Goal: Task Accomplishment & Management: Use online tool/utility

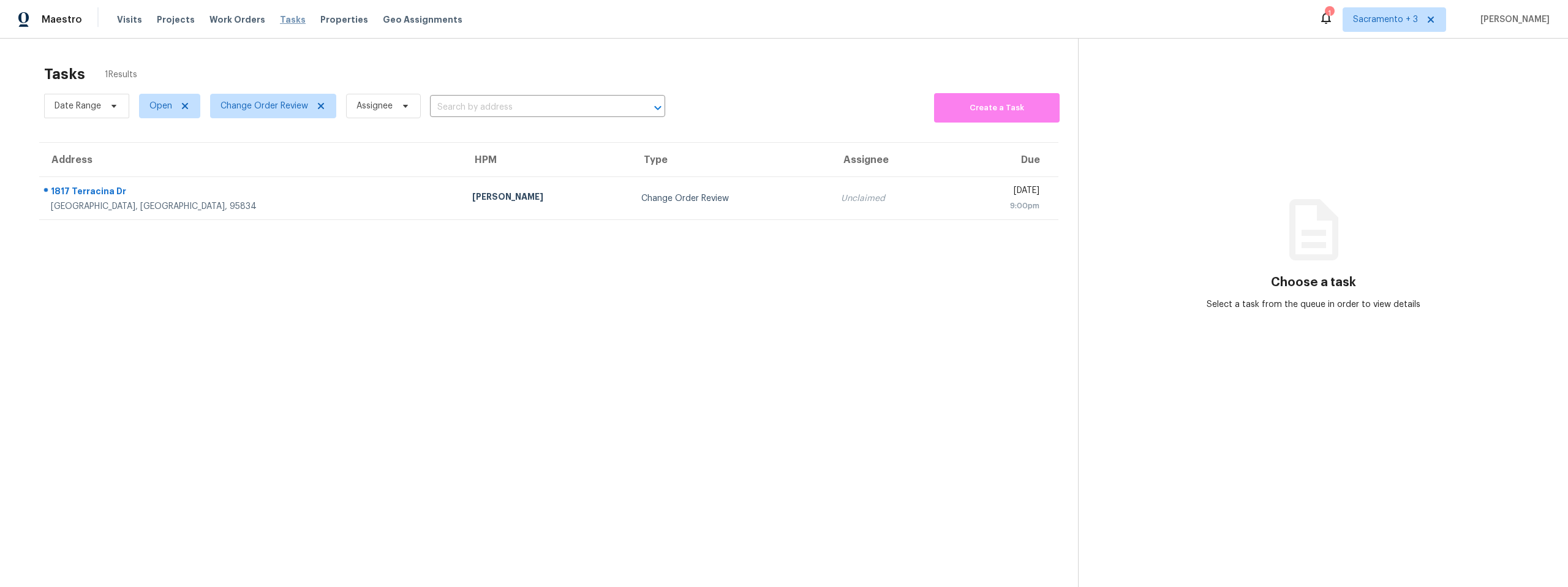
click at [280, 18] on span "Tasks" at bounding box center [293, 19] width 26 height 9
click at [274, 105] on span "Change Order Review" at bounding box center [264, 106] width 87 height 12
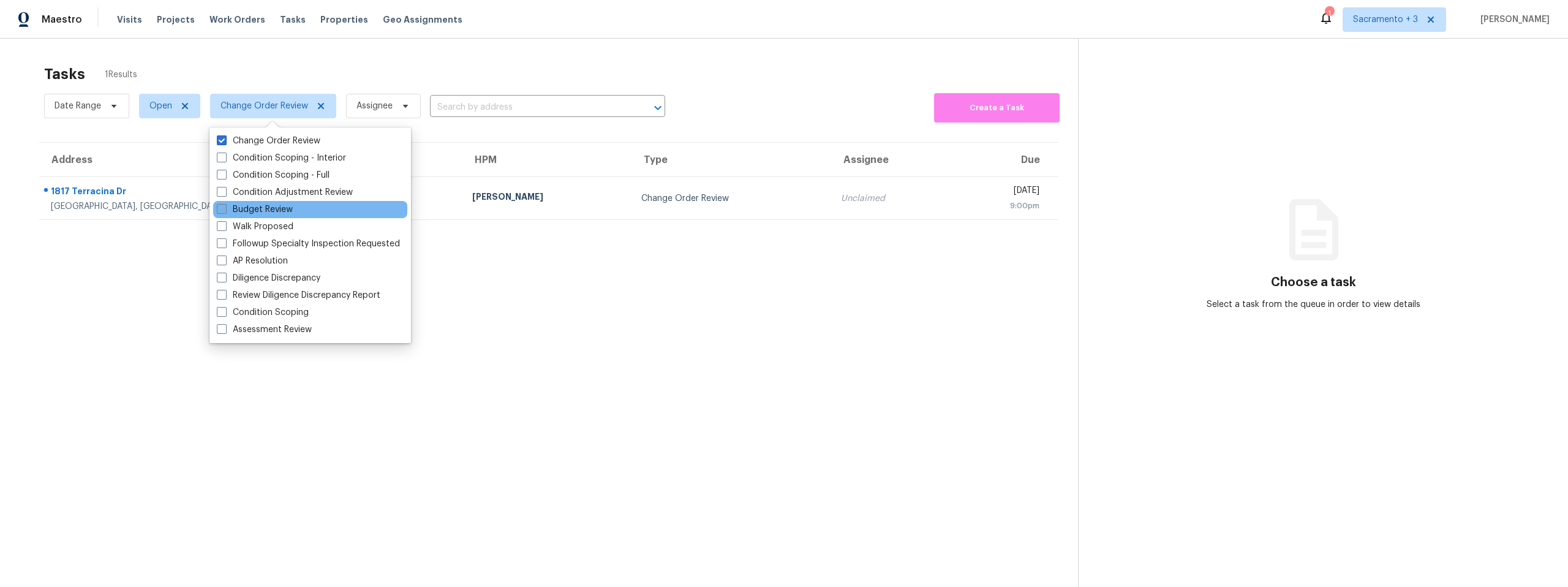
click at [269, 206] on label "Budget Review" at bounding box center [254, 210] width 76 height 12
click at [225, 206] on input "Budget Review" at bounding box center [221, 208] width 8 height 8
checkbox input "true"
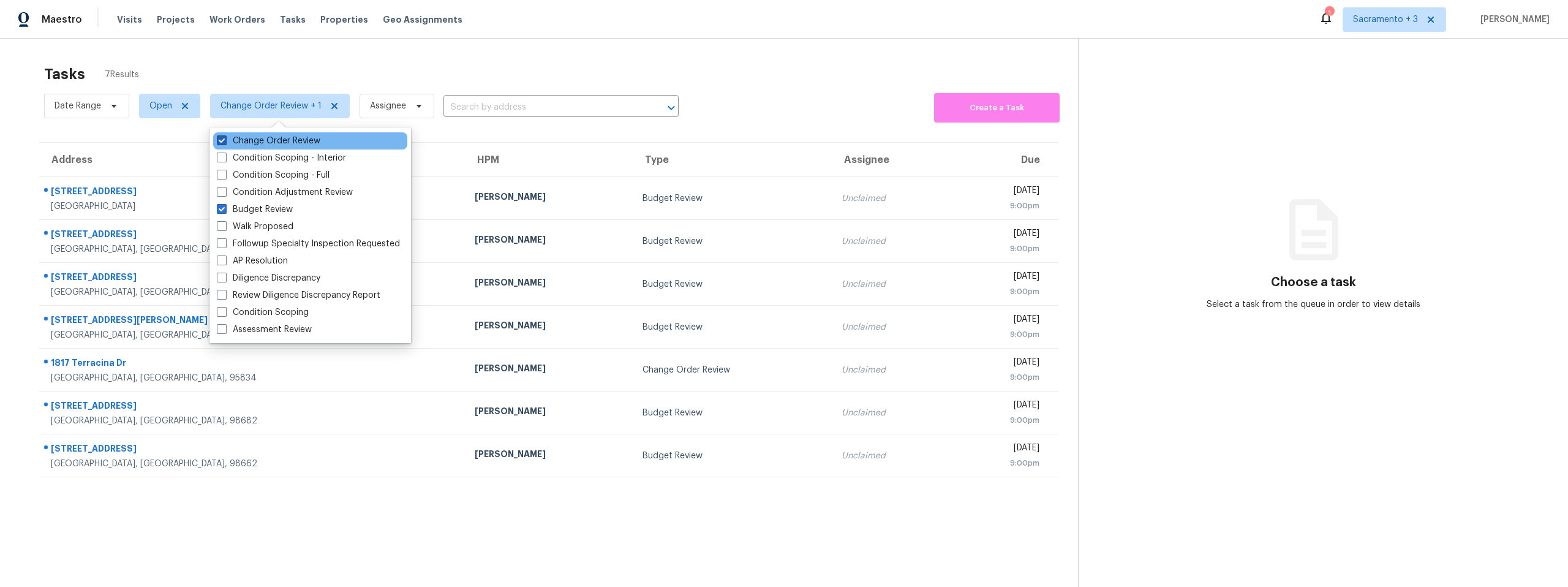
click at [223, 141] on span at bounding box center [221, 140] width 10 height 10
click at [223, 141] on input "Change Order Review" at bounding box center [221, 139] width 8 height 8
checkbox input "false"
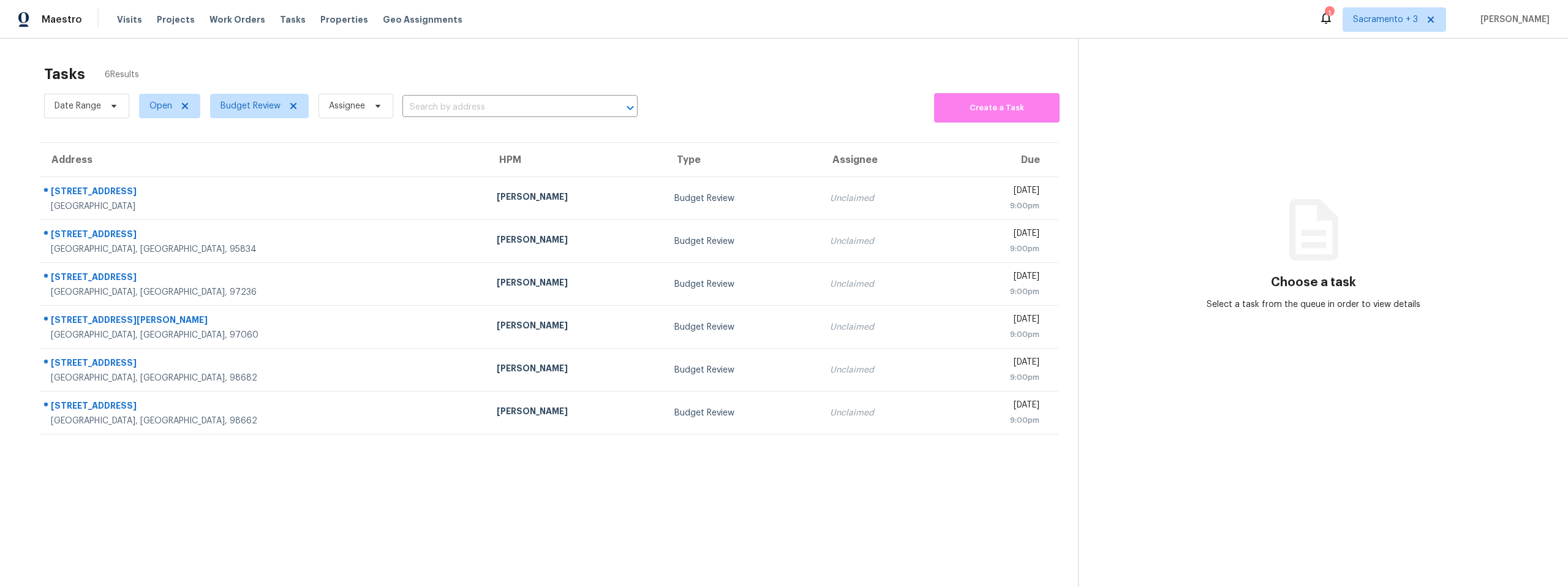
click at [204, 454] on section "Tasks 6 Results Date Range Open Budget Review Assignee ​ Create a Task Address …" at bounding box center [549, 342] width 1058 height 567
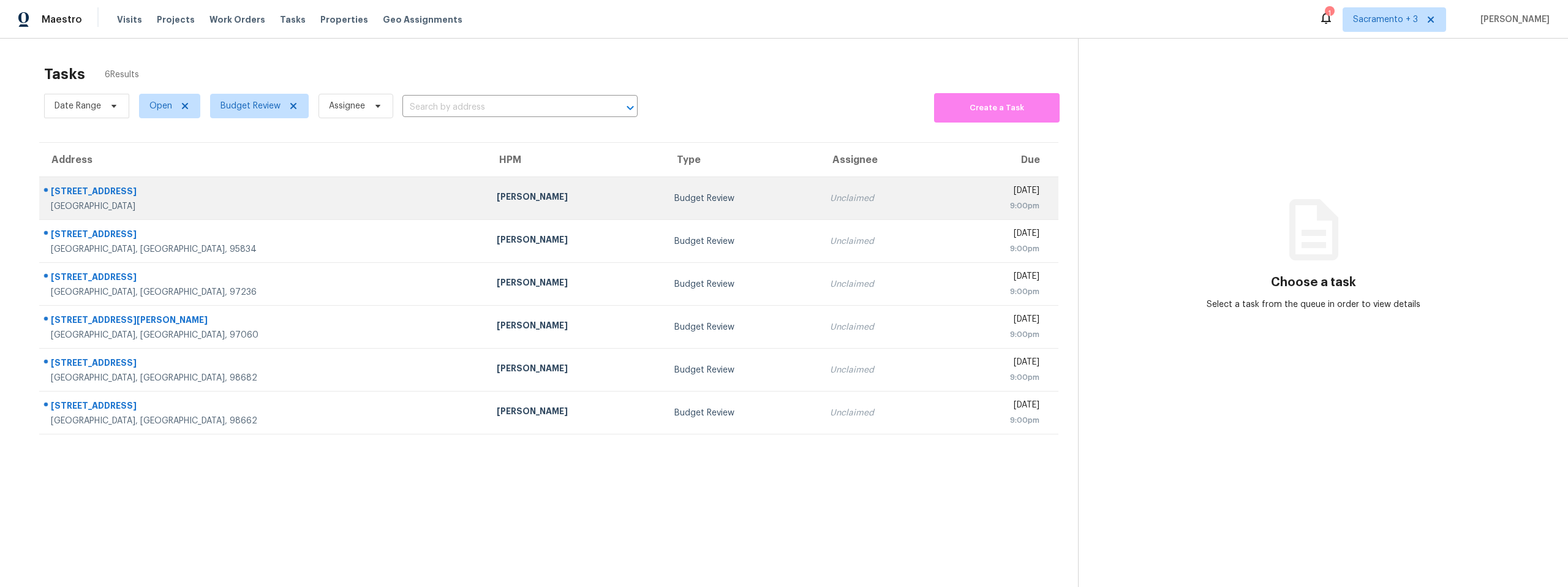
click at [97, 200] on div "Rio Vista, CA, 94571" at bounding box center [264, 206] width 426 height 12
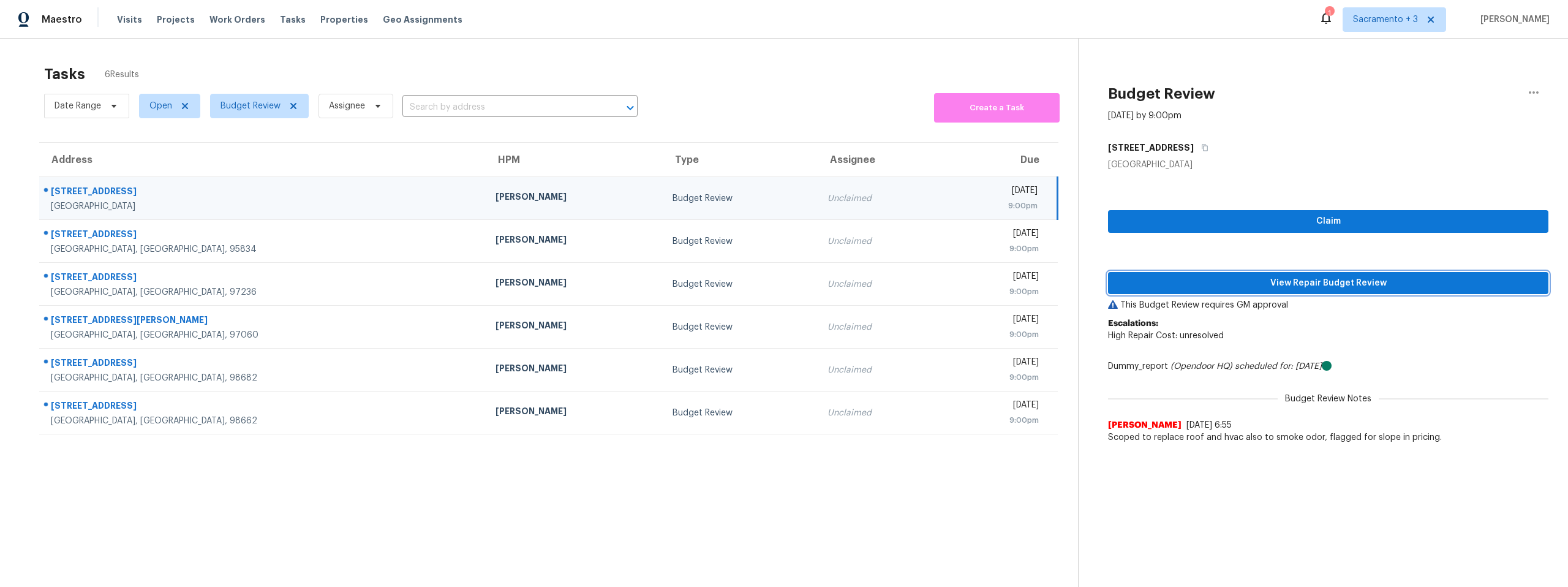
click at [1291, 285] on span "View Repair Budget Review" at bounding box center [1328, 283] width 421 height 15
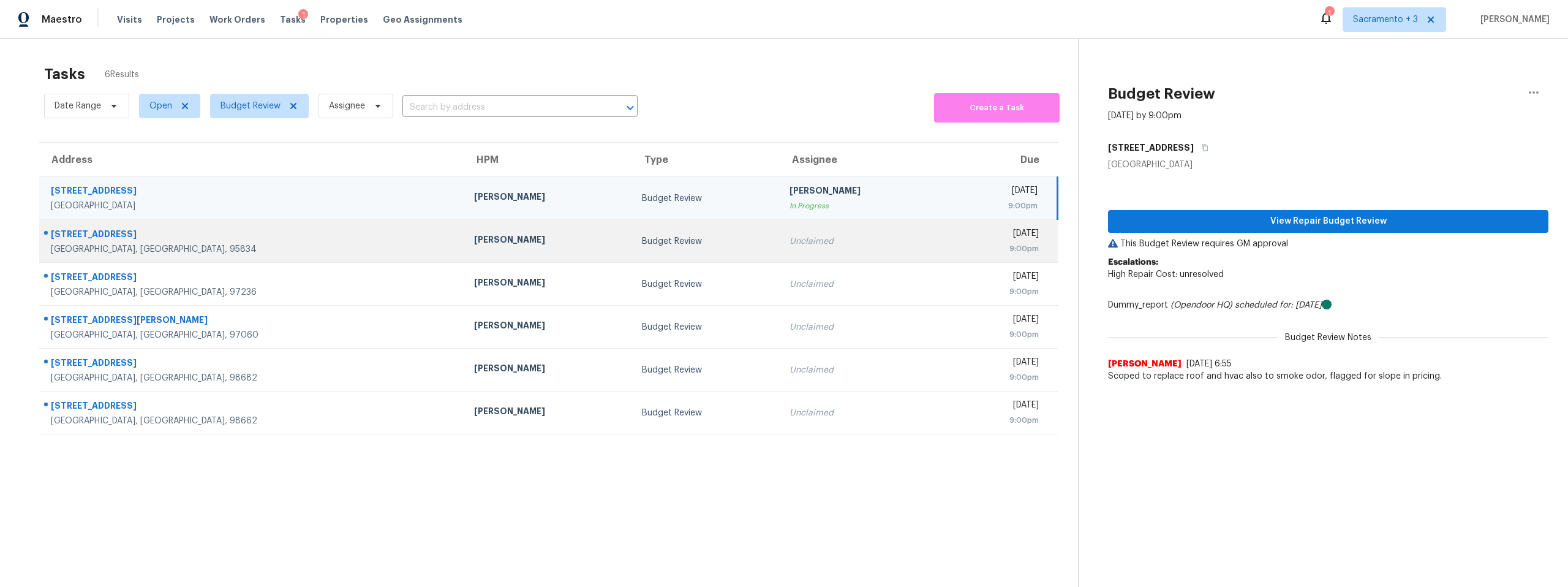
click at [130, 233] on div "3696 Naturita Way" at bounding box center [252, 235] width 404 height 15
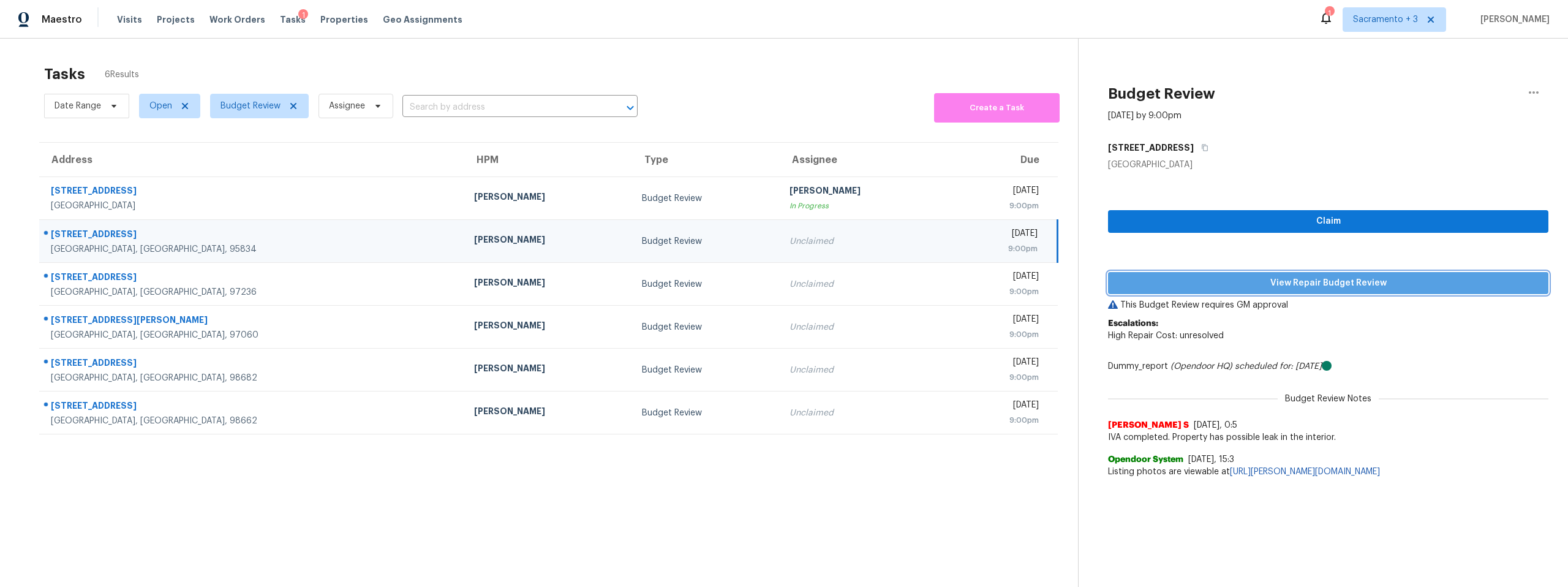
click at [1291, 284] on span "View Repair Budget Review" at bounding box center [1328, 283] width 421 height 15
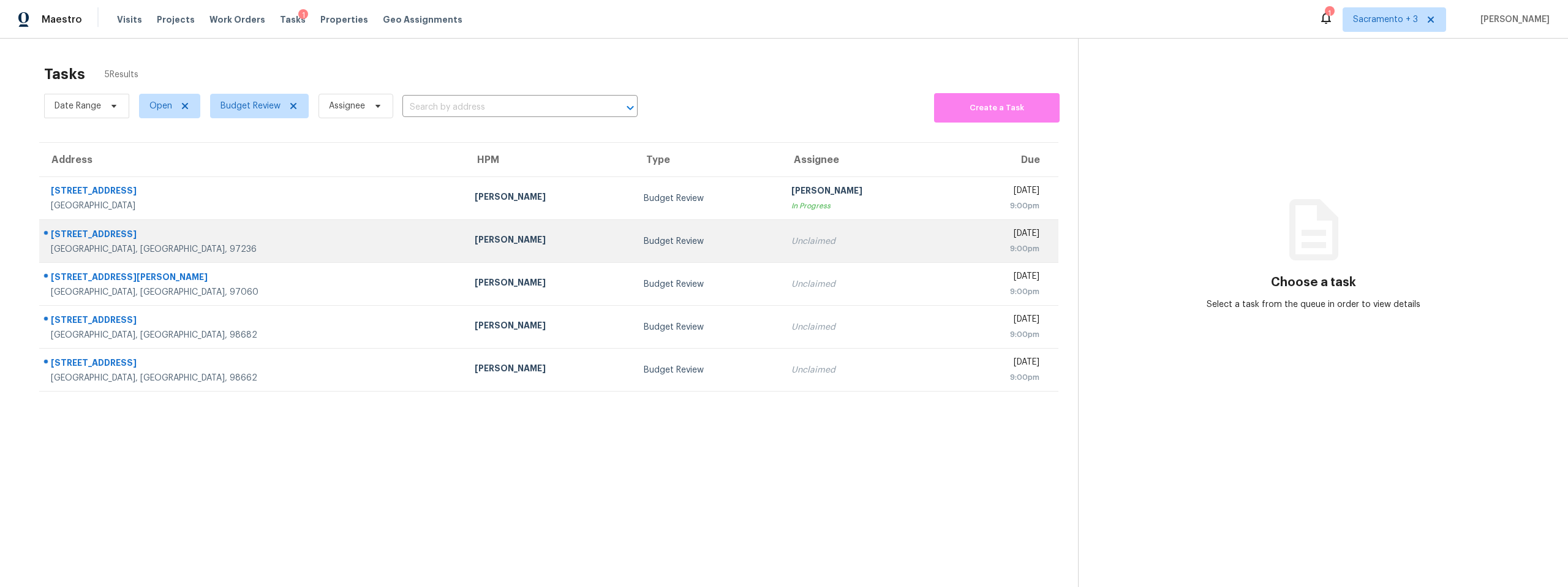
click at [90, 234] on div "15516 SE Evergreen Dr" at bounding box center [253, 235] width 404 height 15
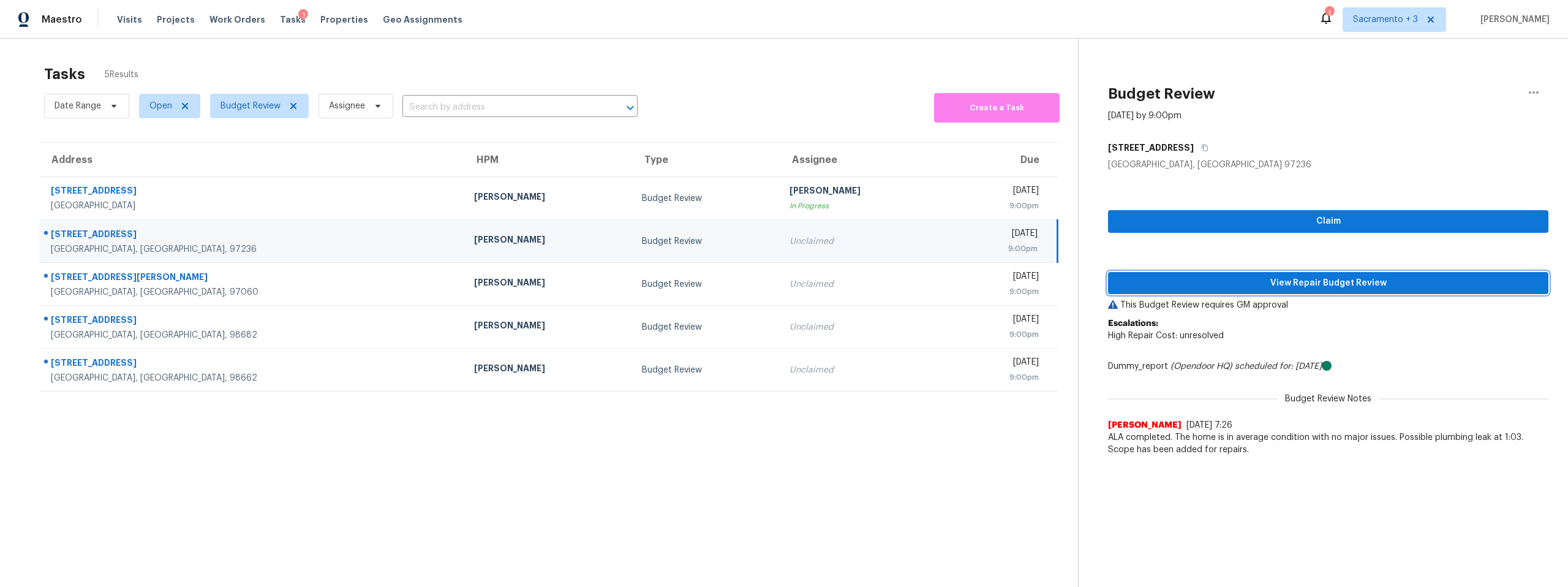
click at [1345, 282] on span "View Repair Budget Review" at bounding box center [1328, 283] width 421 height 15
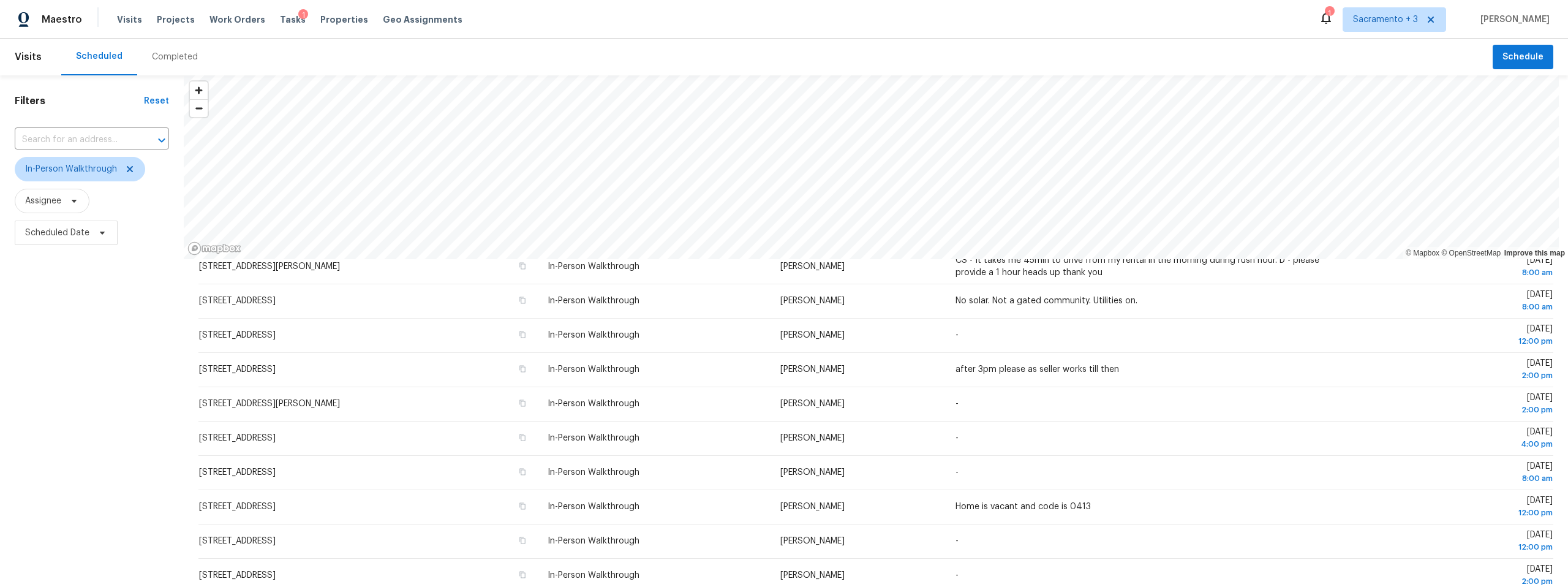
scroll to position [151, 0]
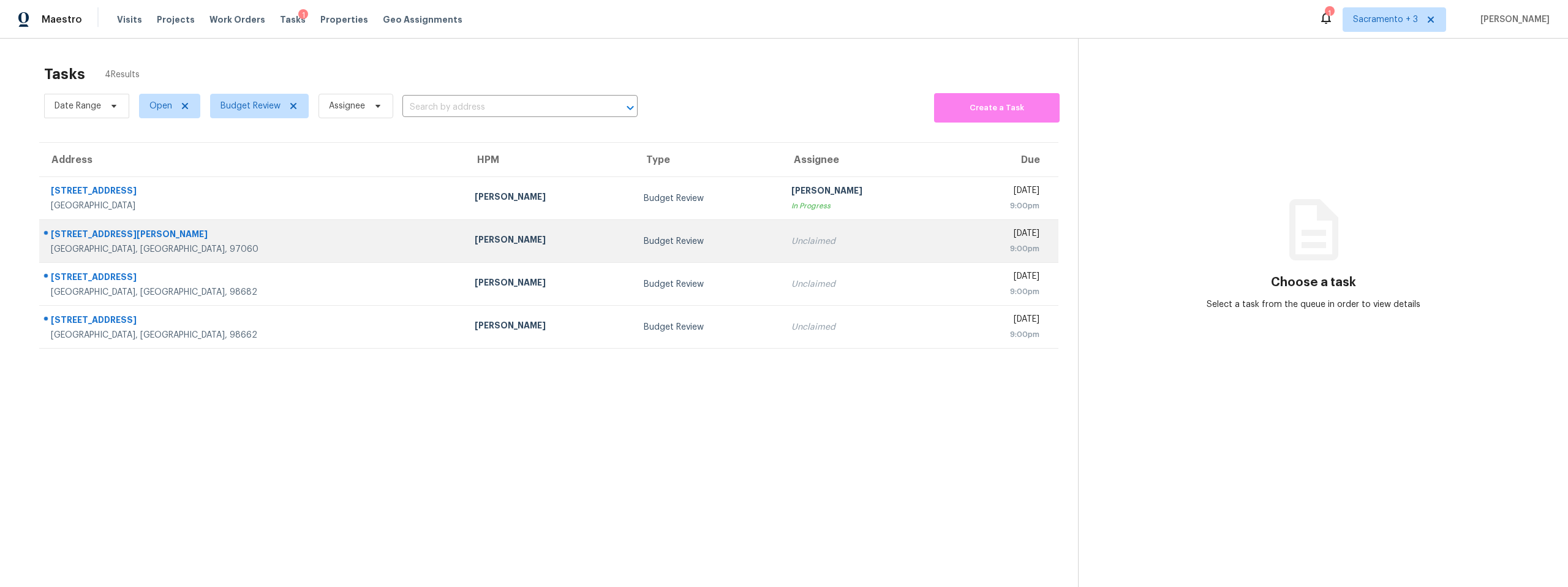
click at [107, 236] on div "[STREET_ADDRESS][PERSON_NAME]" at bounding box center [253, 235] width 404 height 15
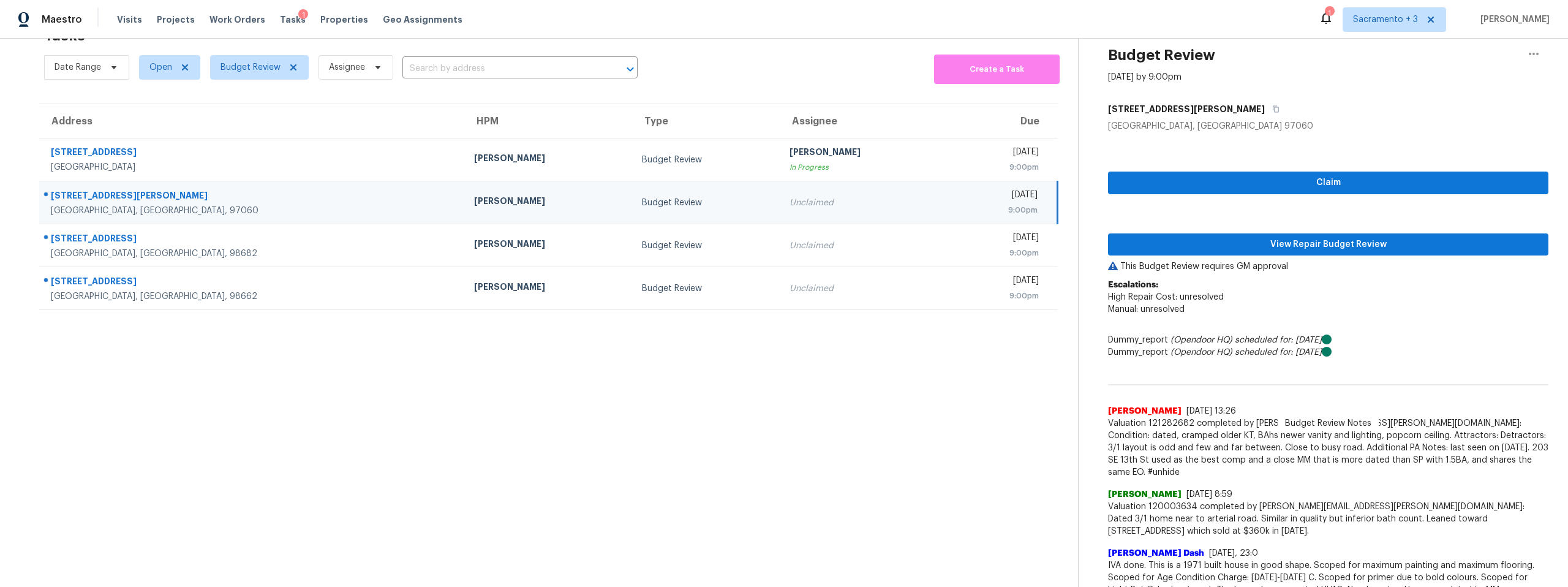
scroll to position [48, 0]
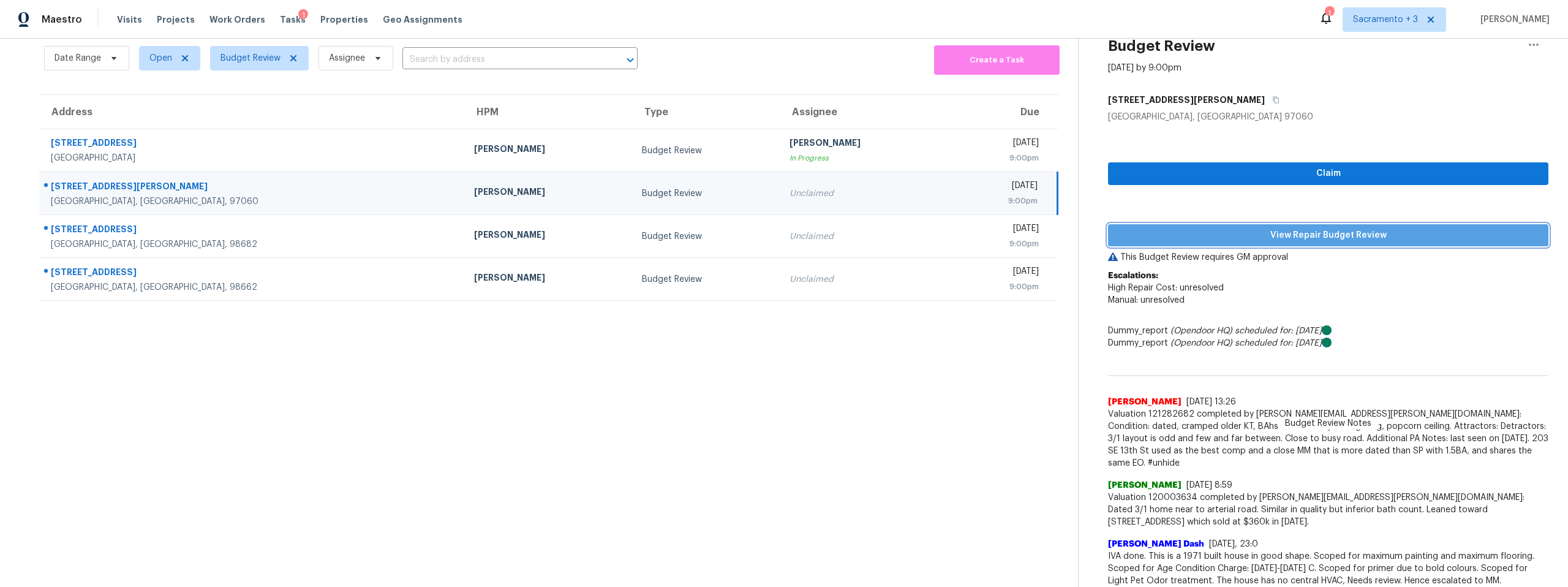
click at [1299, 236] on span "View Repair Budget Review" at bounding box center [1328, 235] width 421 height 15
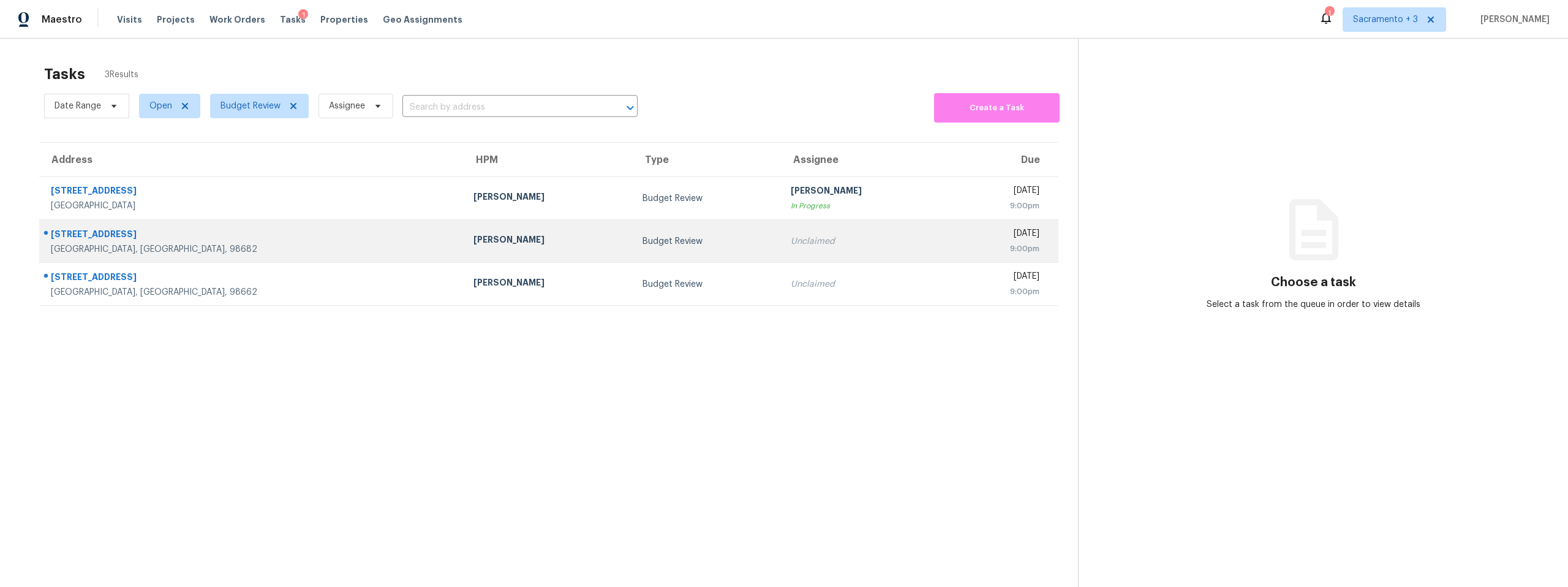
click at [128, 227] on div at bounding box center [247, 234] width 414 height 16
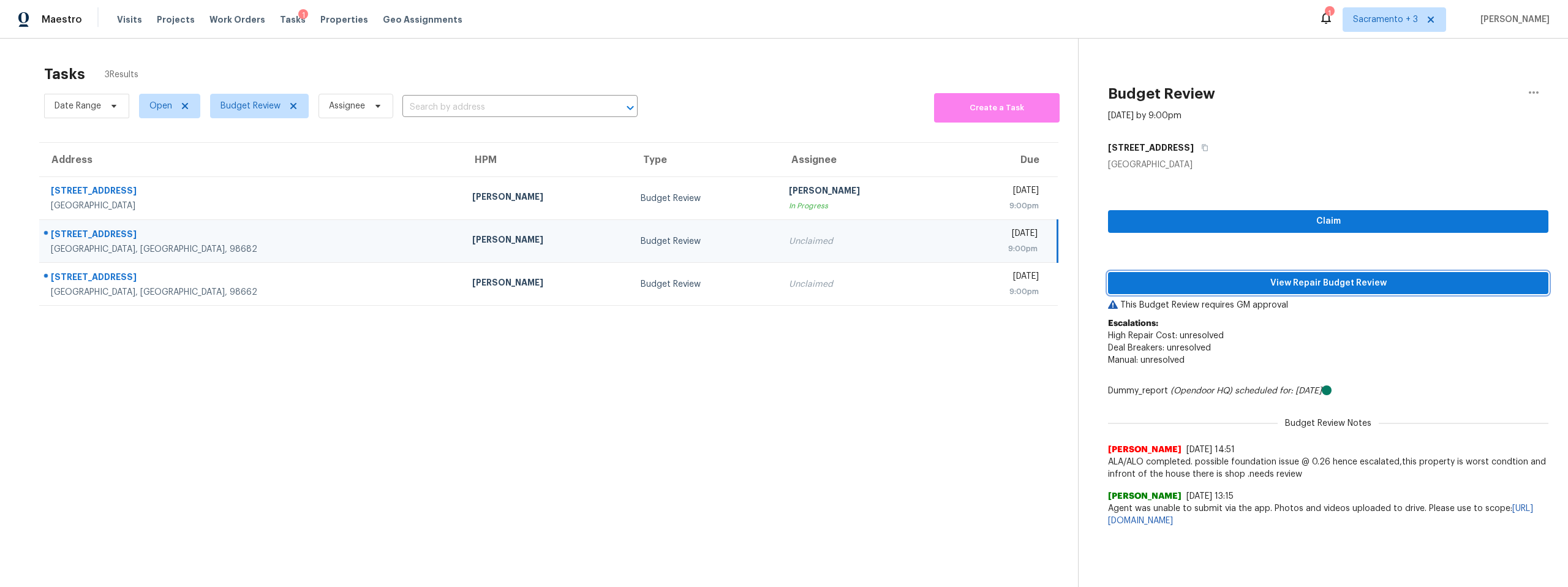
click at [1293, 286] on span "View Repair Budget Review" at bounding box center [1328, 283] width 421 height 15
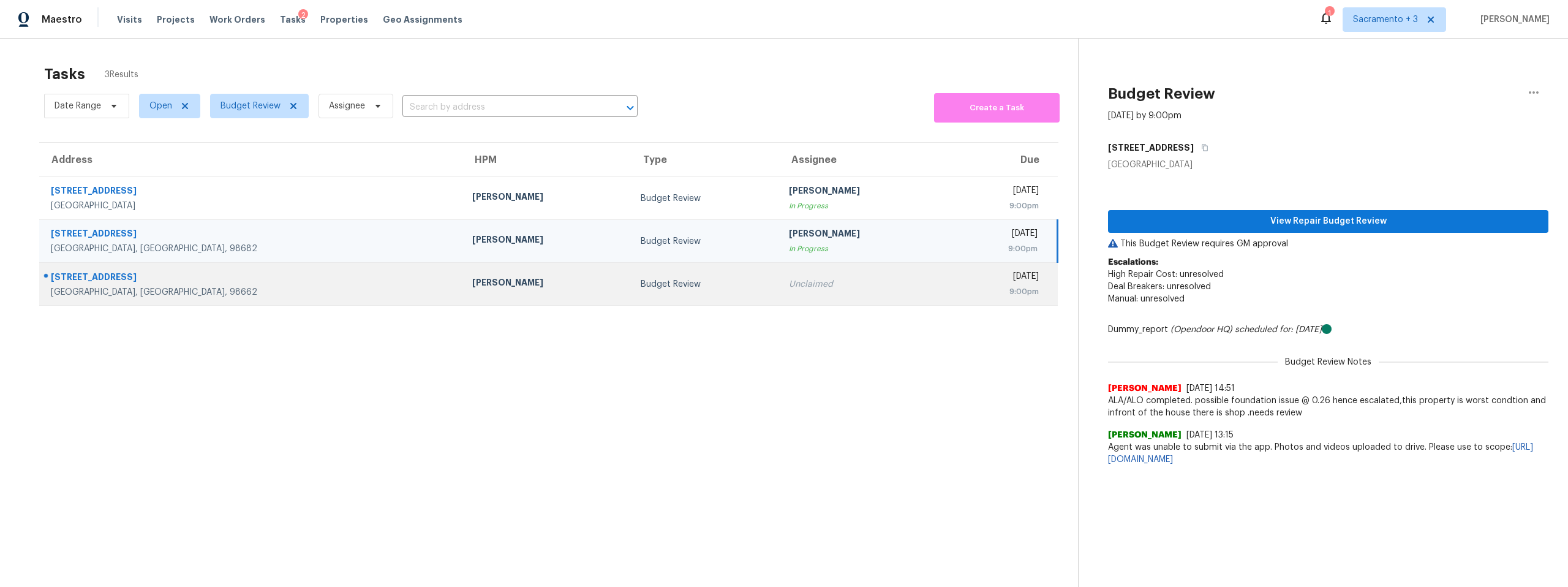
click at [113, 277] on div "8907 NE 84th St" at bounding box center [251, 278] width 402 height 15
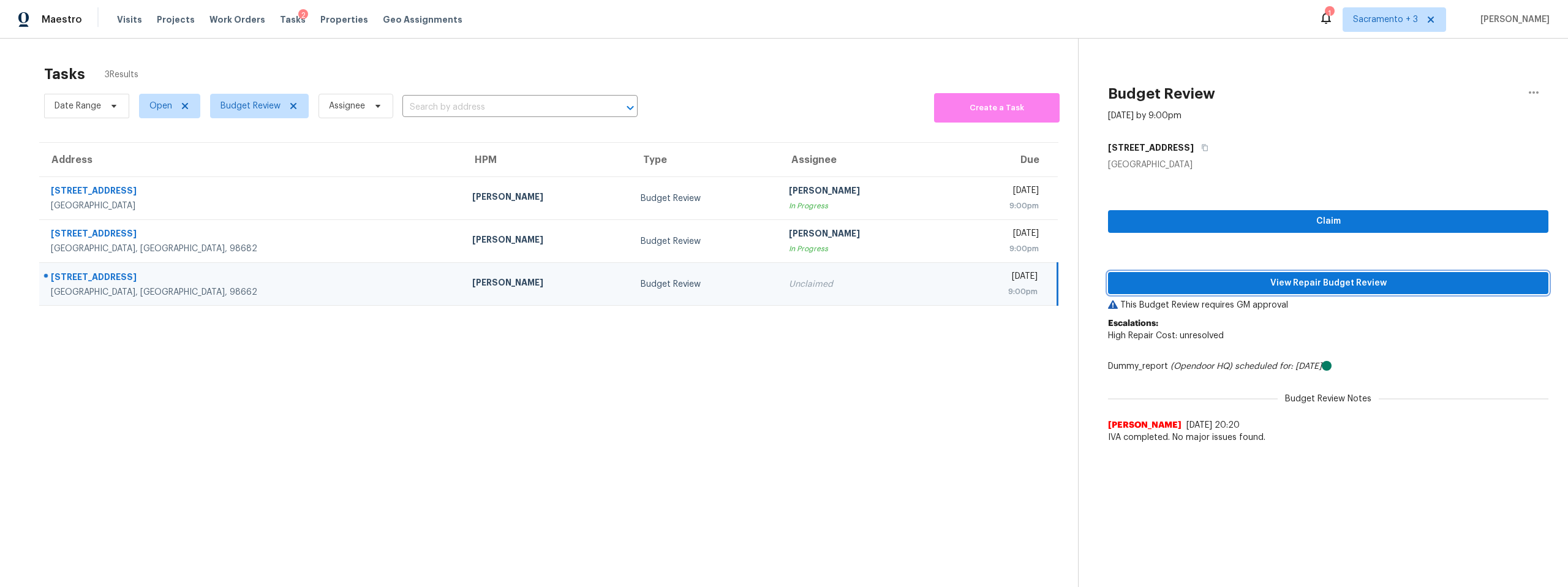
click at [1171, 289] on span "View Repair Budget Review" at bounding box center [1328, 283] width 421 height 15
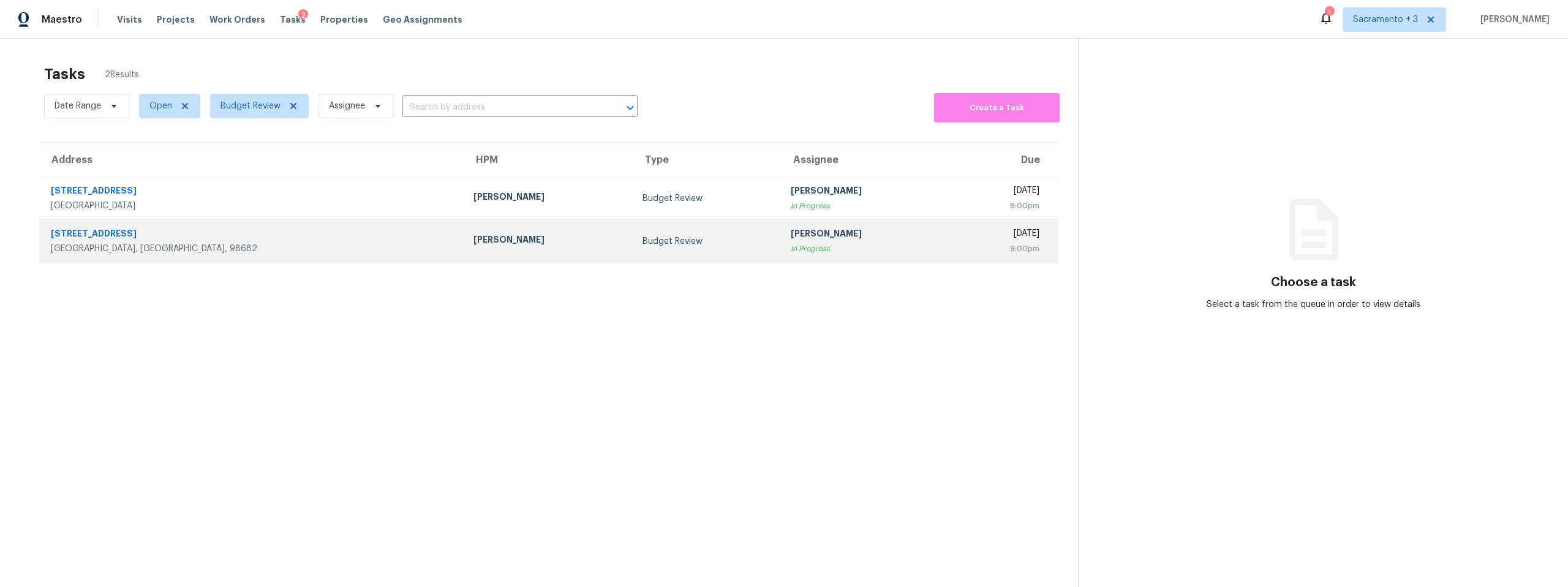
click at [135, 247] on div "Vancouver, WA, 98682" at bounding box center [252, 249] width 403 height 12
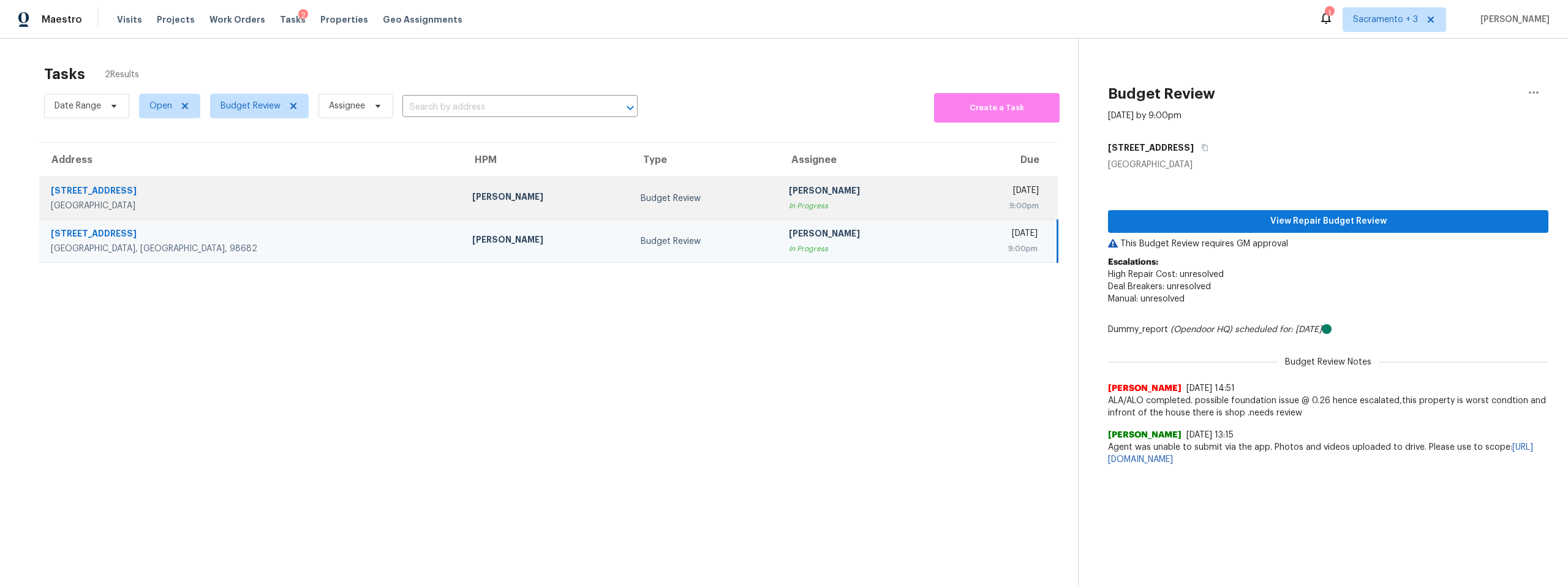
click at [127, 208] on div "Rio Vista, CA, 94571" at bounding box center [251, 206] width 402 height 12
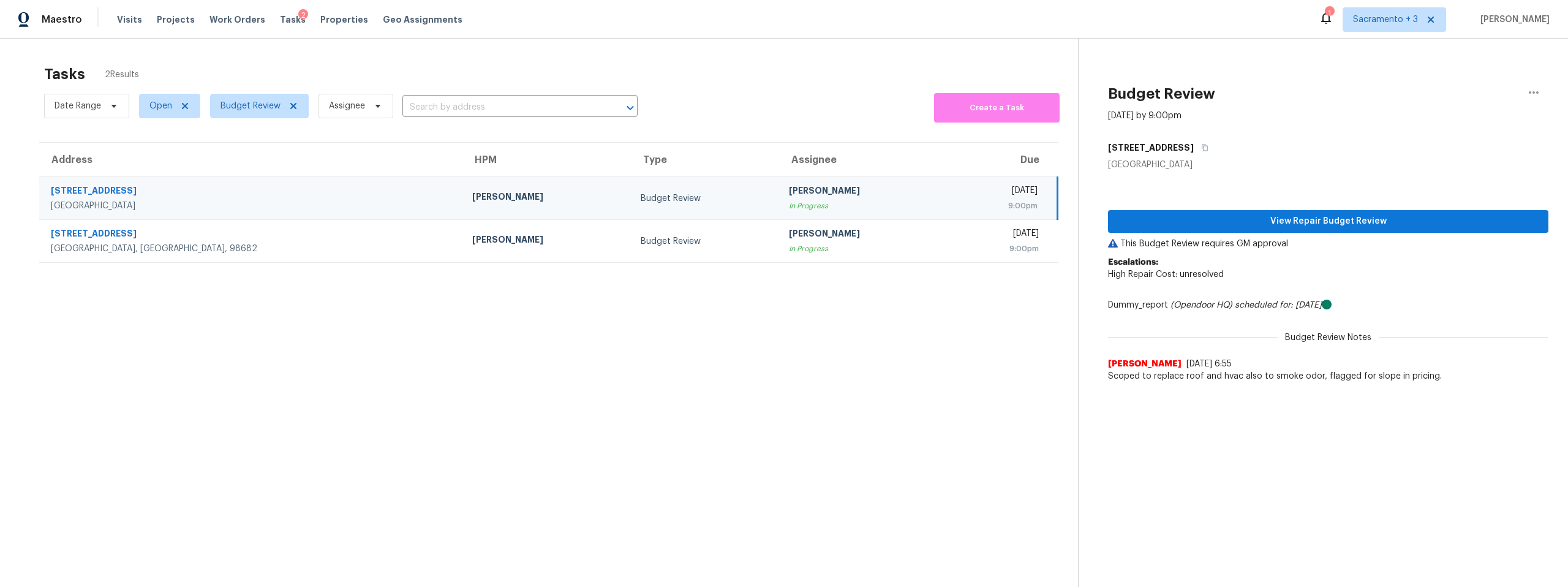
click at [880, 309] on section "Tasks 2 Results Date Range Open Budget Review Assignee ​ Create a Task Address …" at bounding box center [549, 342] width 1058 height 567
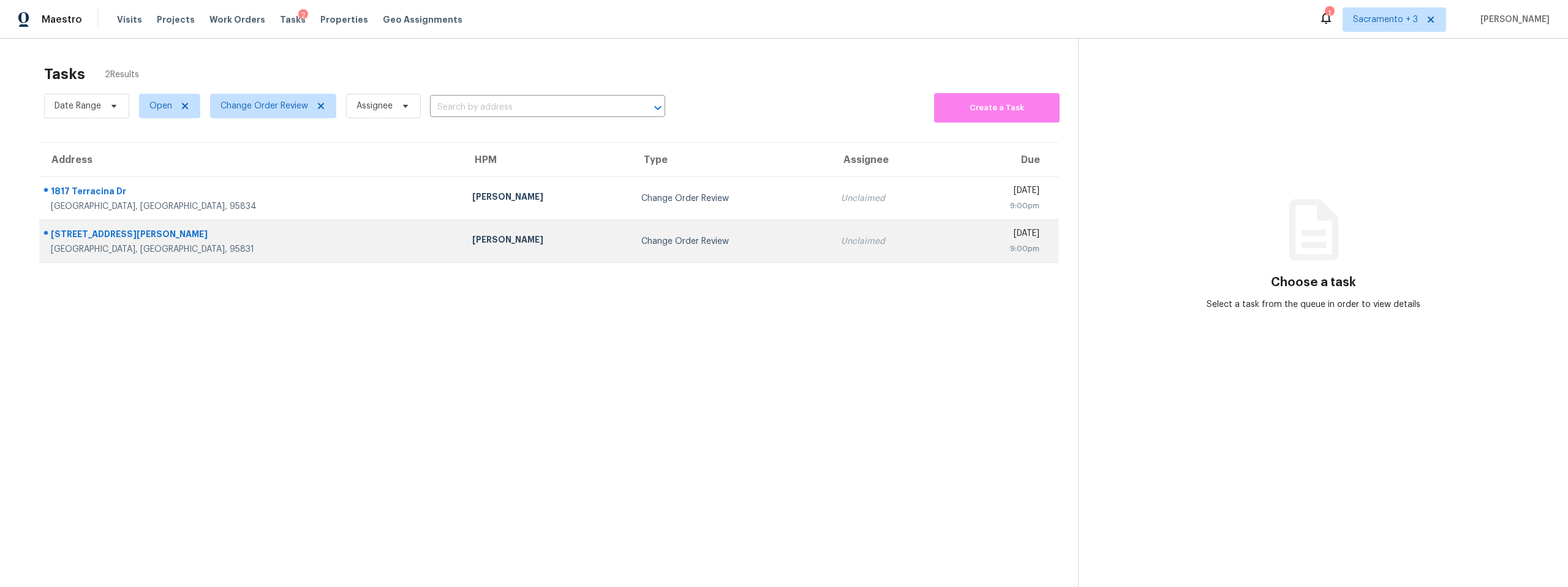
click at [139, 232] on div "[STREET_ADDRESS][PERSON_NAME]" at bounding box center [251, 235] width 402 height 15
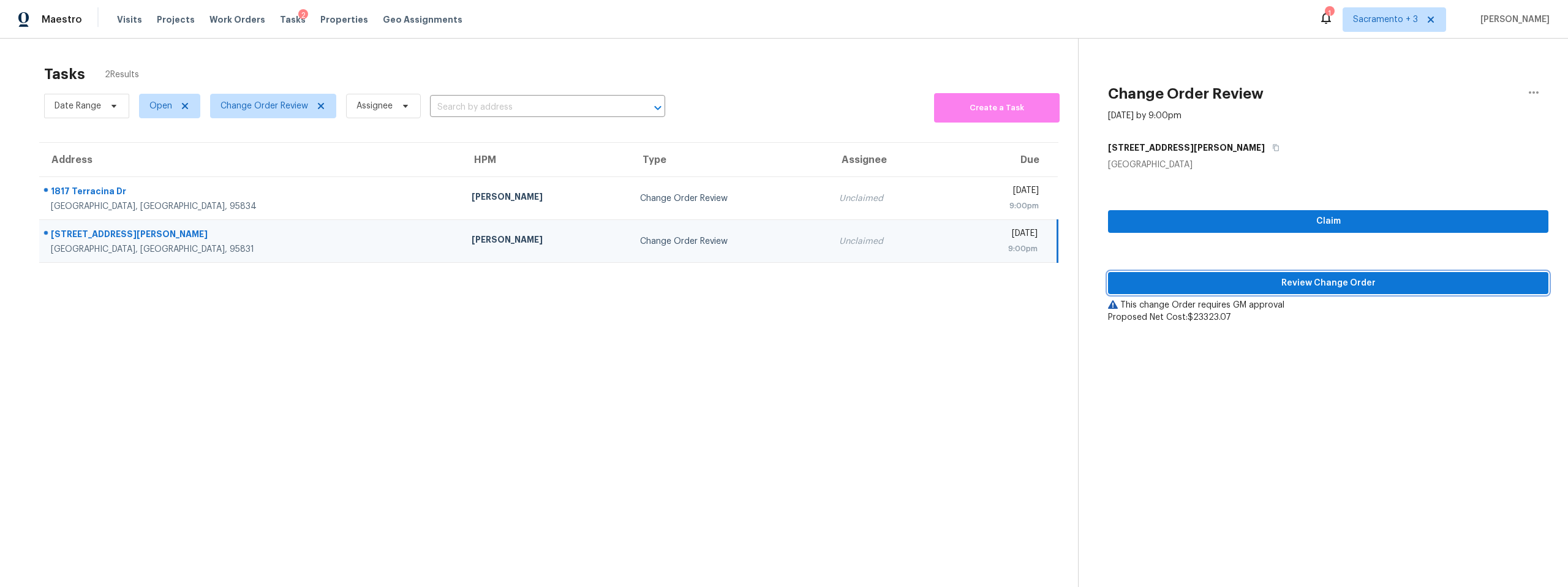
click at [1321, 286] on span "Review Change Order" at bounding box center [1328, 283] width 421 height 15
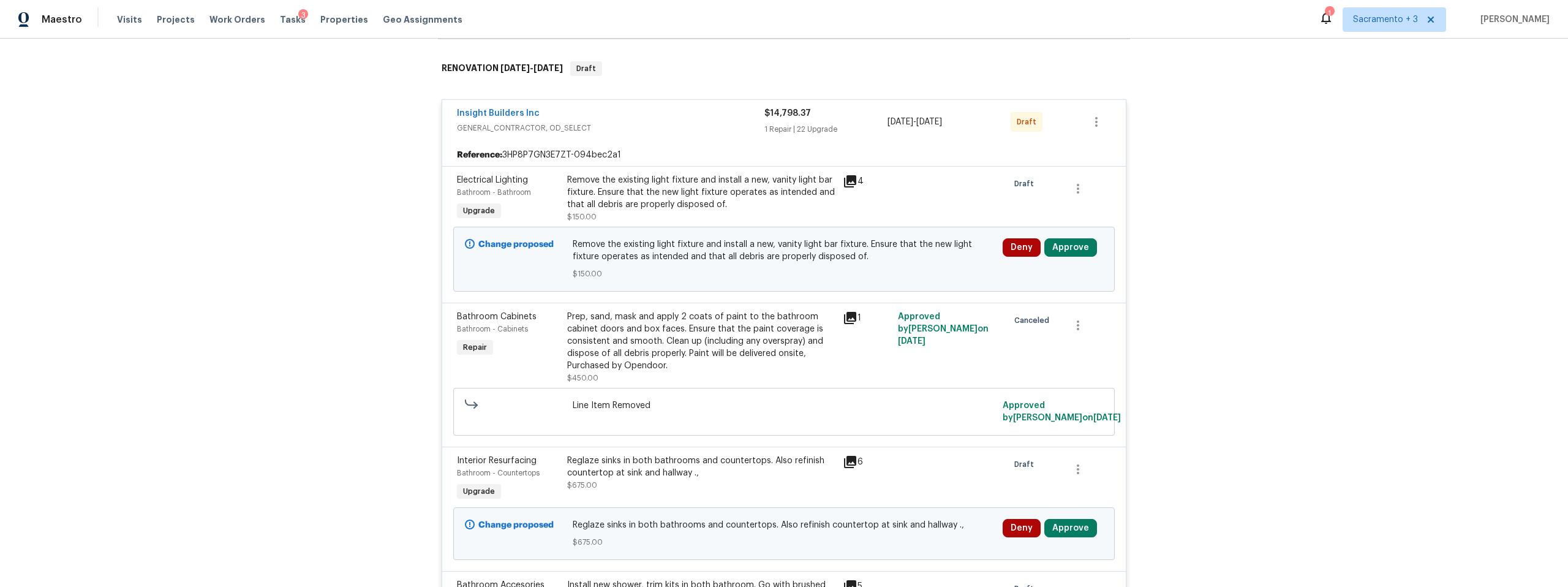
scroll to position [210, 0]
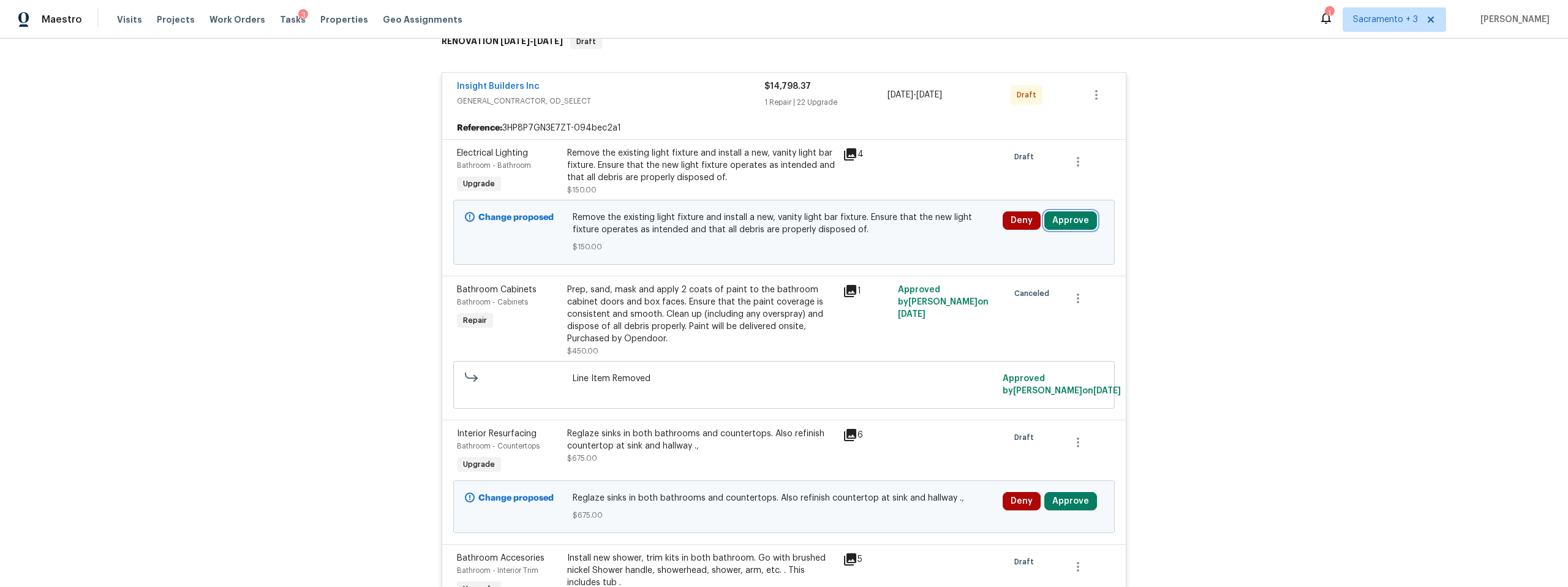
click at [1072, 221] on button "Approve" at bounding box center [1071, 220] width 53 height 18
click at [911, 235] on button "Approve" at bounding box center [891, 232] width 74 height 25
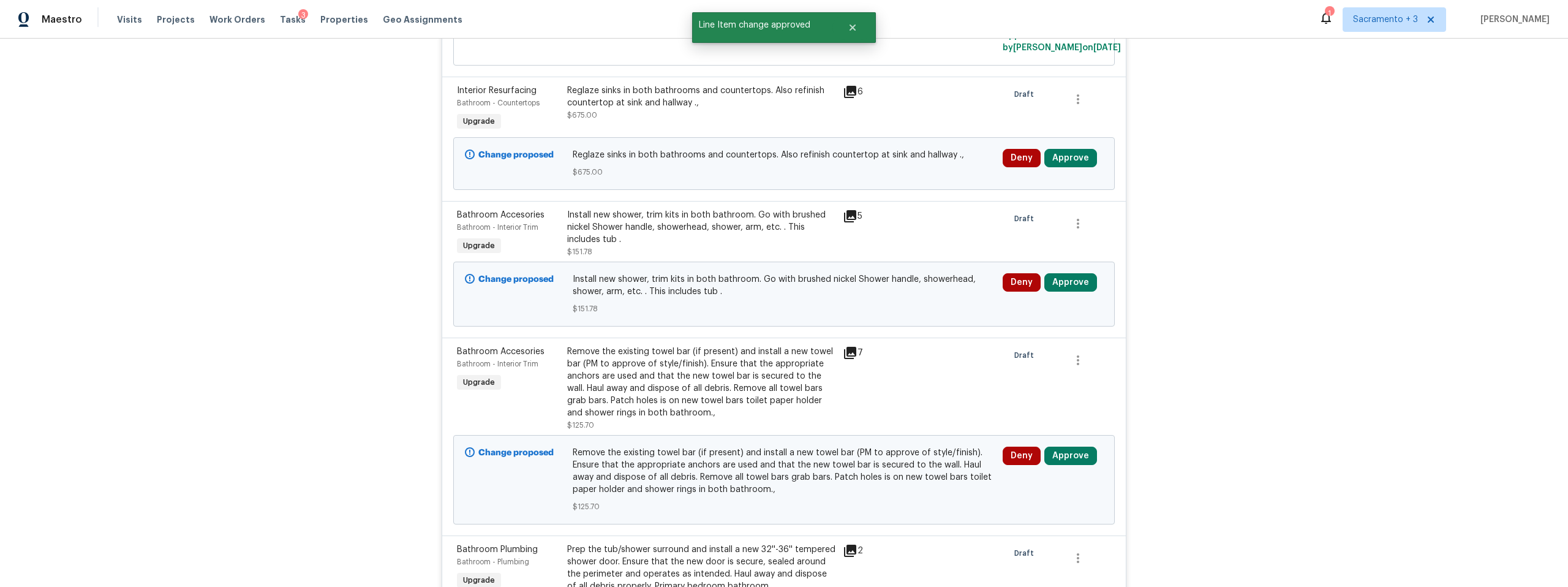
scroll to position [462, 0]
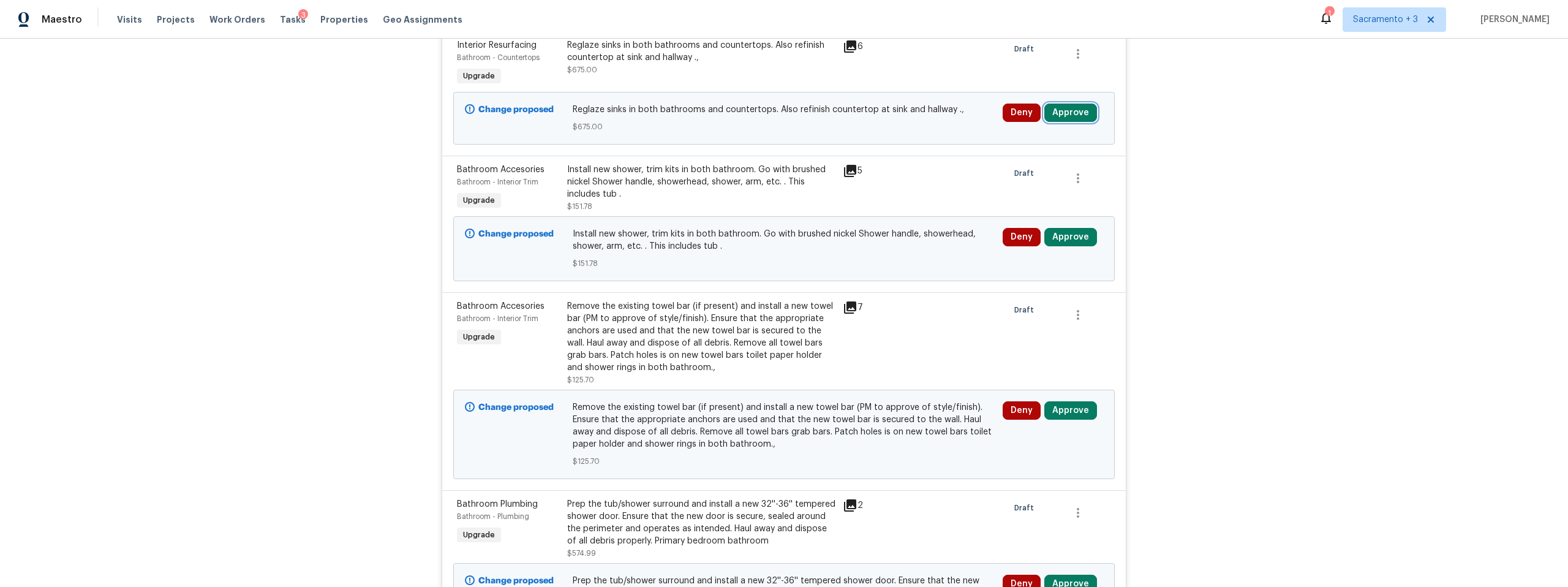
click at [1061, 113] on button "Approve" at bounding box center [1071, 113] width 53 height 18
click at [1011, 160] on div "Are you sure you want to approve this line item? Approve Cancel" at bounding box center [1066, 164] width 216 height 66
click at [1015, 174] on span "Approve" at bounding box center [1031, 175] width 34 height 9
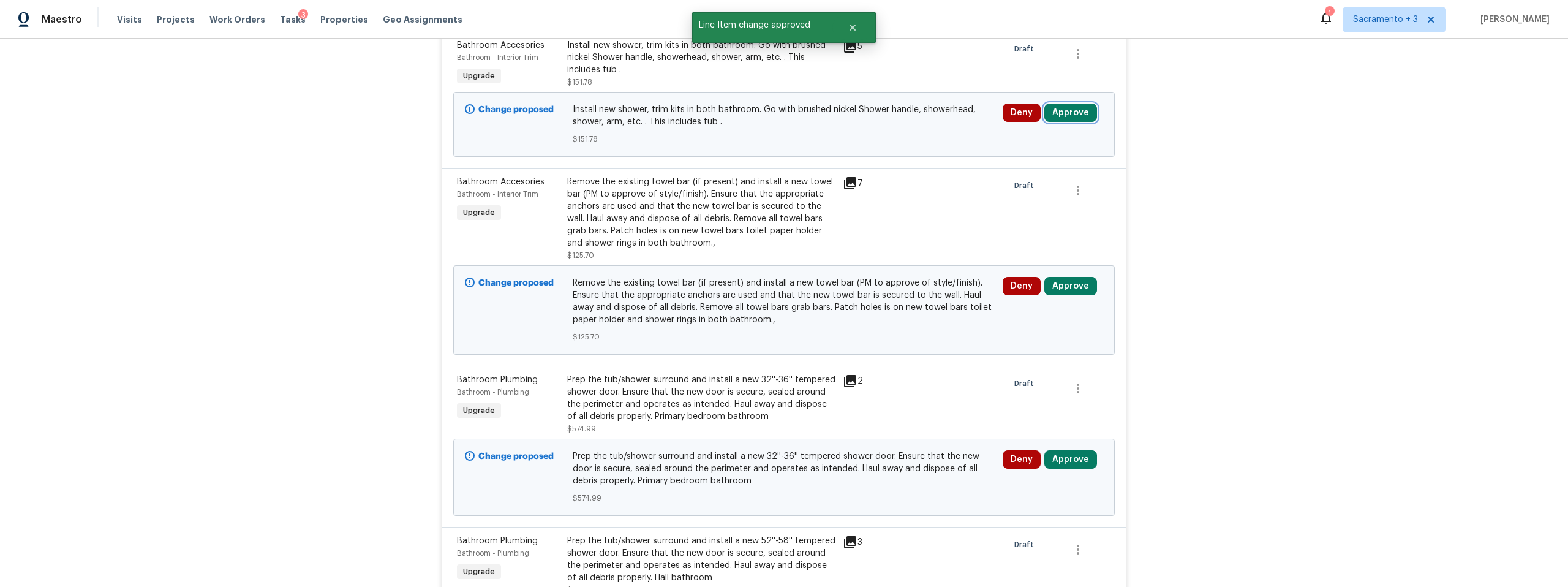
click at [1062, 113] on button "Approve" at bounding box center [1071, 113] width 53 height 18
click at [1016, 172] on span "Approve" at bounding box center [1031, 175] width 34 height 9
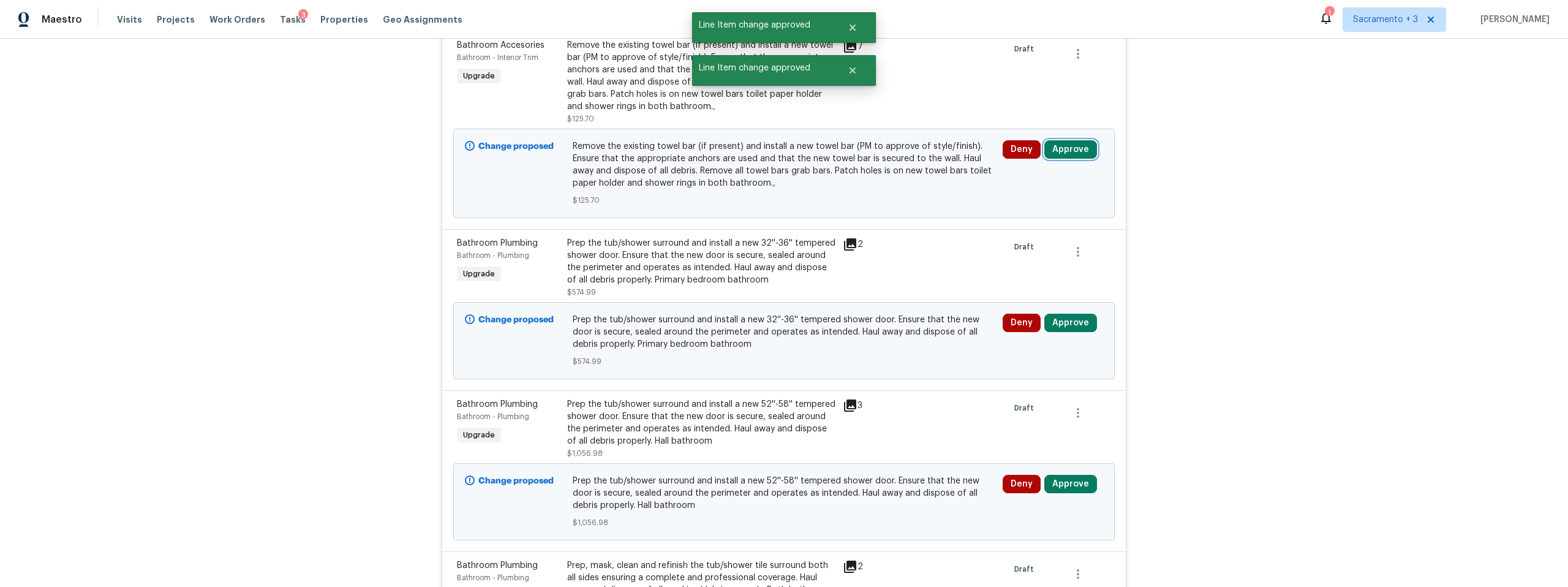
click at [1054, 145] on button "Approve" at bounding box center [1071, 149] width 53 height 18
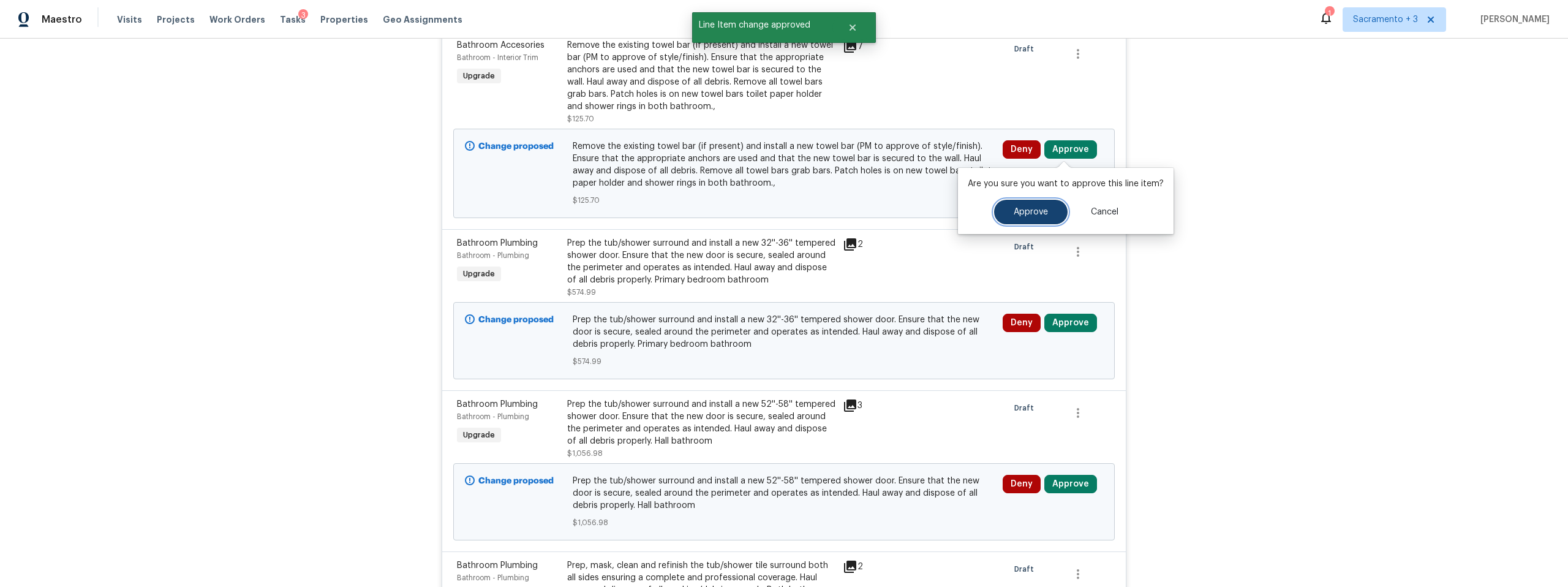
click at [1014, 210] on span "Approve" at bounding box center [1031, 212] width 34 height 9
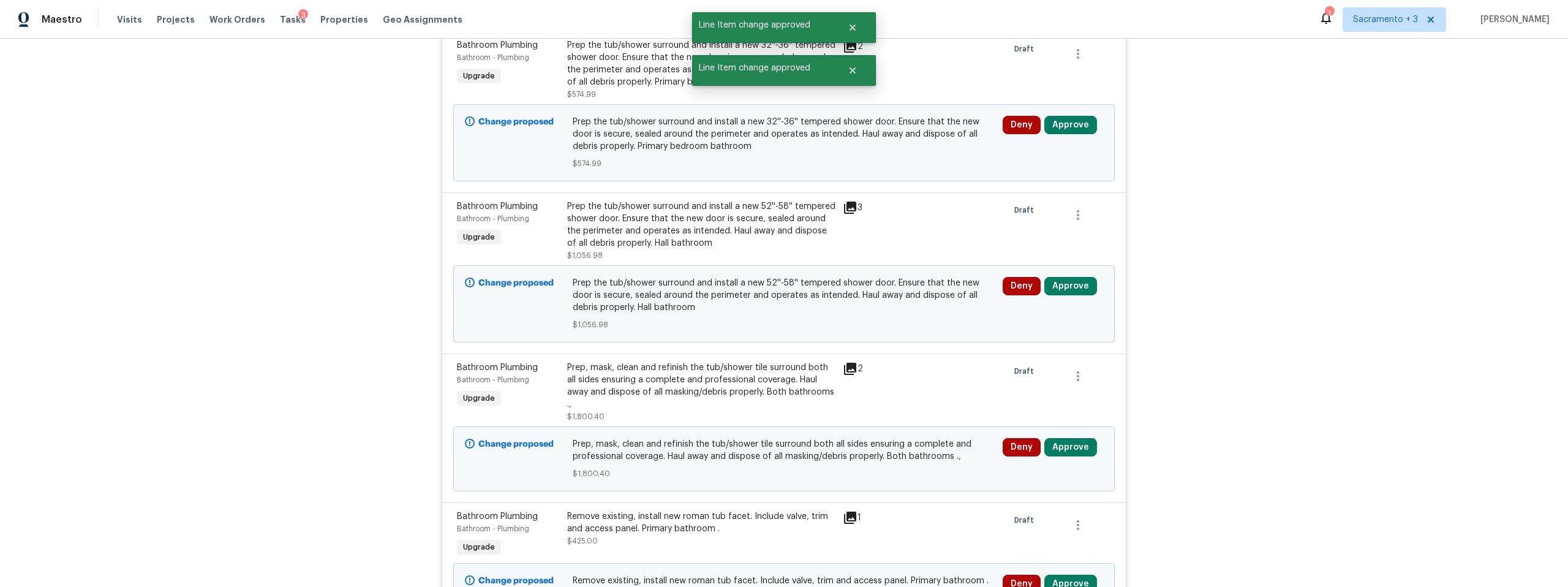
click at [1062, 154] on div "Deny Approve" at bounding box center [1053, 143] width 108 height 62
click at [1062, 132] on button "Approve" at bounding box center [1071, 124] width 53 height 18
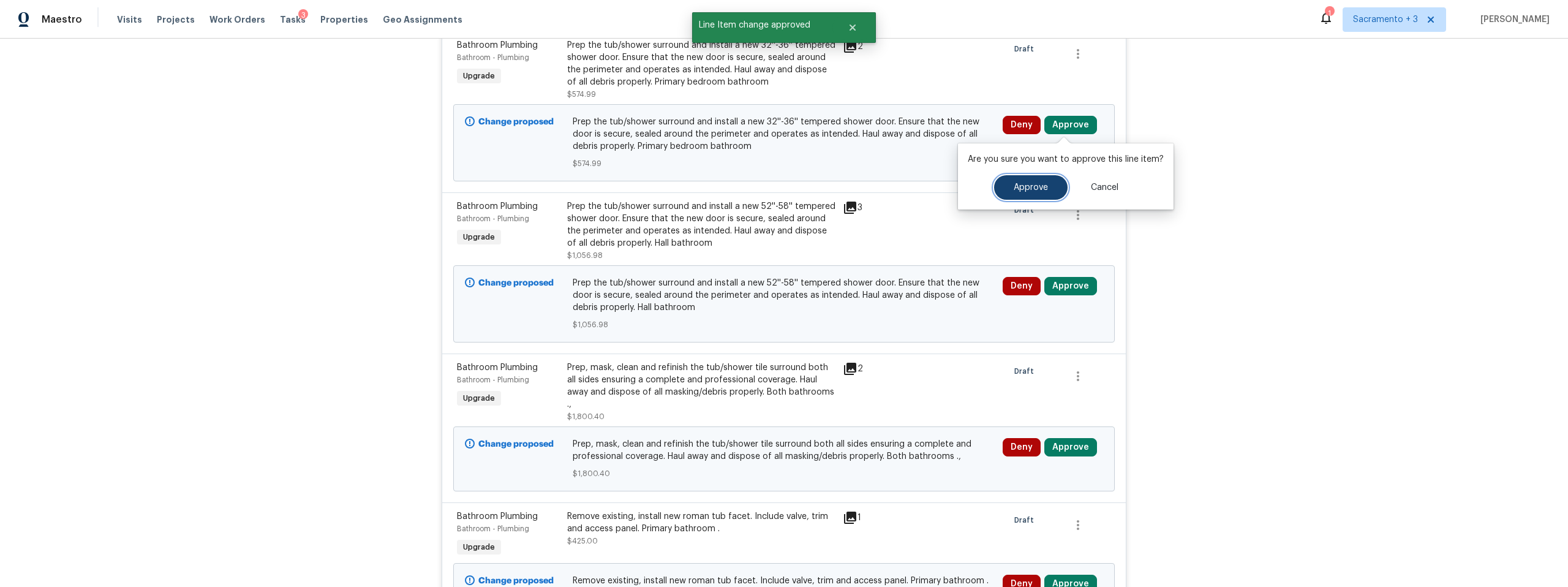
click at [1014, 187] on span "Approve" at bounding box center [1031, 187] width 34 height 9
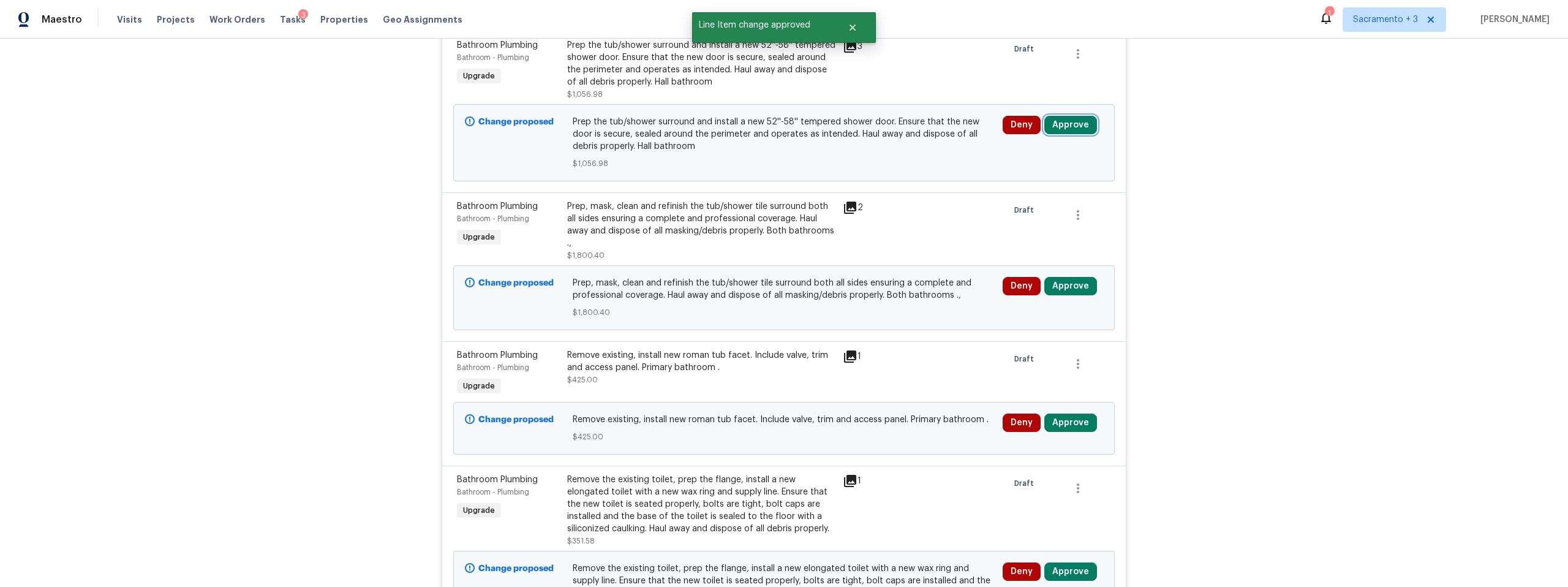
click at [1065, 128] on button "Approve" at bounding box center [1071, 124] width 53 height 18
click at [1019, 188] on span "Approve" at bounding box center [1031, 187] width 34 height 9
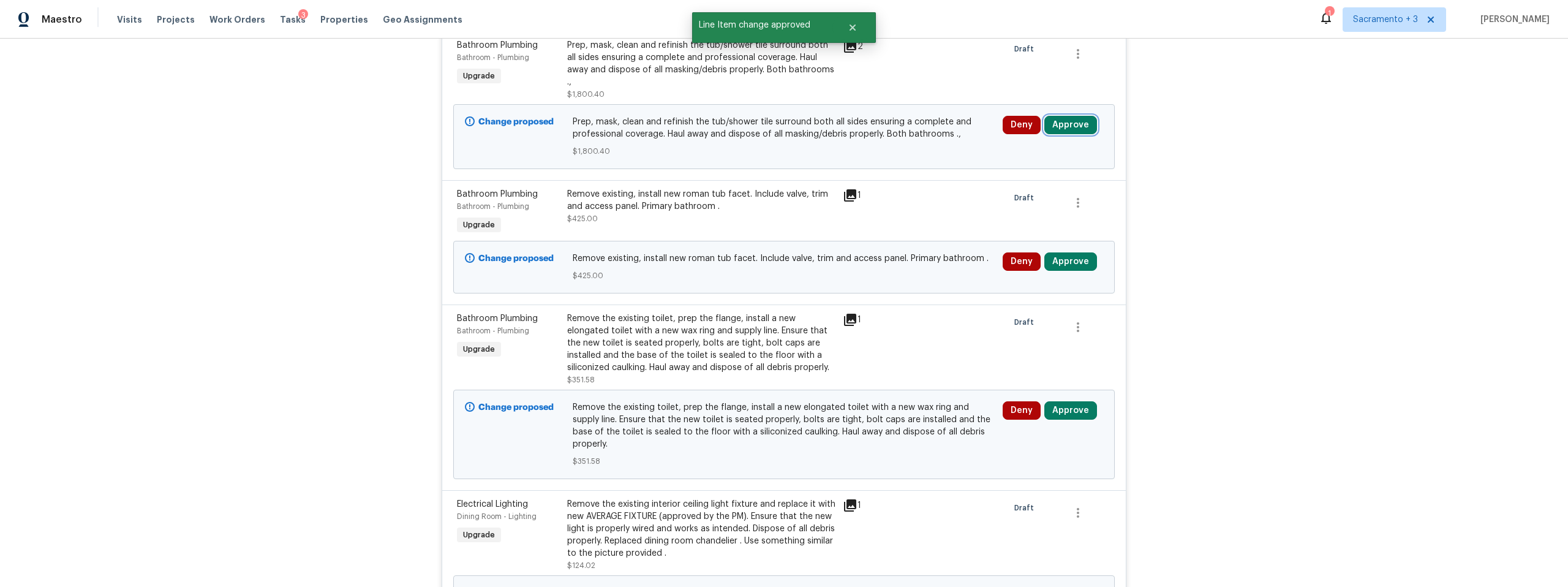
click at [1060, 115] on button "Approve" at bounding box center [1071, 124] width 53 height 18
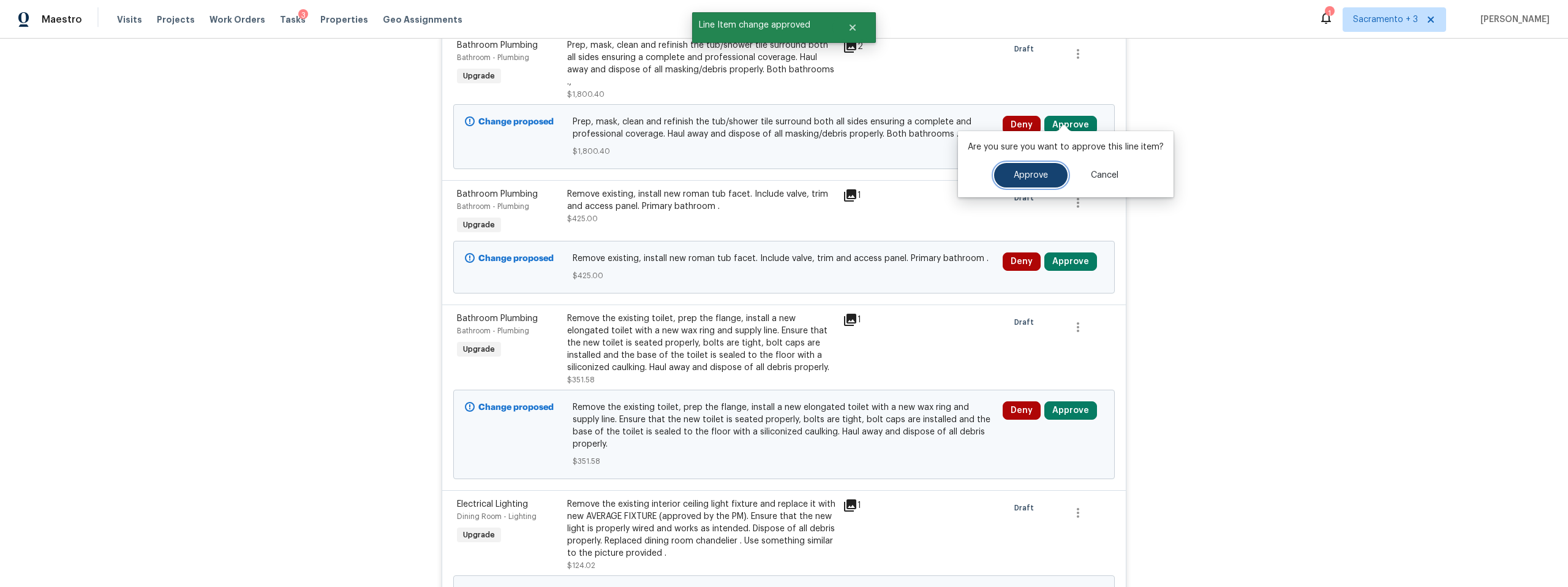
click at [1026, 176] on span "Approve" at bounding box center [1031, 175] width 34 height 9
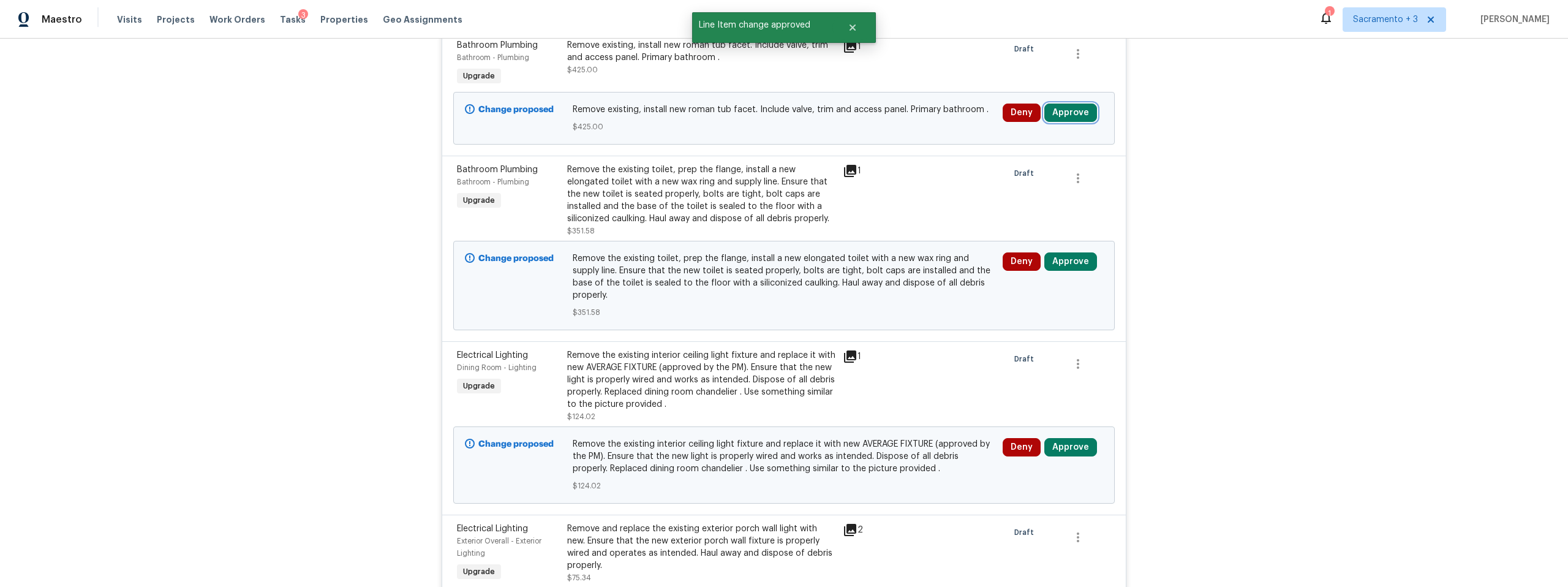
click at [1062, 115] on button "Approve" at bounding box center [1071, 113] width 53 height 18
click at [1033, 177] on span "Approve" at bounding box center [1031, 175] width 34 height 9
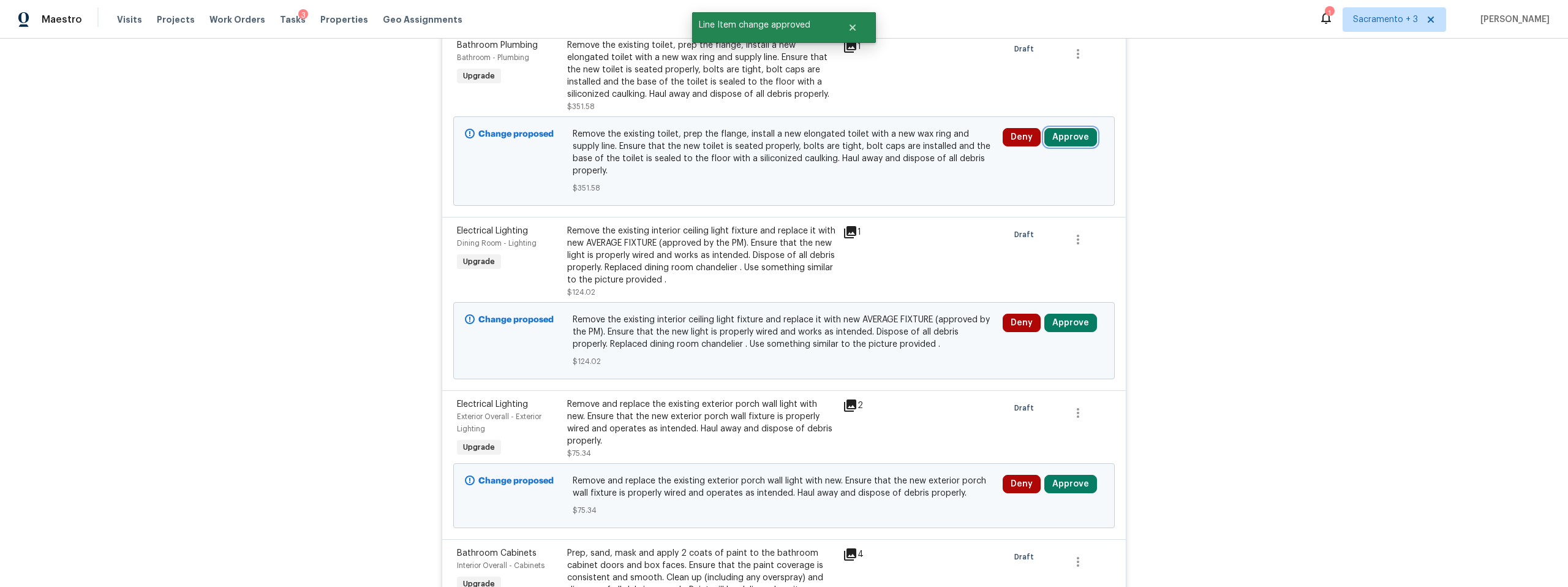
click at [1056, 134] on button "Approve" at bounding box center [1071, 137] width 53 height 18
click at [1014, 198] on span "Approve" at bounding box center [1031, 200] width 34 height 9
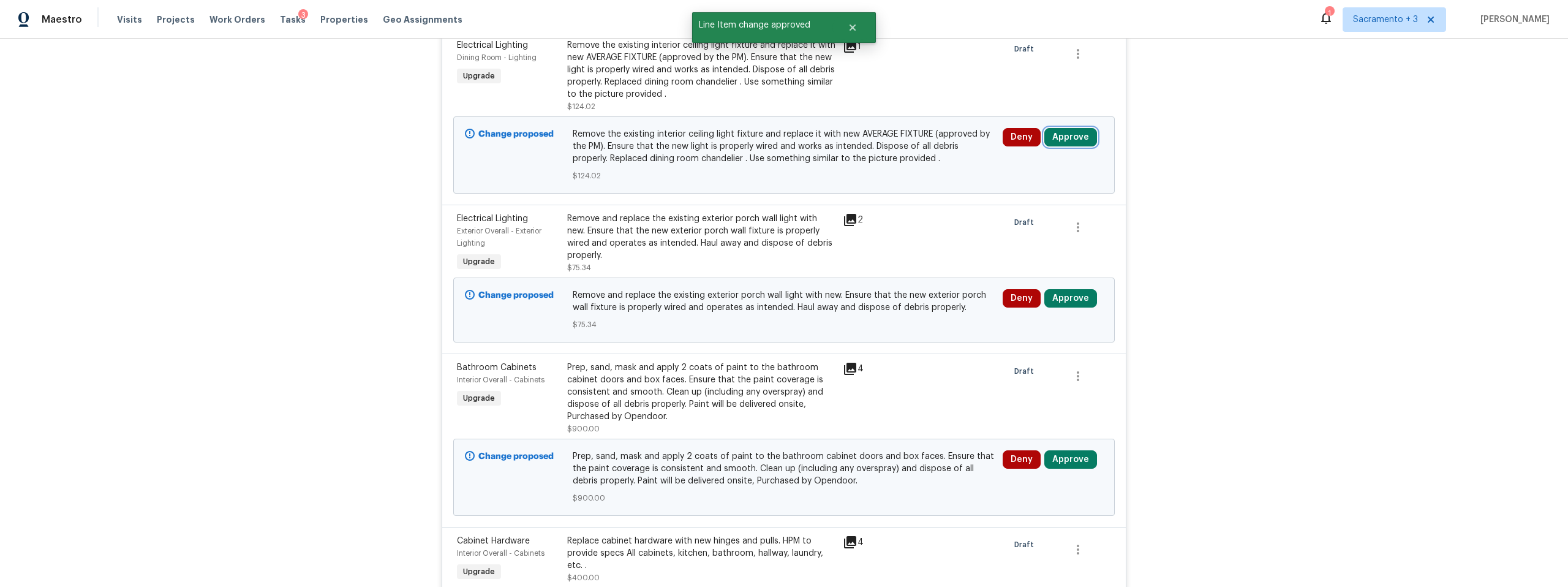
click at [1058, 139] on button "Approve" at bounding box center [1071, 137] width 53 height 18
click at [1024, 198] on span "Approve" at bounding box center [1031, 200] width 34 height 9
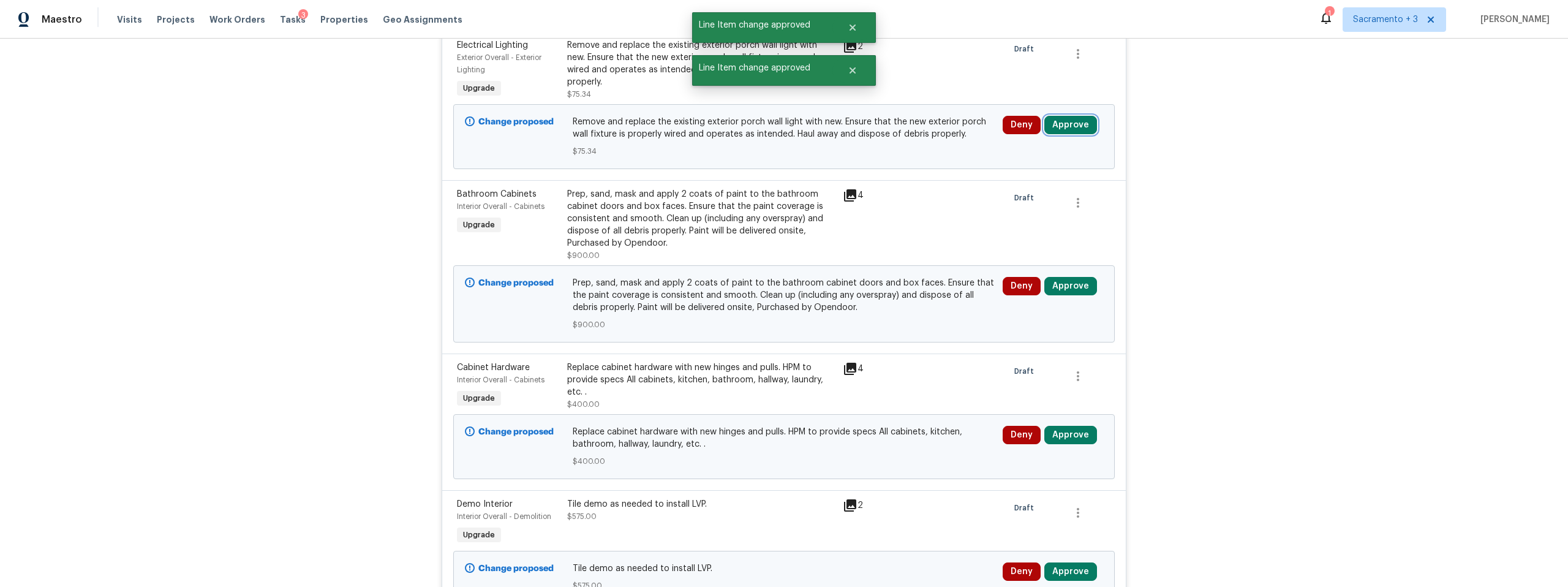
click at [1057, 123] on button "Approve" at bounding box center [1071, 124] width 53 height 18
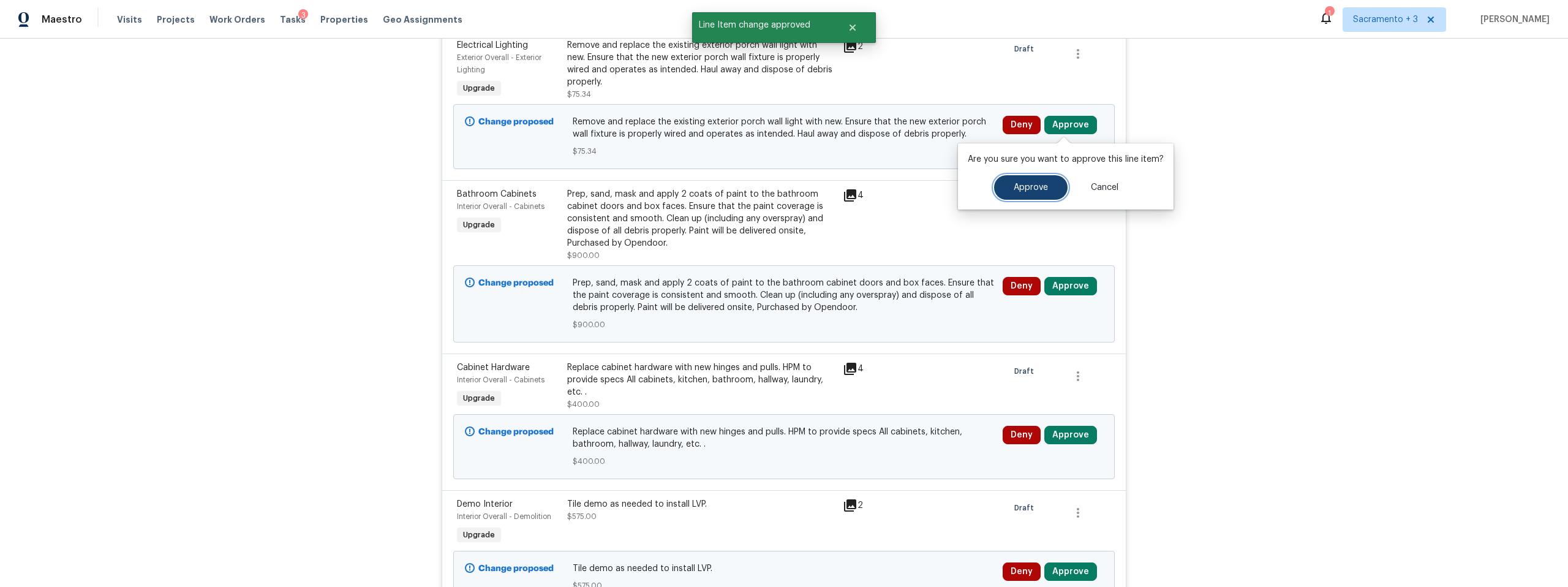
click at [1021, 190] on span "Approve" at bounding box center [1031, 187] width 34 height 9
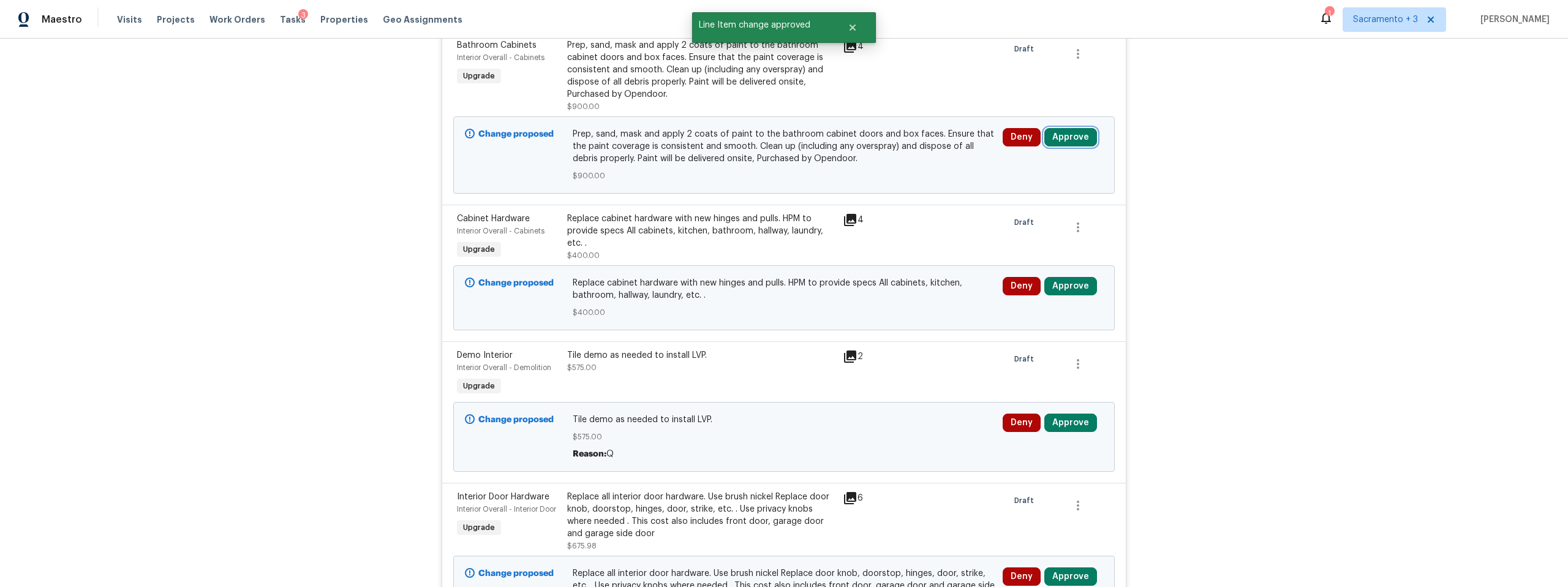
click at [1062, 141] on button "Approve" at bounding box center [1071, 137] width 53 height 18
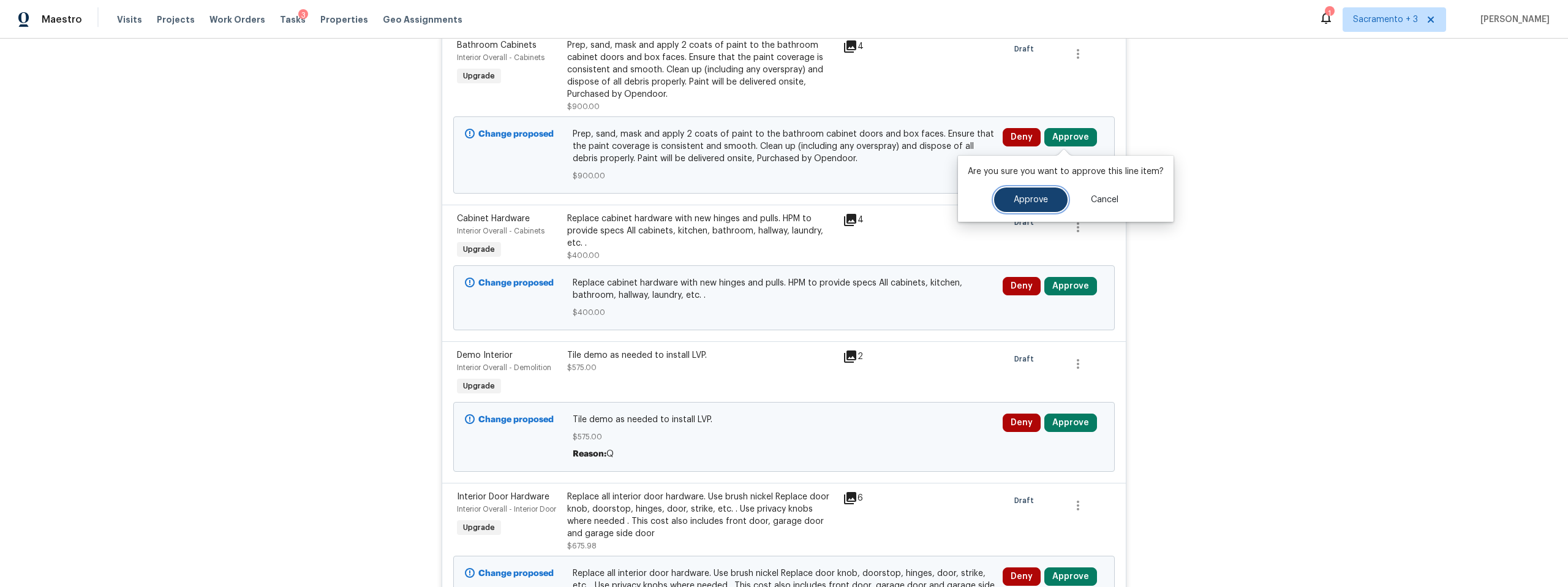
click at [1030, 202] on span "Approve" at bounding box center [1031, 200] width 34 height 9
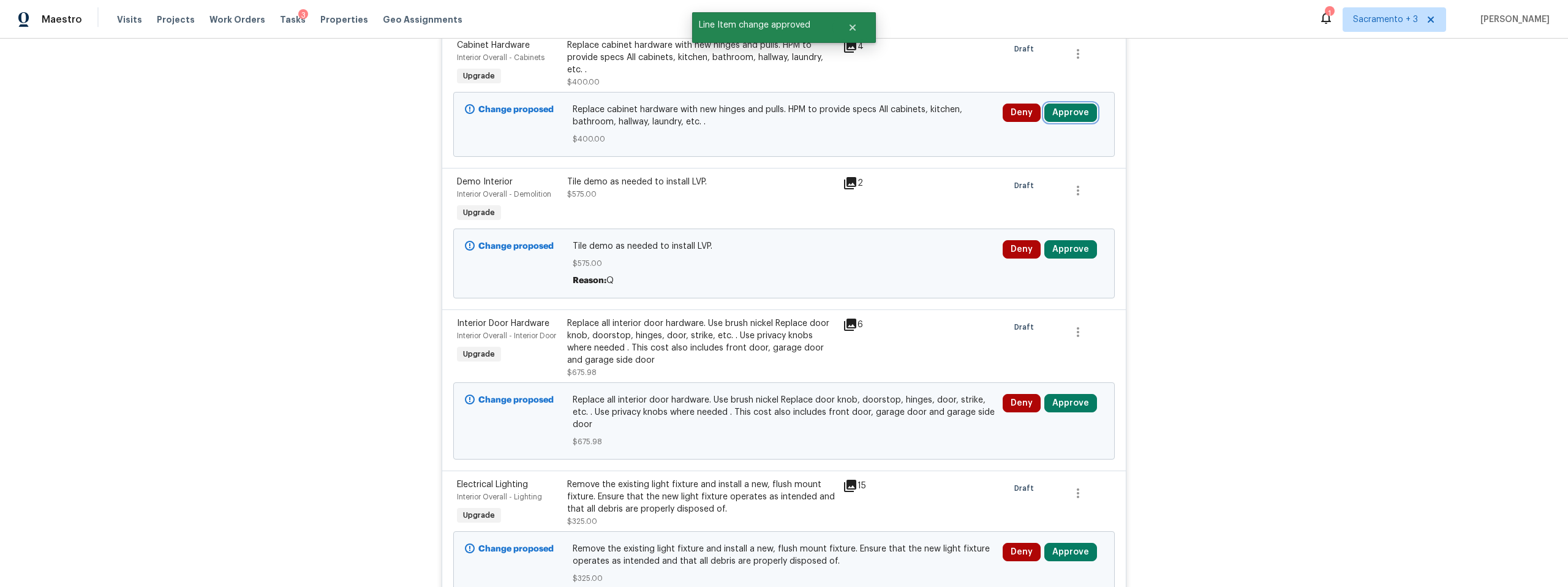
click at [1074, 118] on button "Approve" at bounding box center [1071, 113] width 53 height 18
click at [1043, 176] on span "Approve" at bounding box center [1031, 175] width 34 height 9
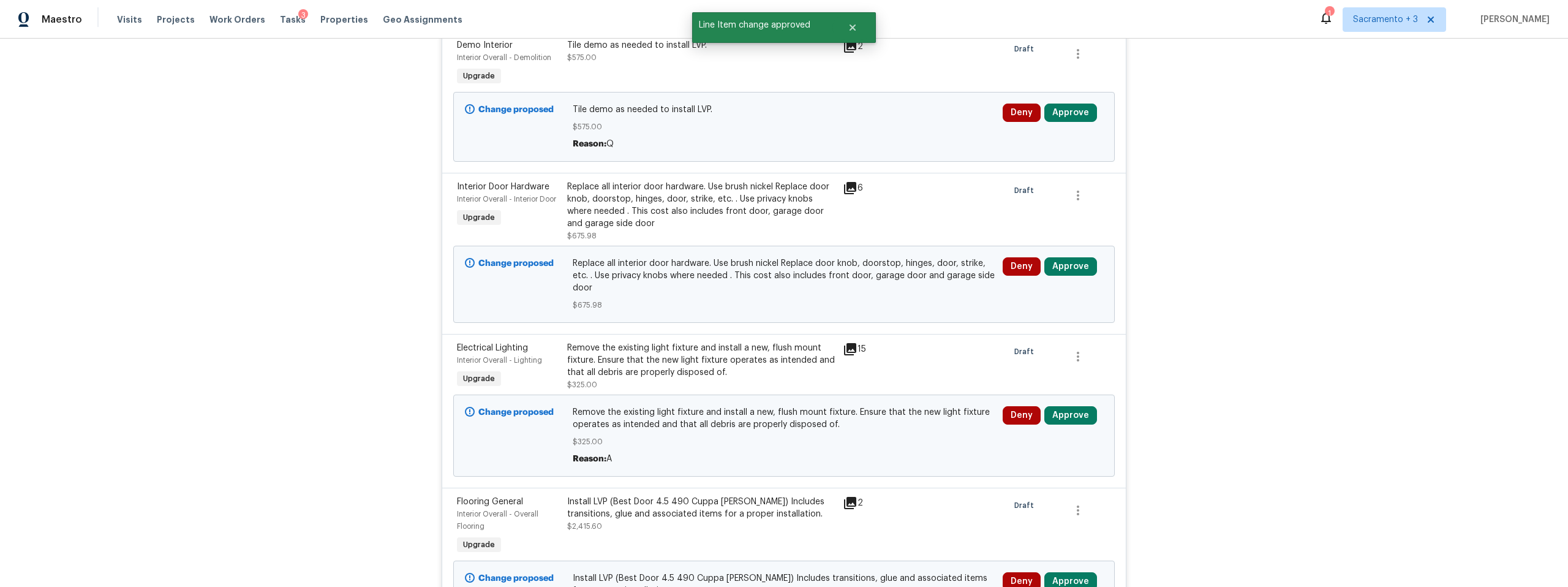
click at [1062, 122] on div "Deny Approve" at bounding box center [1053, 126] width 108 height 54
click at [1064, 115] on button "Approve" at bounding box center [1071, 113] width 53 height 18
click at [1039, 173] on span "Approve" at bounding box center [1031, 175] width 34 height 9
click at [1056, 264] on button "Approve" at bounding box center [1071, 267] width 53 height 18
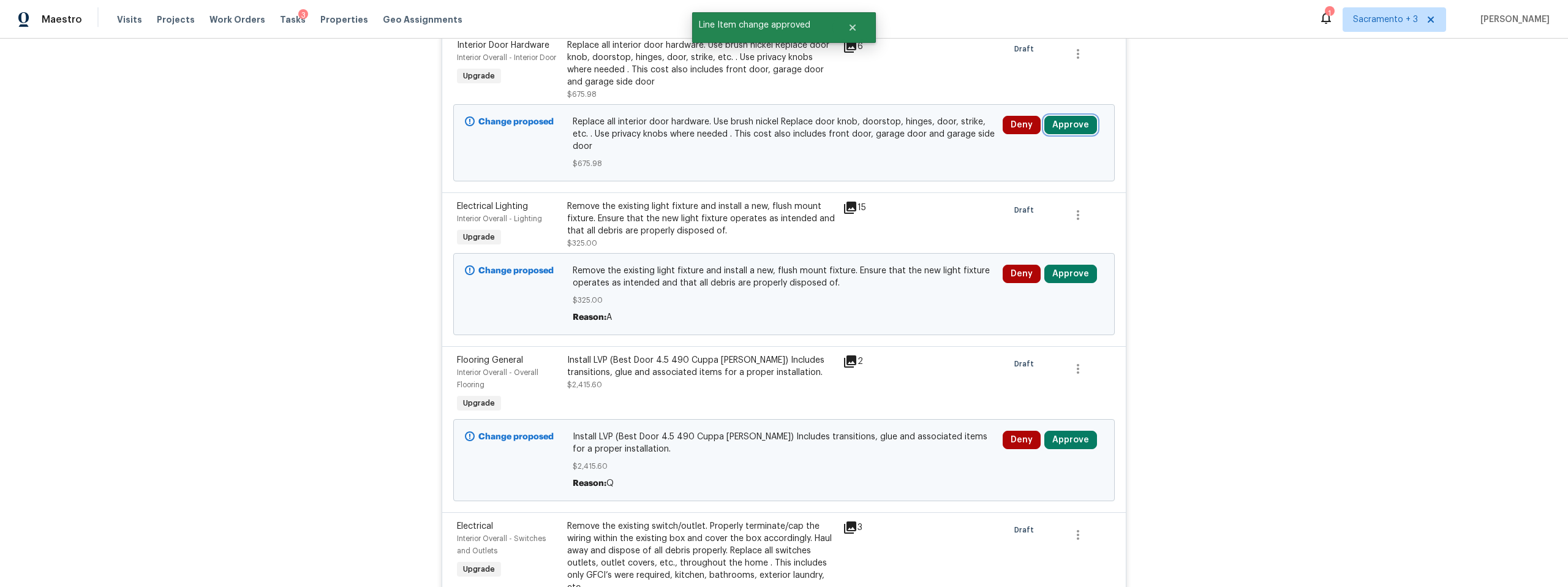
click at [1069, 130] on button "Approve" at bounding box center [1071, 124] width 53 height 18
click at [1024, 183] on span "Approve" at bounding box center [1031, 187] width 34 height 9
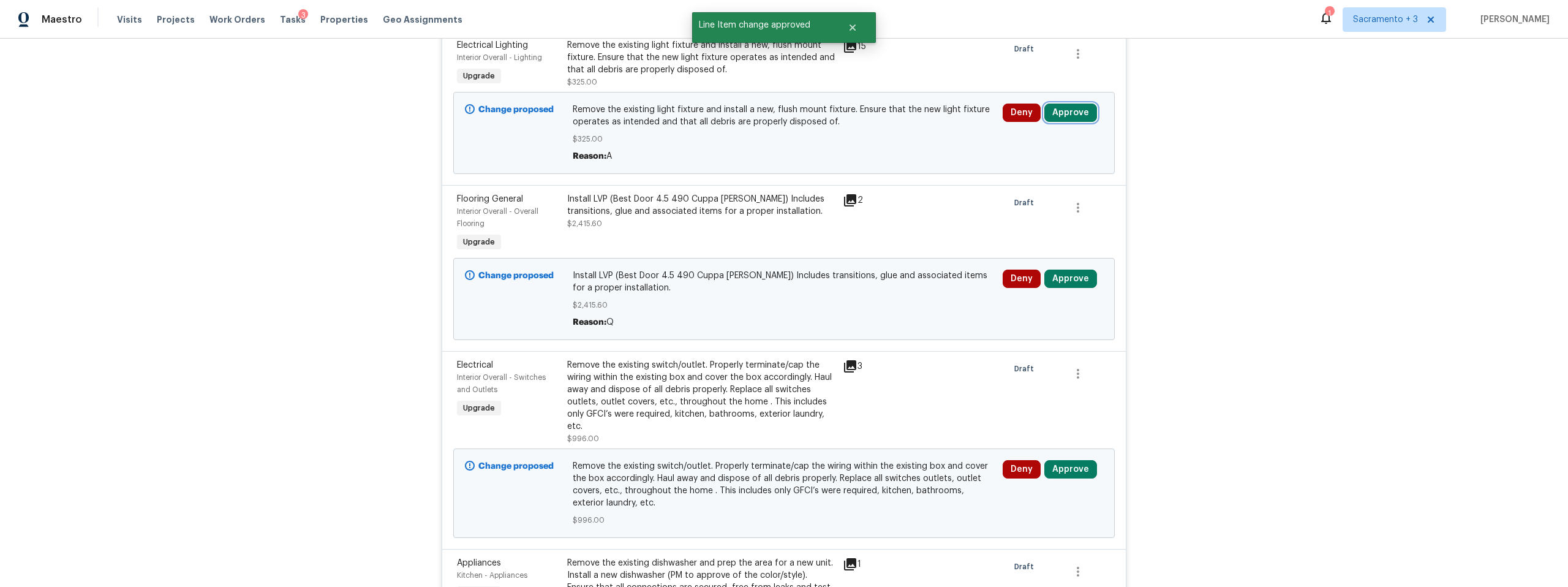
click at [1056, 114] on button "Approve" at bounding box center [1071, 113] width 53 height 18
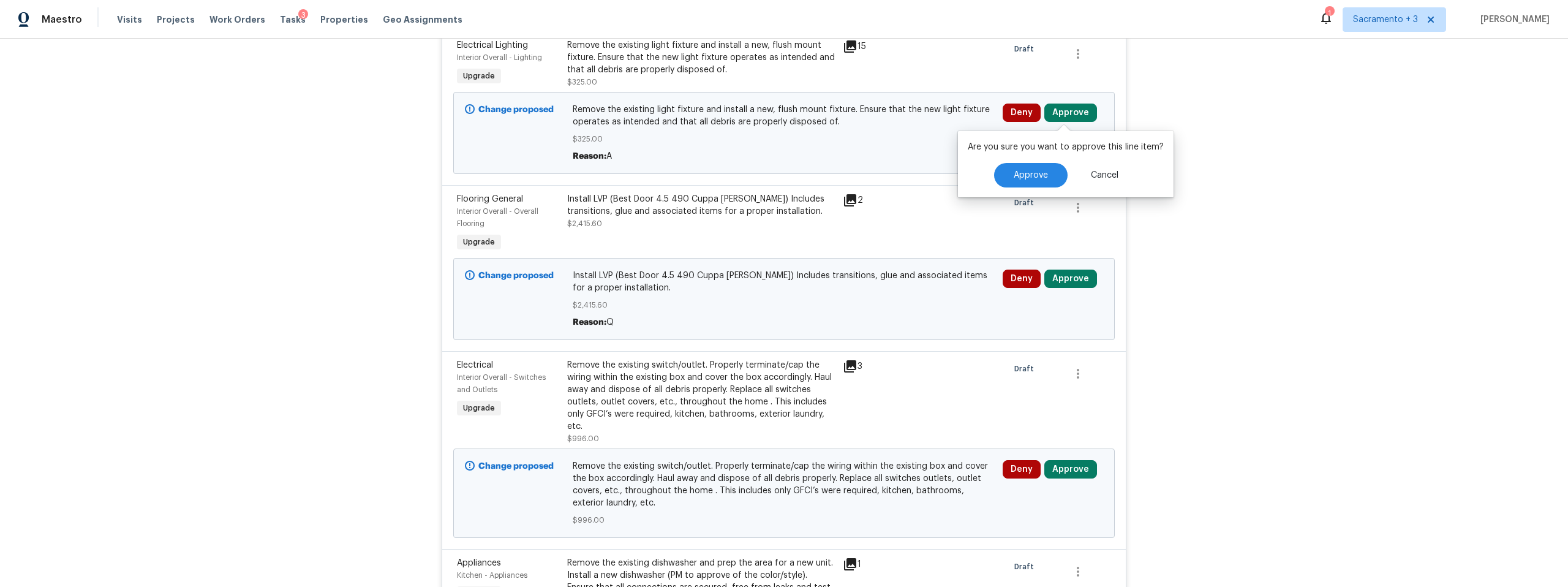
click at [918, 130] on div "Remove the existing light fixture and install a new, flush mount fixture. Ensur…" at bounding box center [784, 133] width 423 height 59
click at [844, 49] on icon at bounding box center [850, 46] width 12 height 12
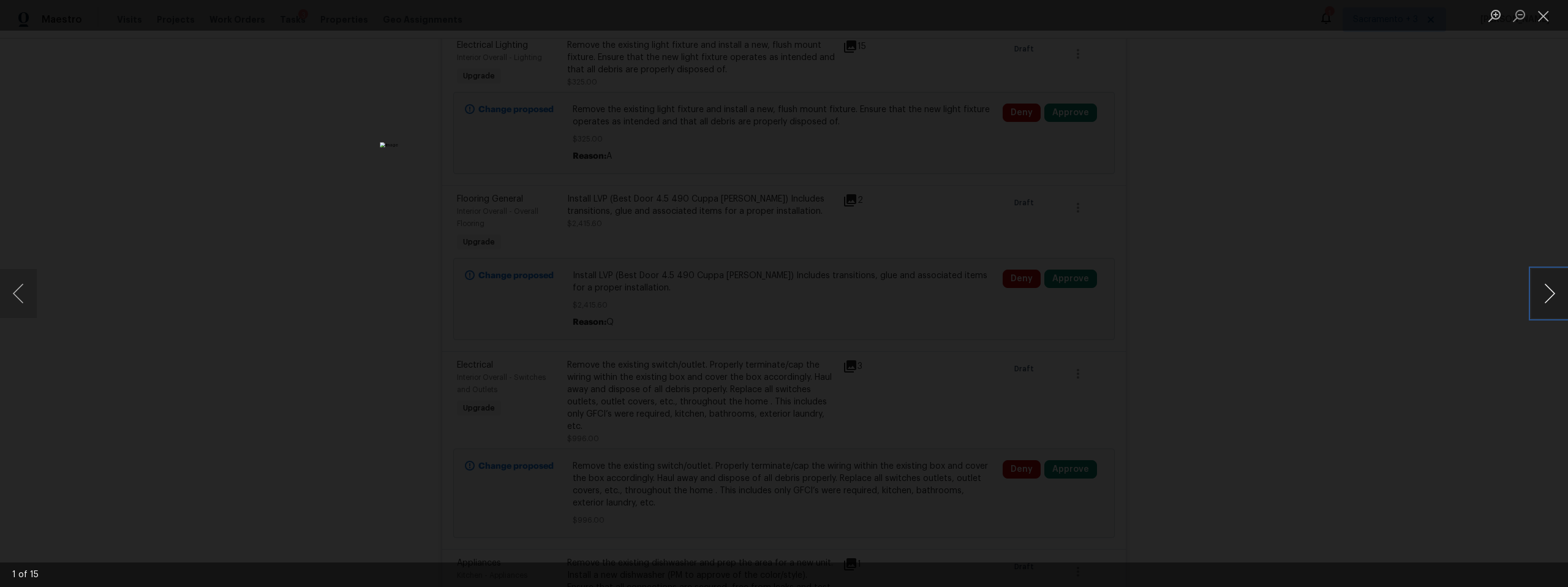
click at [1542, 291] on button "Next image" at bounding box center [1550, 294] width 37 height 49
click at [1544, 13] on button "Close lightbox" at bounding box center [1543, 15] width 25 height 21
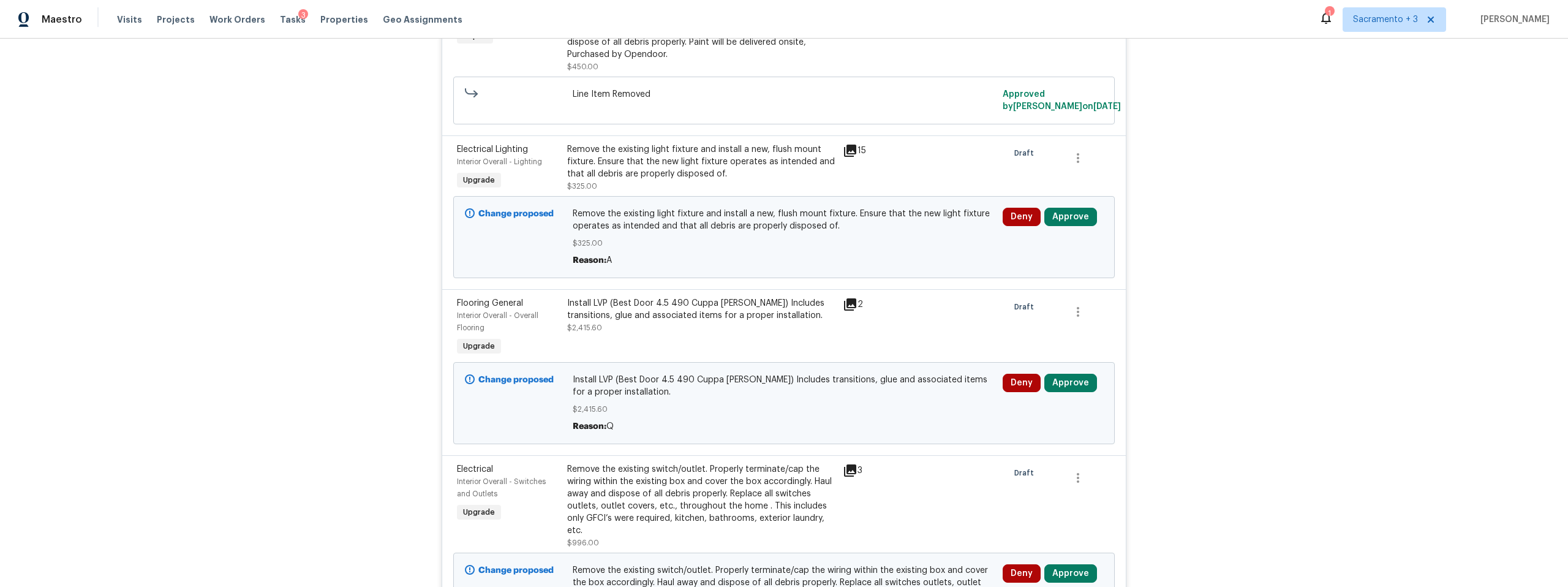
scroll to position [352, 0]
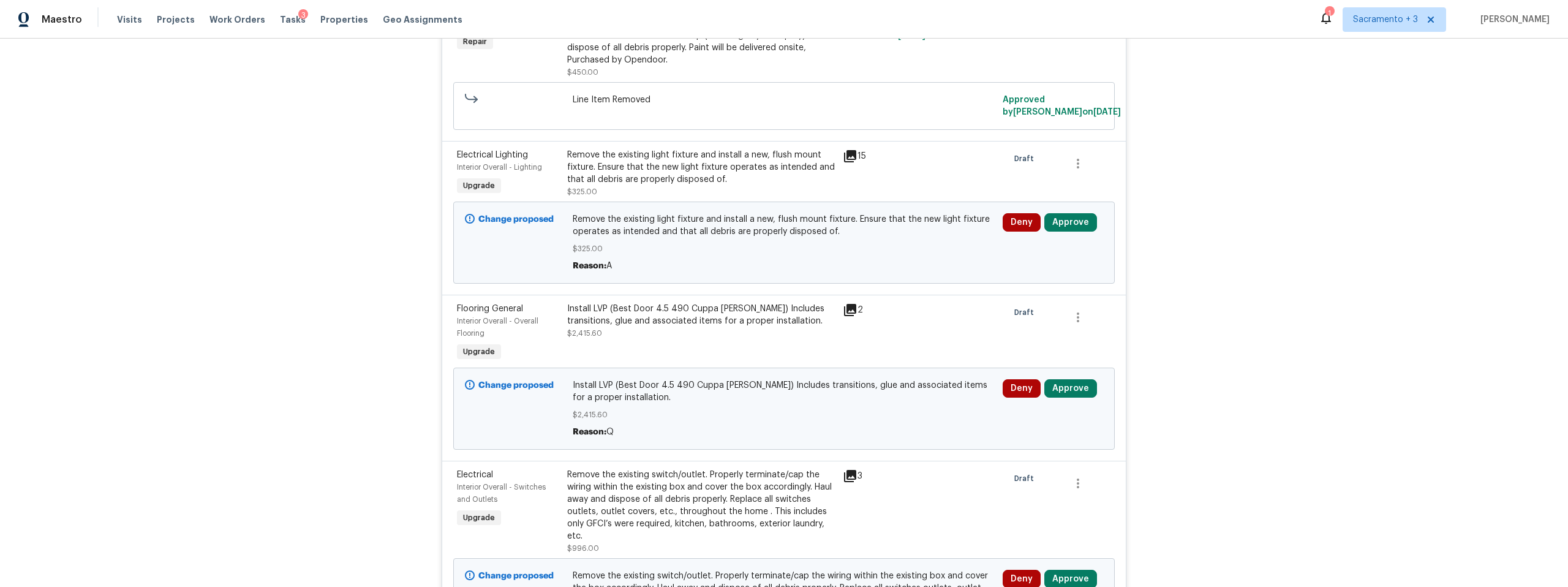
click at [952, 158] on div at bounding box center [949, 173] width 110 height 56
click at [713, 163] on div "Remove the existing light fixture and install a new, flush mount fixture. Ensur…" at bounding box center [701, 167] width 269 height 37
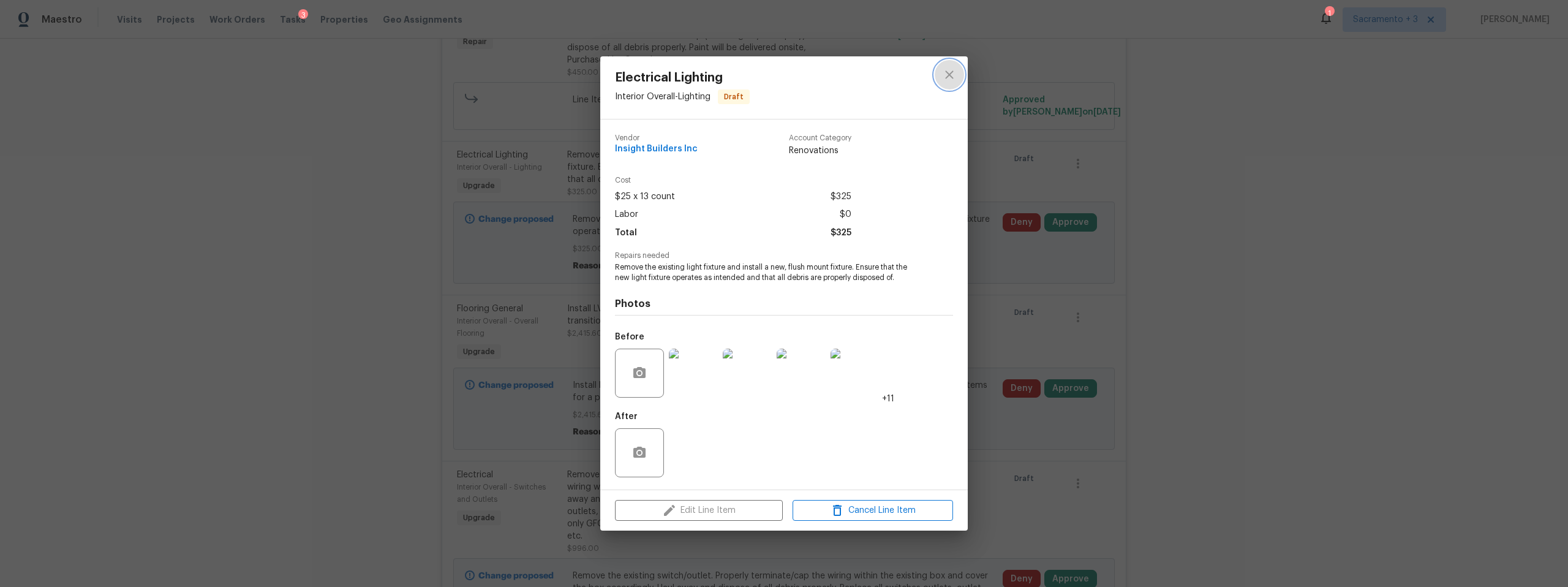
click at [949, 77] on icon "close" at bounding box center [950, 75] width 15 height 15
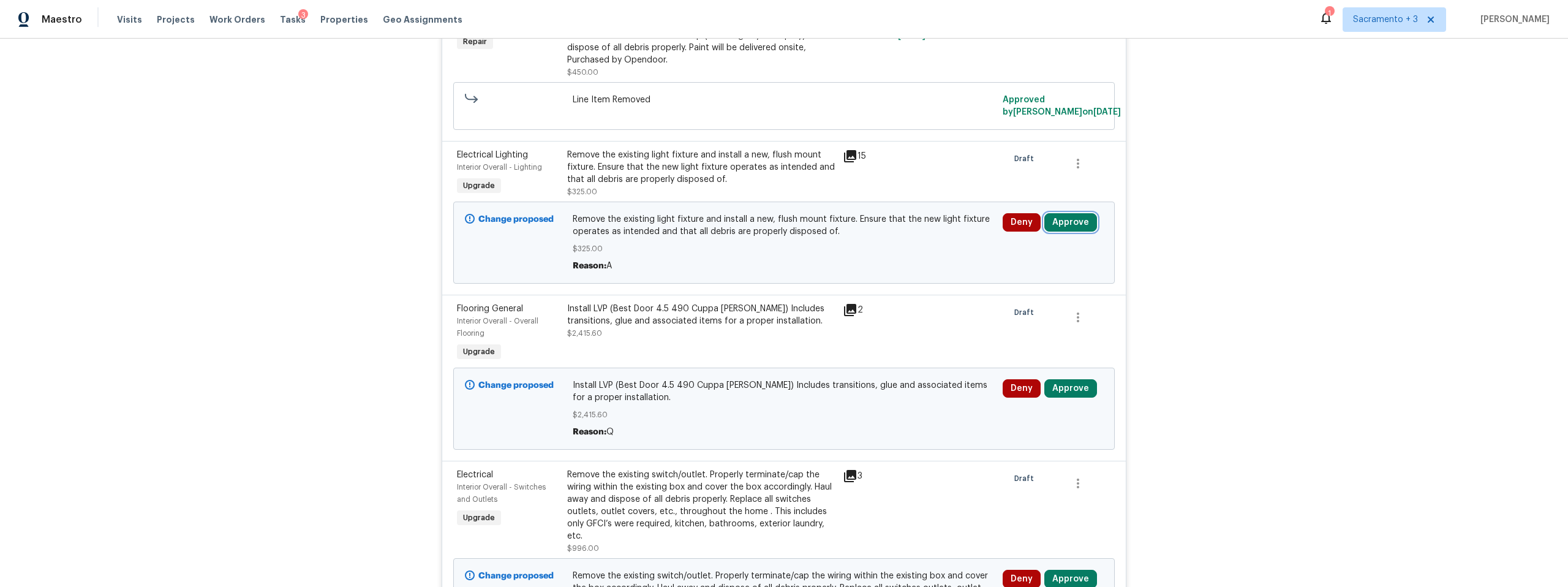
click at [1061, 226] on button "Approve" at bounding box center [1071, 222] width 53 height 18
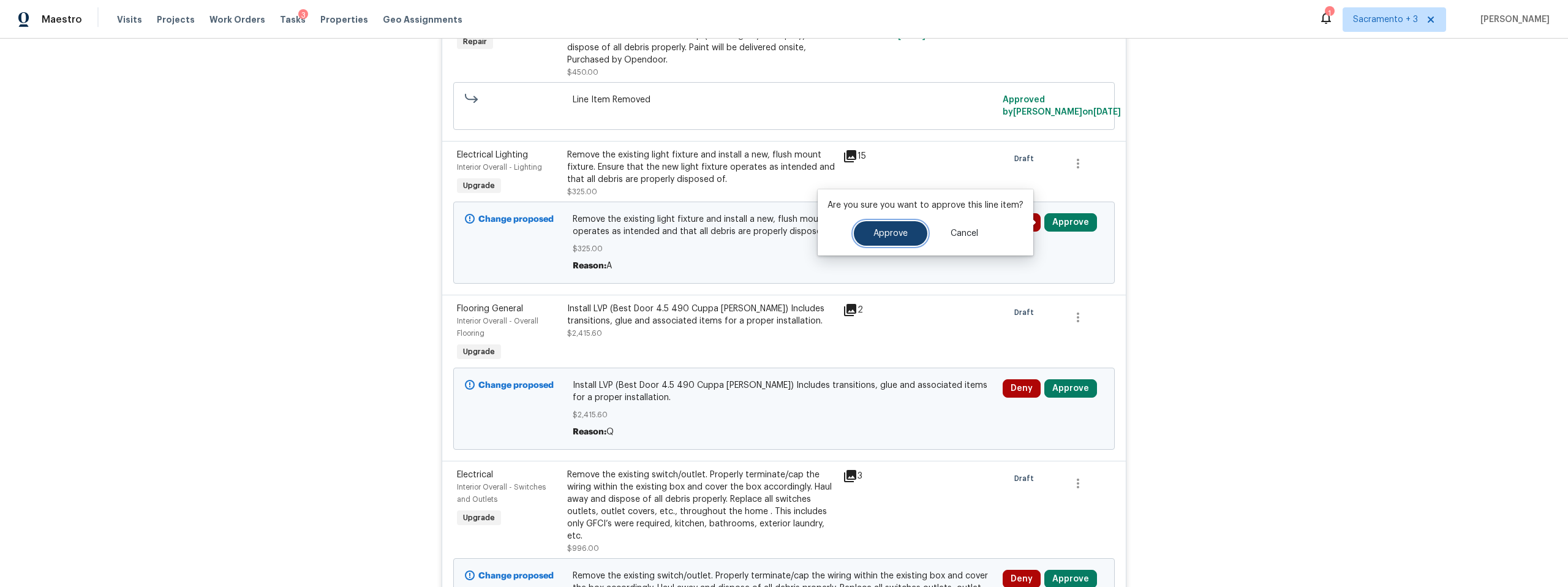
click at [876, 245] on button "Approve" at bounding box center [891, 234] width 74 height 25
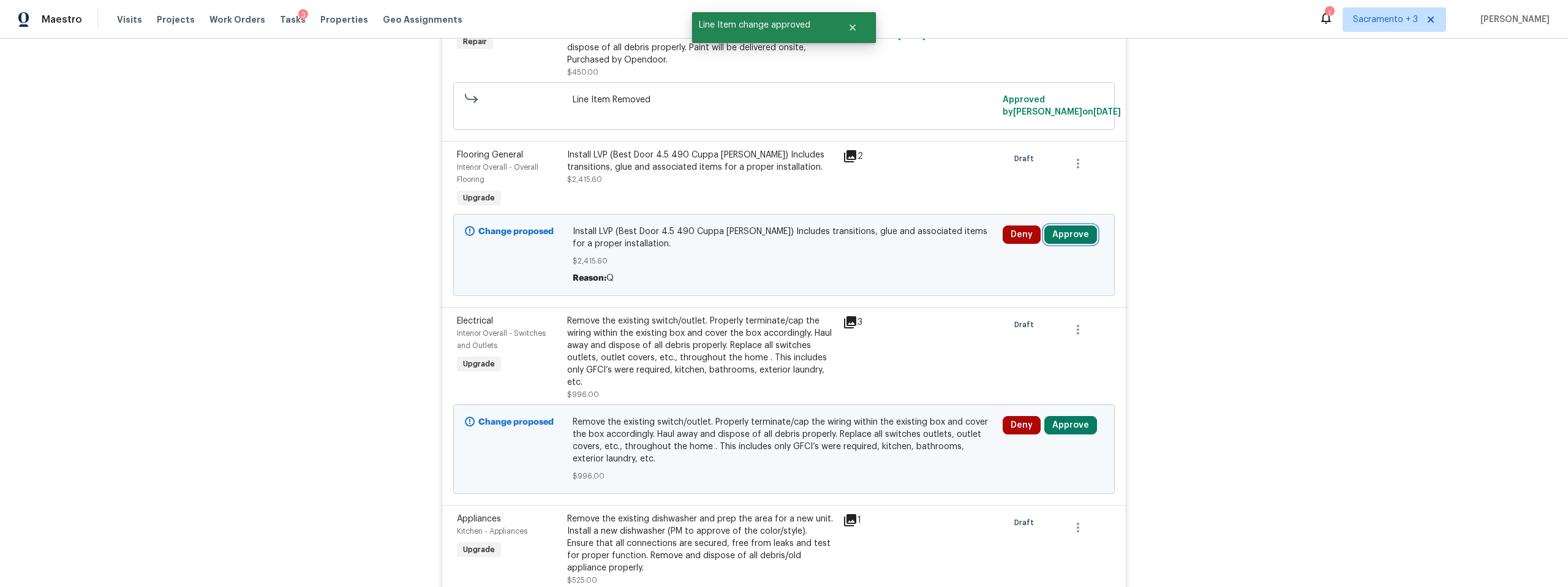
click at [1064, 236] on button "Approve" at bounding box center [1071, 234] width 53 height 18
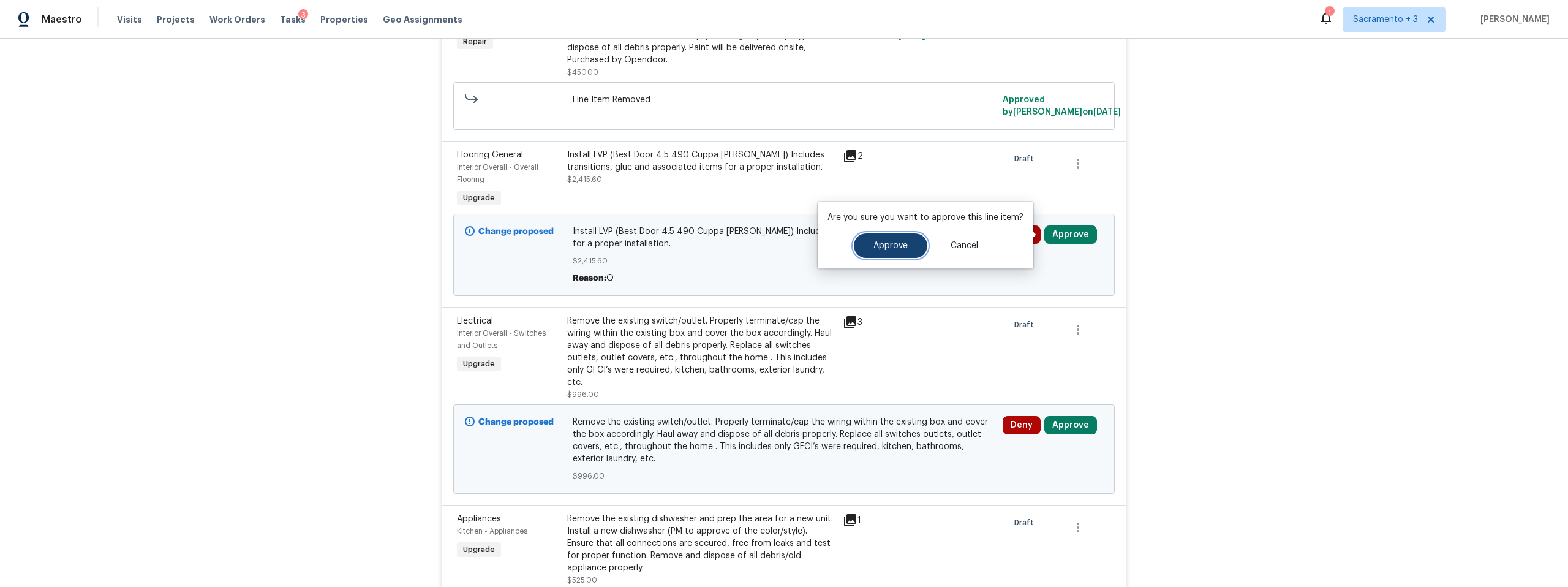
click at [870, 244] on button "Approve" at bounding box center [891, 246] width 74 height 25
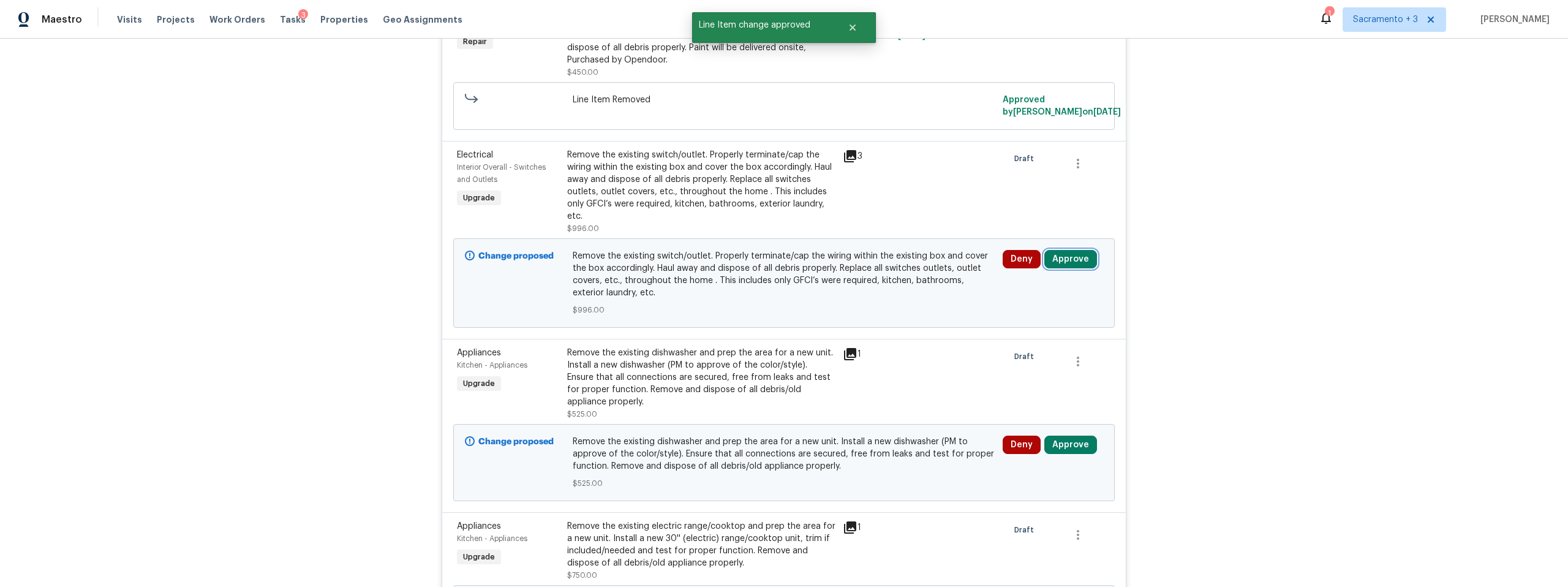
click at [1059, 258] on button "Approve" at bounding box center [1071, 259] width 53 height 18
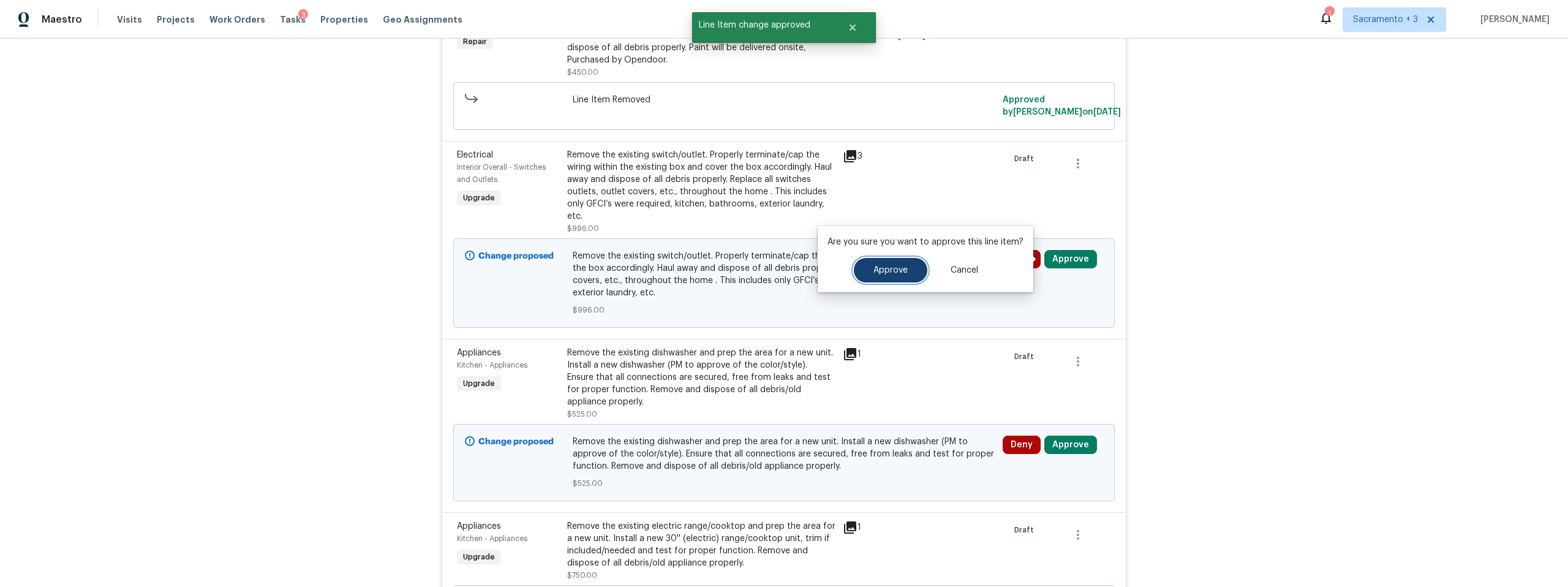
click at [879, 277] on button "Approve" at bounding box center [891, 270] width 74 height 25
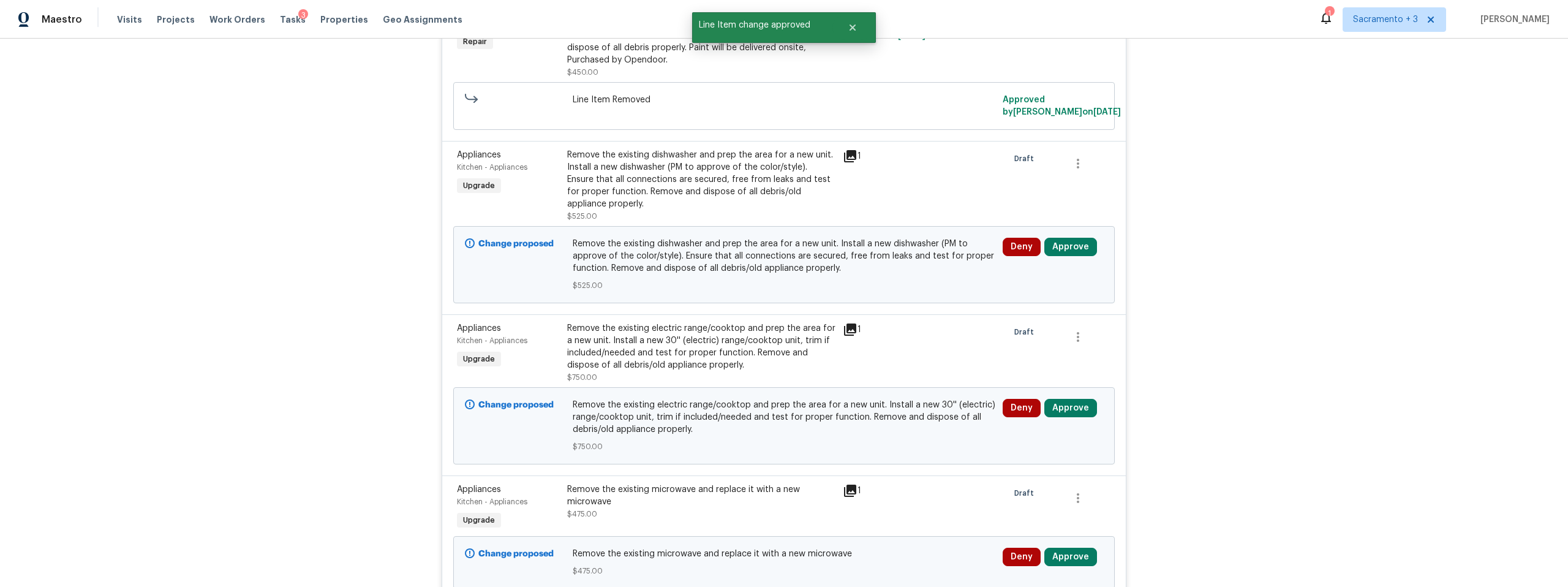
click at [1060, 260] on div "Deny Approve" at bounding box center [1053, 264] width 108 height 62
click at [1059, 247] on button "Approve" at bounding box center [1071, 247] width 53 height 18
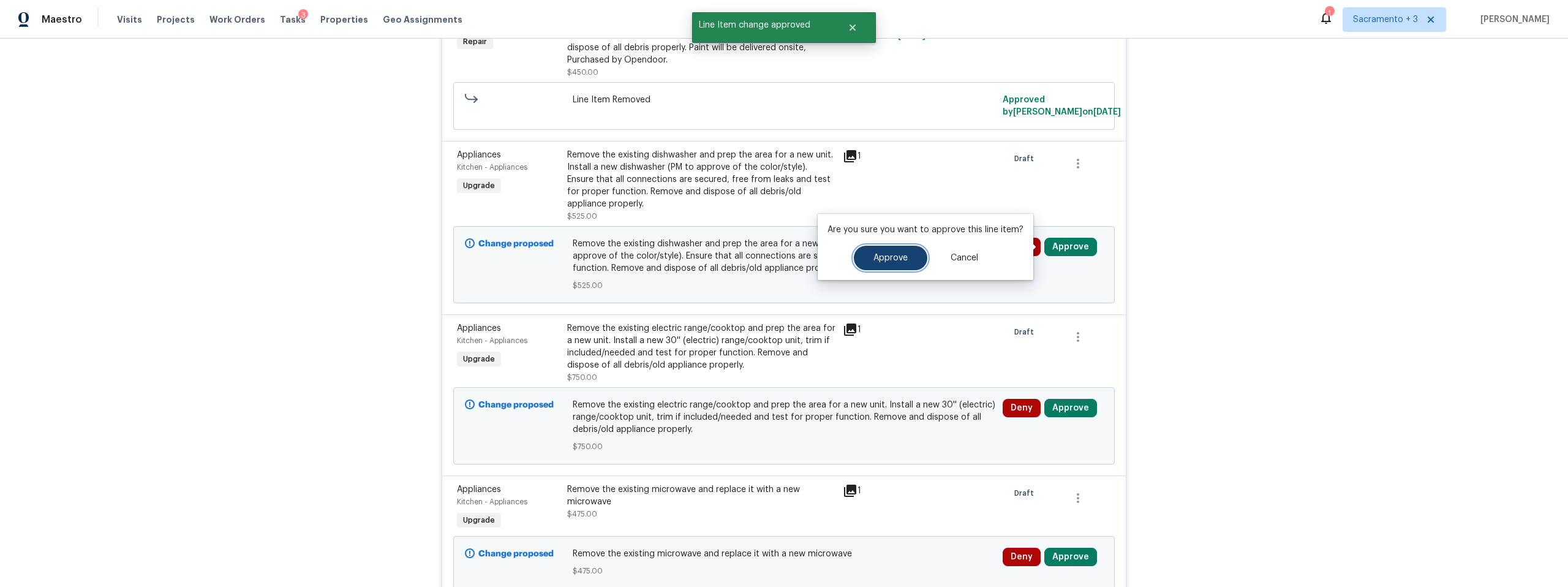
click at [900, 258] on span "Approve" at bounding box center [890, 258] width 34 height 9
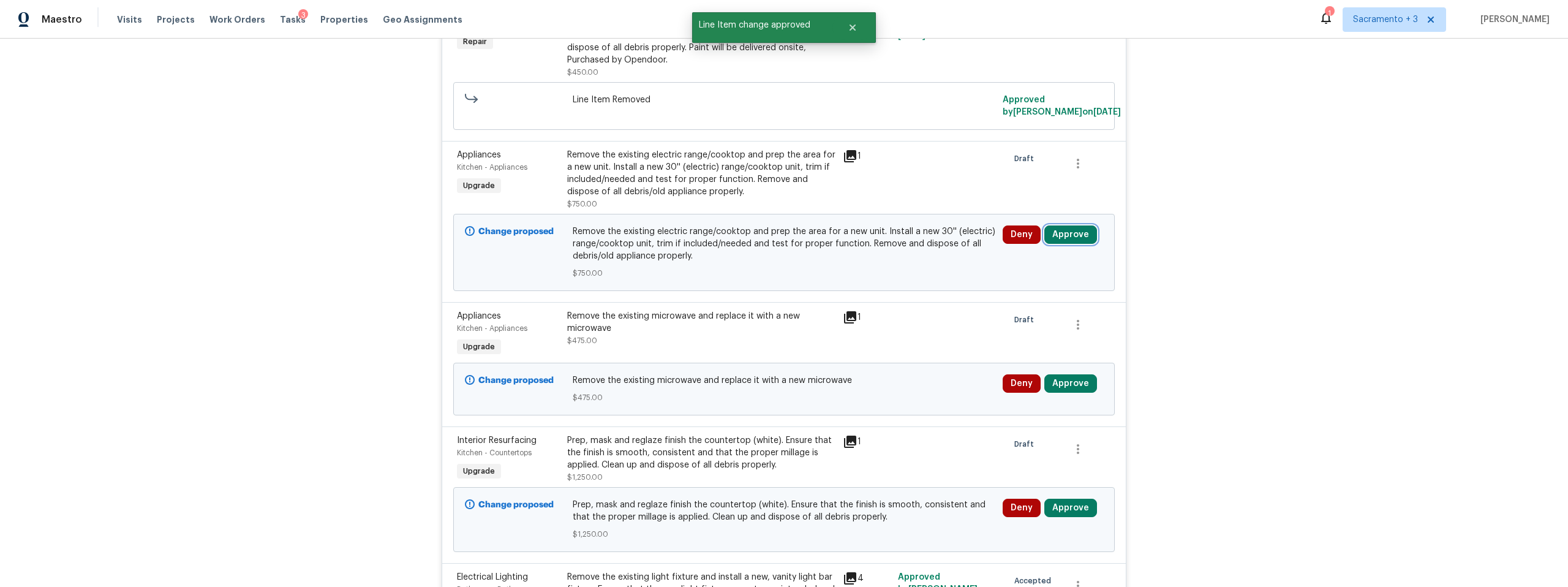
click at [1054, 238] on button "Approve" at bounding box center [1071, 234] width 53 height 18
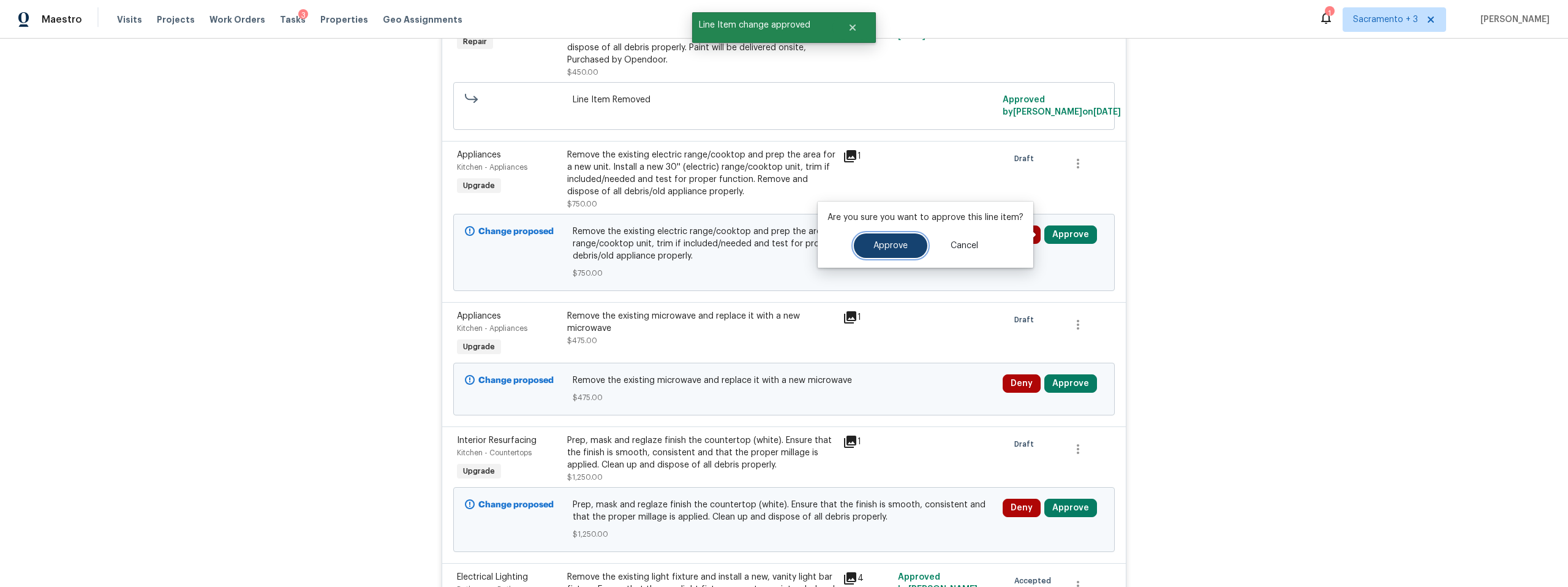
click at [875, 254] on button "Approve" at bounding box center [891, 246] width 74 height 25
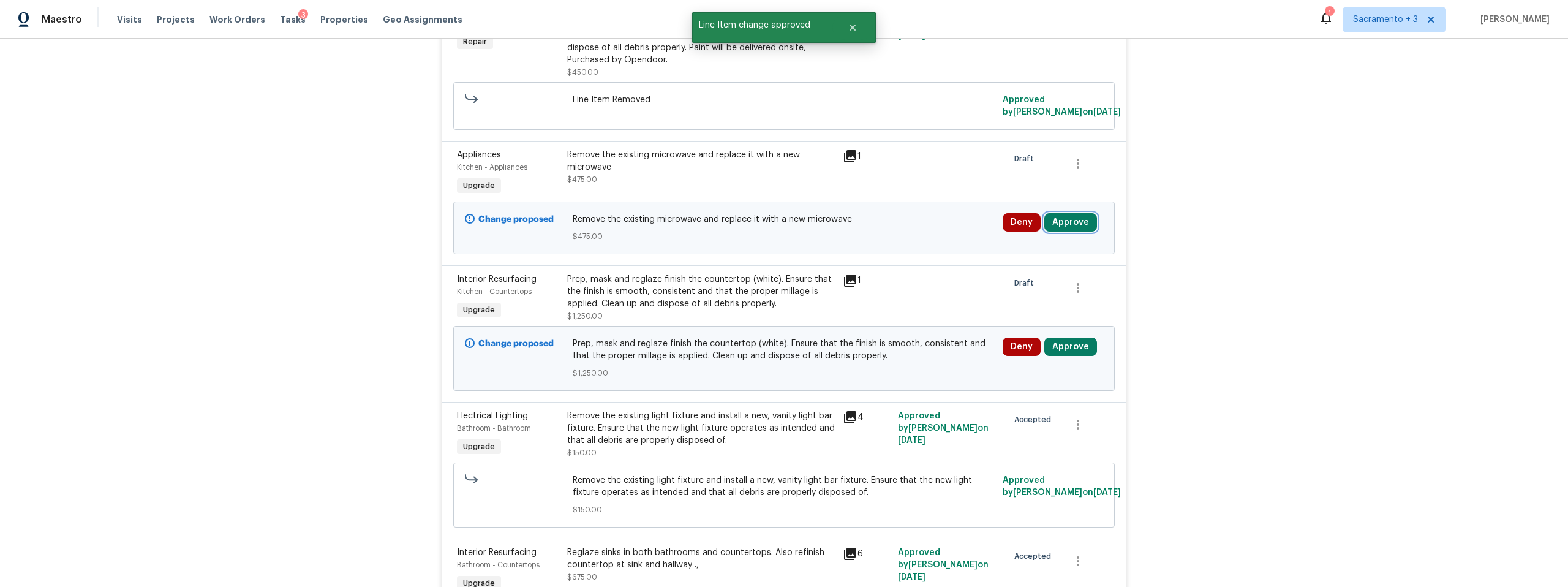
click at [1068, 229] on button "Approve" at bounding box center [1071, 222] width 53 height 18
click at [898, 245] on button "Approve" at bounding box center [891, 234] width 74 height 25
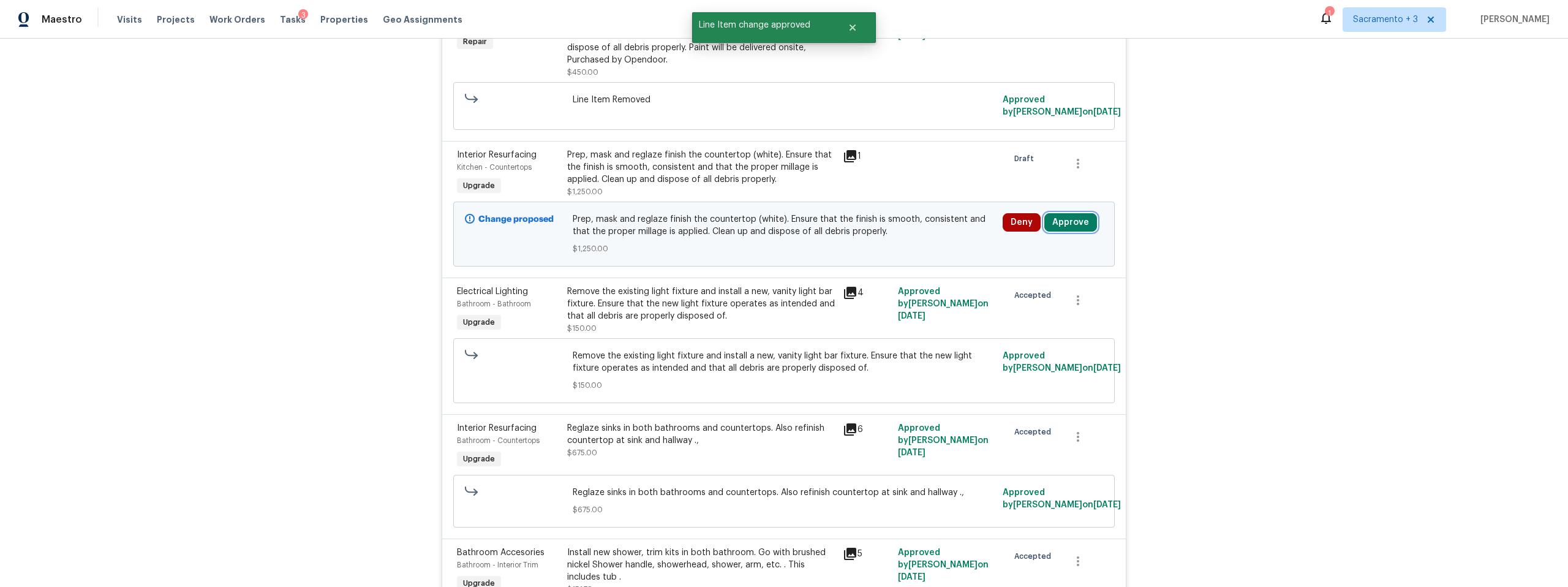
click at [1064, 223] on button "Approve" at bounding box center [1071, 222] width 53 height 18
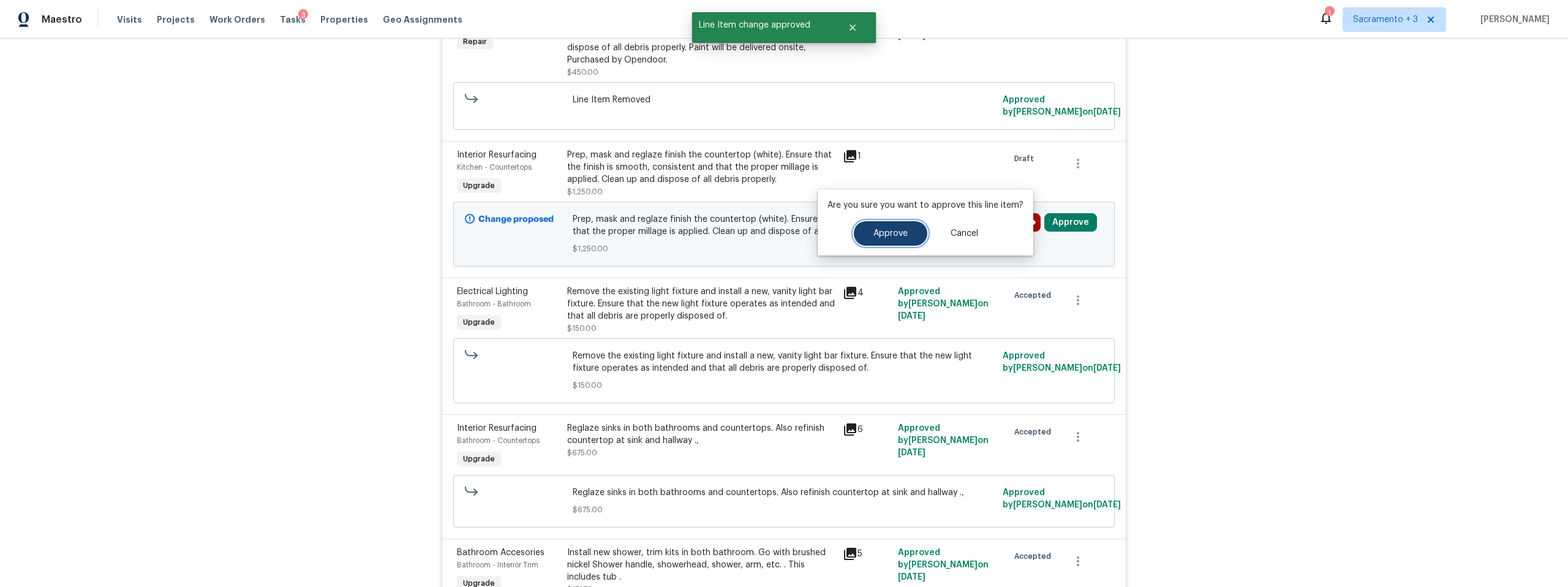
click at [897, 240] on button "Approve" at bounding box center [891, 234] width 74 height 25
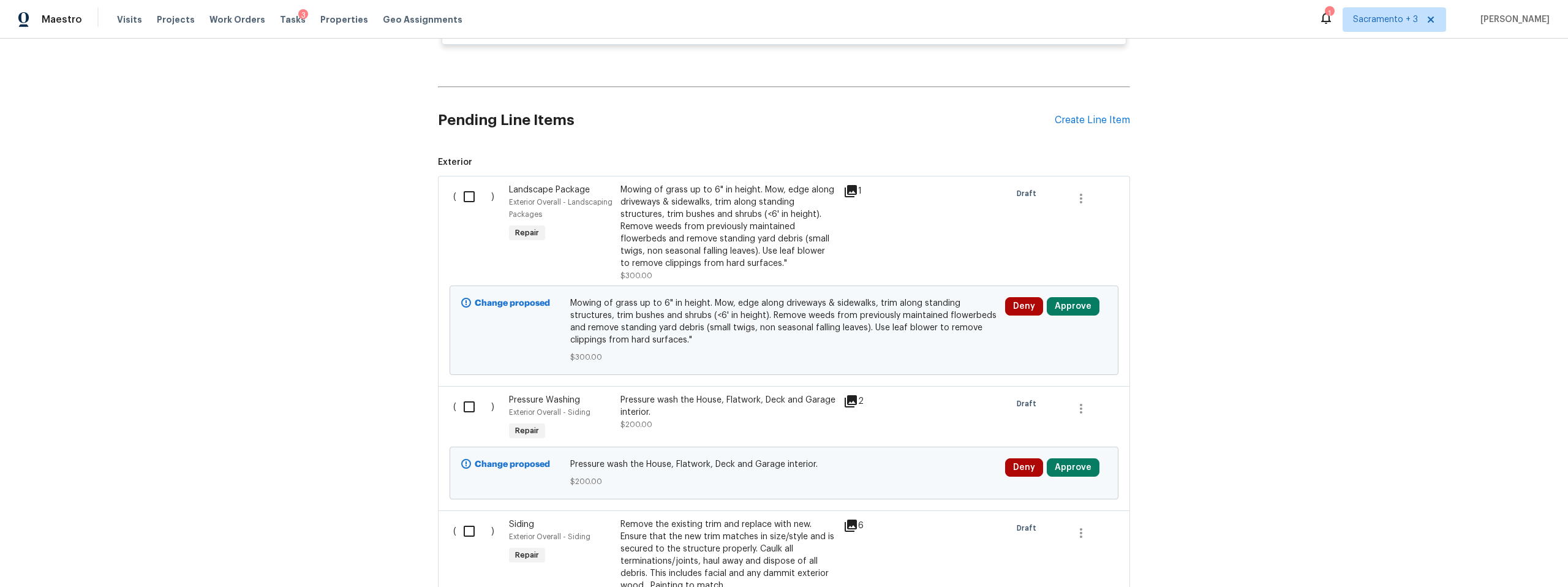
scroll to position [4078, 0]
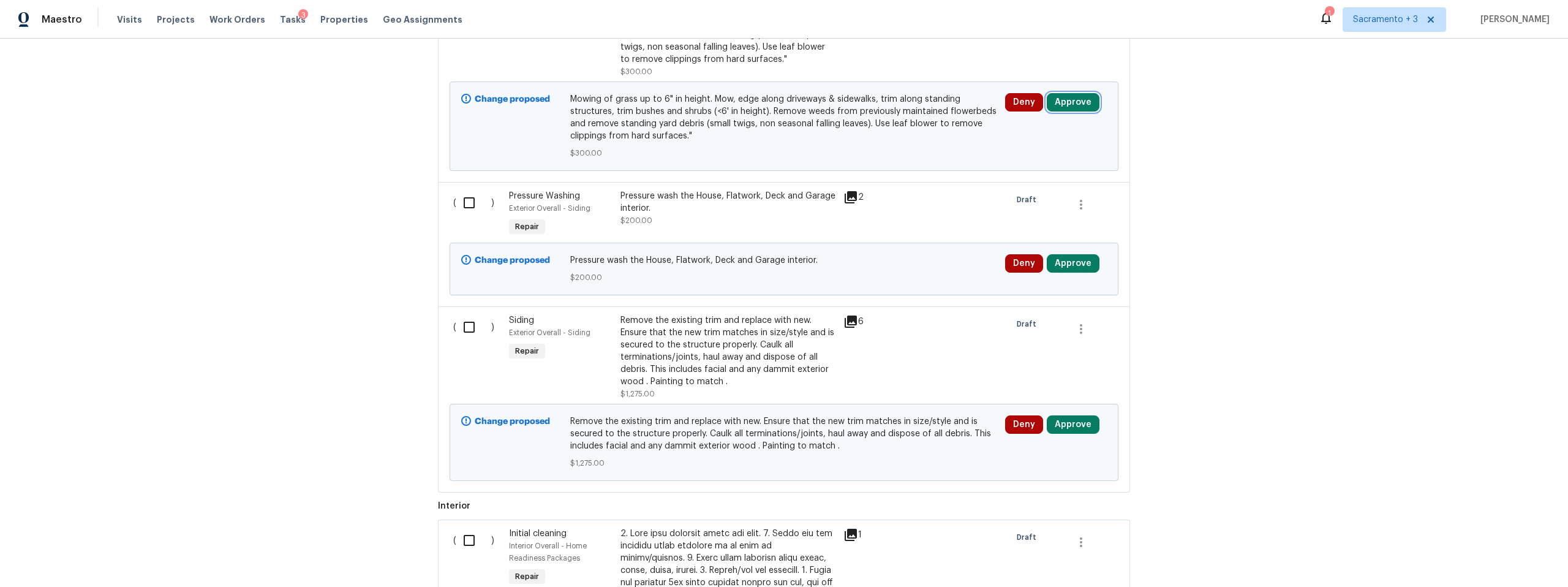
click at [1069, 93] on button "Approve" at bounding box center [1073, 102] width 53 height 18
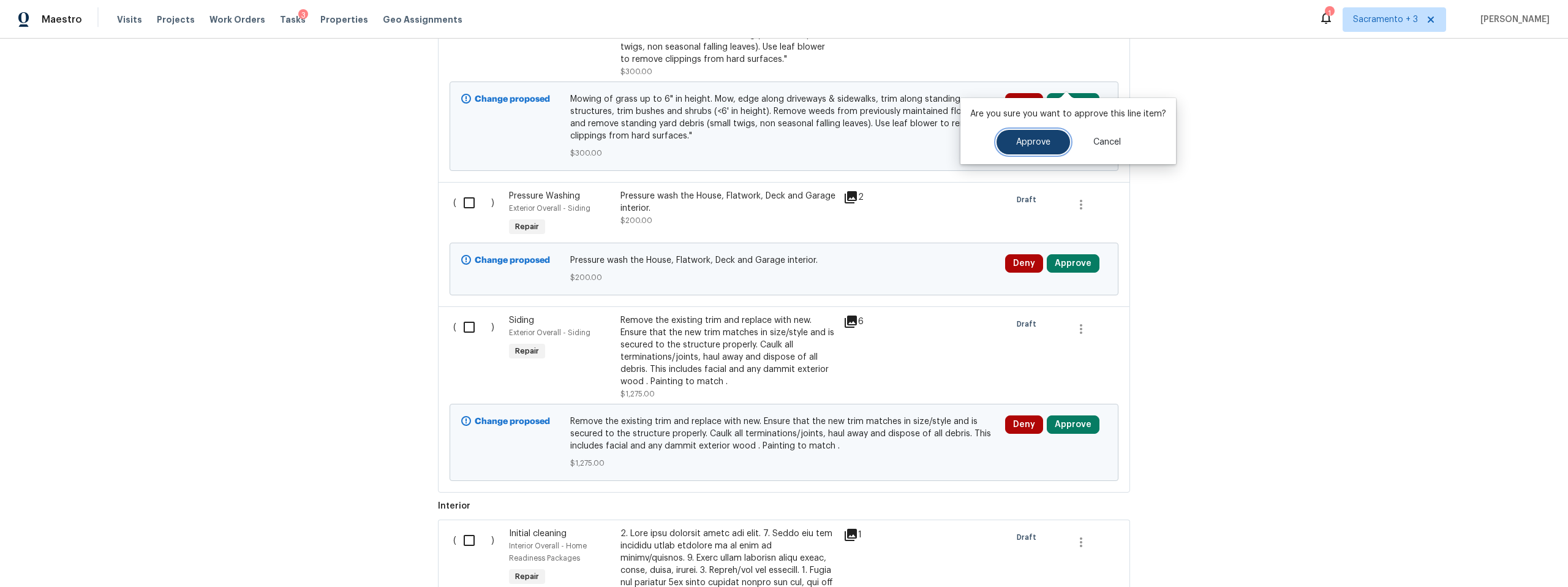
click at [1045, 139] on span "Approve" at bounding box center [1033, 142] width 34 height 9
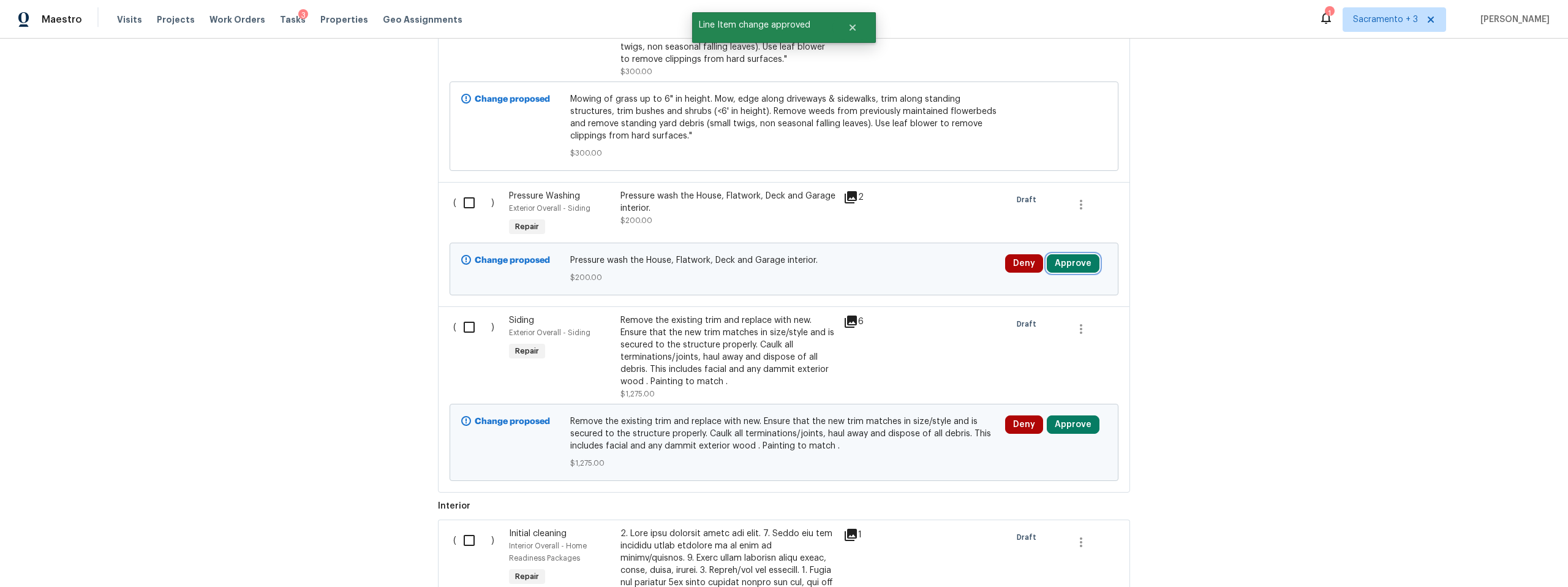
click at [1063, 254] on button "Approve" at bounding box center [1073, 263] width 53 height 18
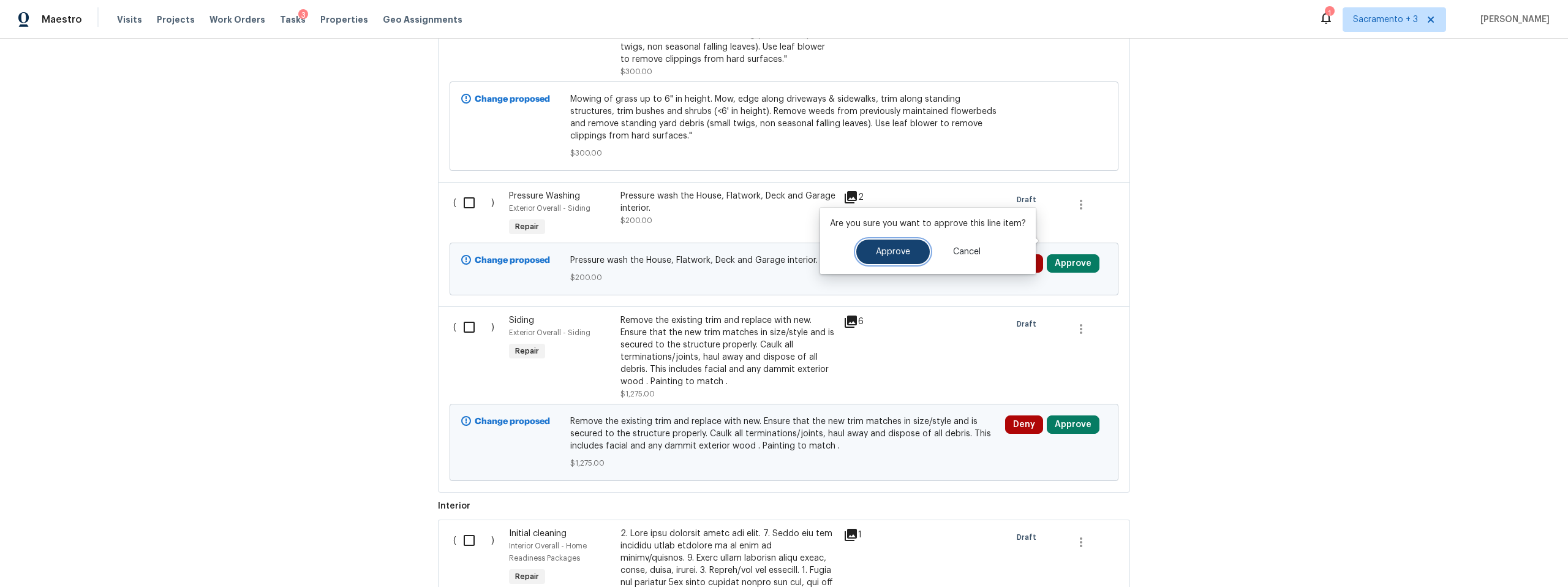
click at [896, 258] on button "Approve" at bounding box center [893, 252] width 74 height 25
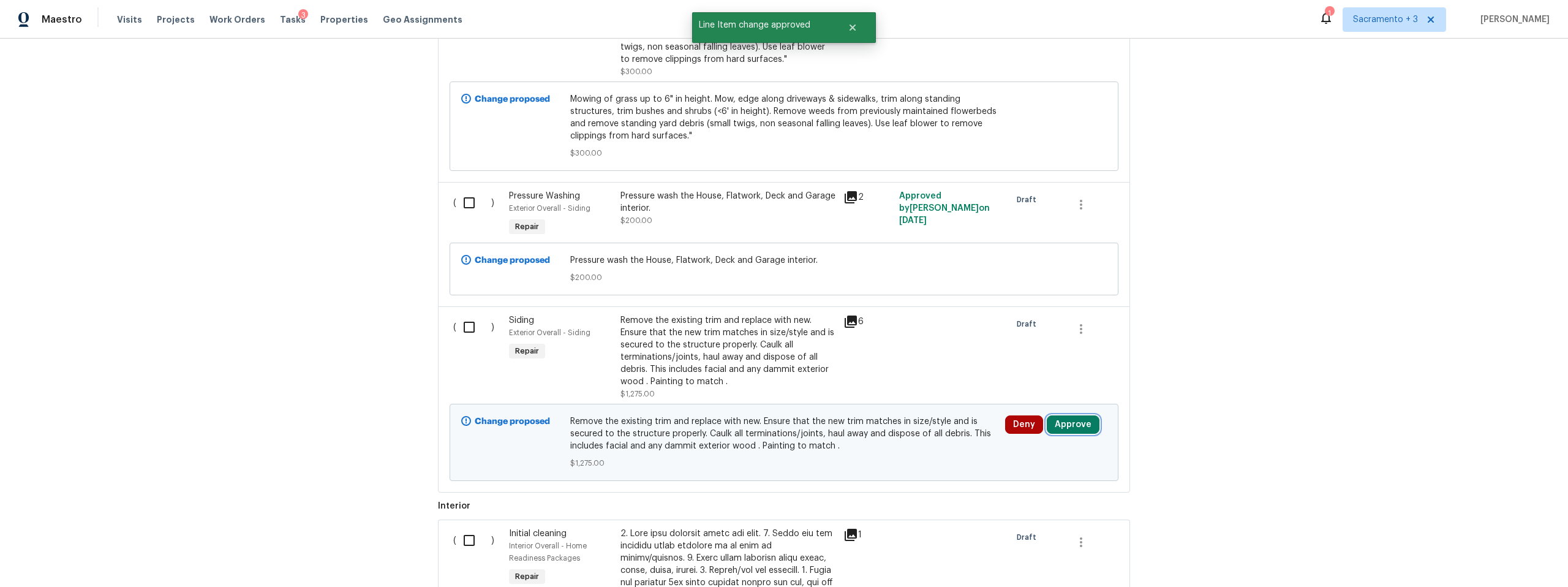
click at [1063, 415] on button "Approve" at bounding box center [1073, 424] width 53 height 18
click at [905, 407] on button "Approve" at bounding box center [893, 413] width 74 height 25
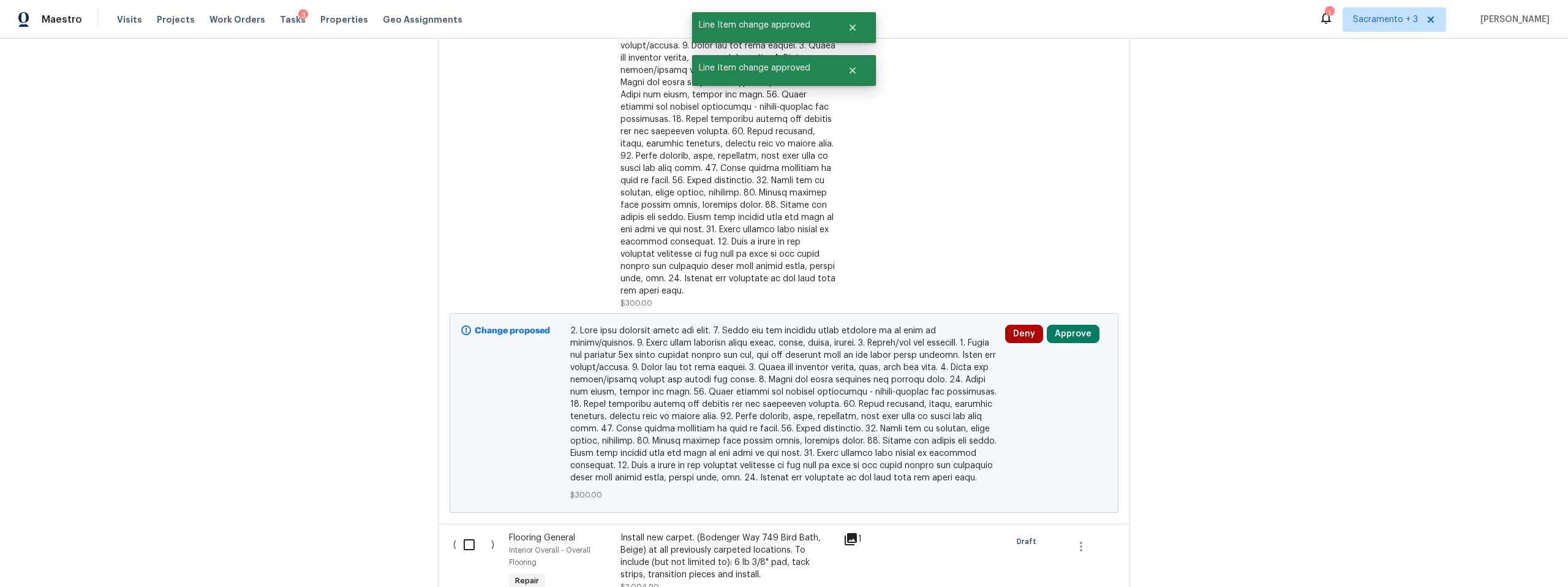
scroll to position [4639, 0]
click at [1056, 324] on button "Approve" at bounding box center [1073, 333] width 53 height 18
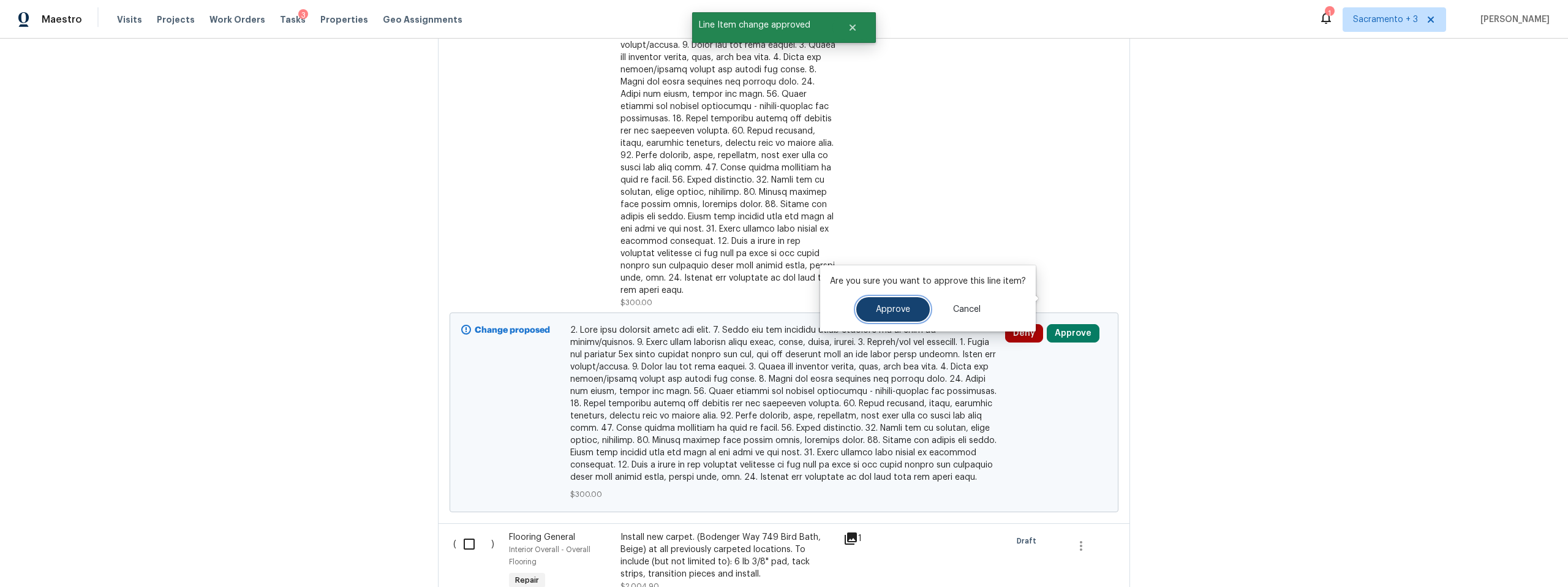
click at [899, 319] on button "Approve" at bounding box center [893, 310] width 74 height 25
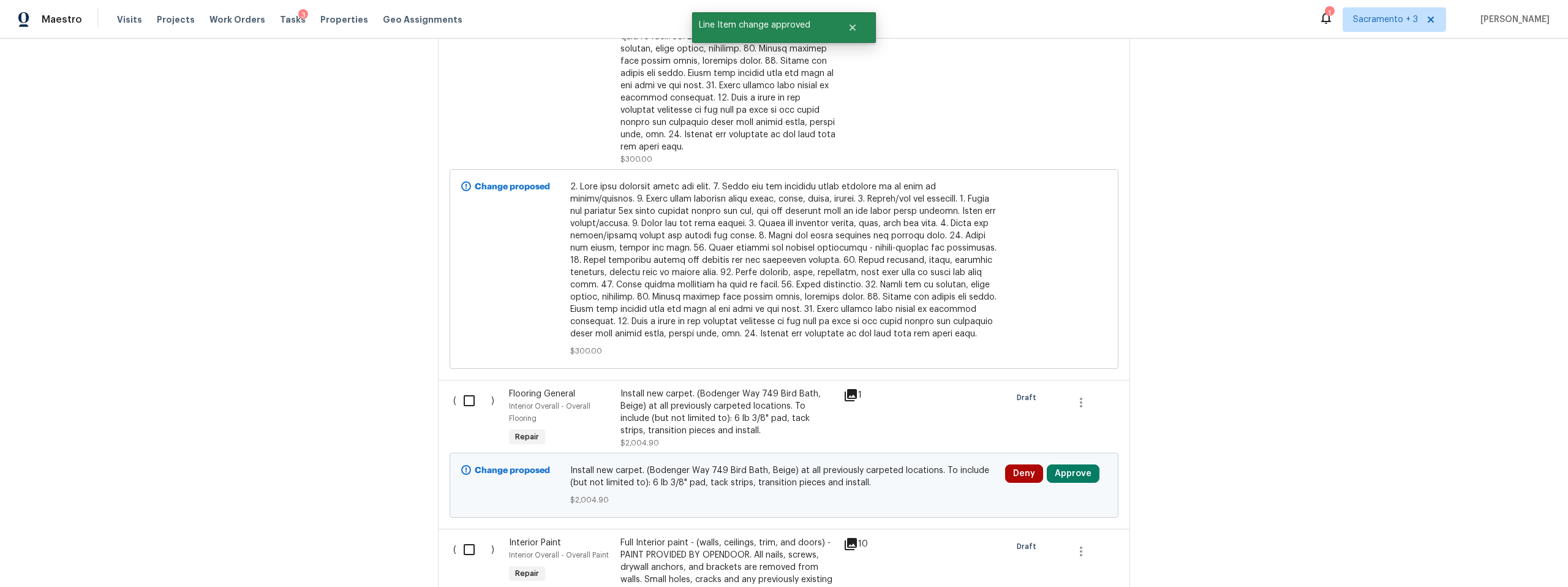
scroll to position [4865, 0]
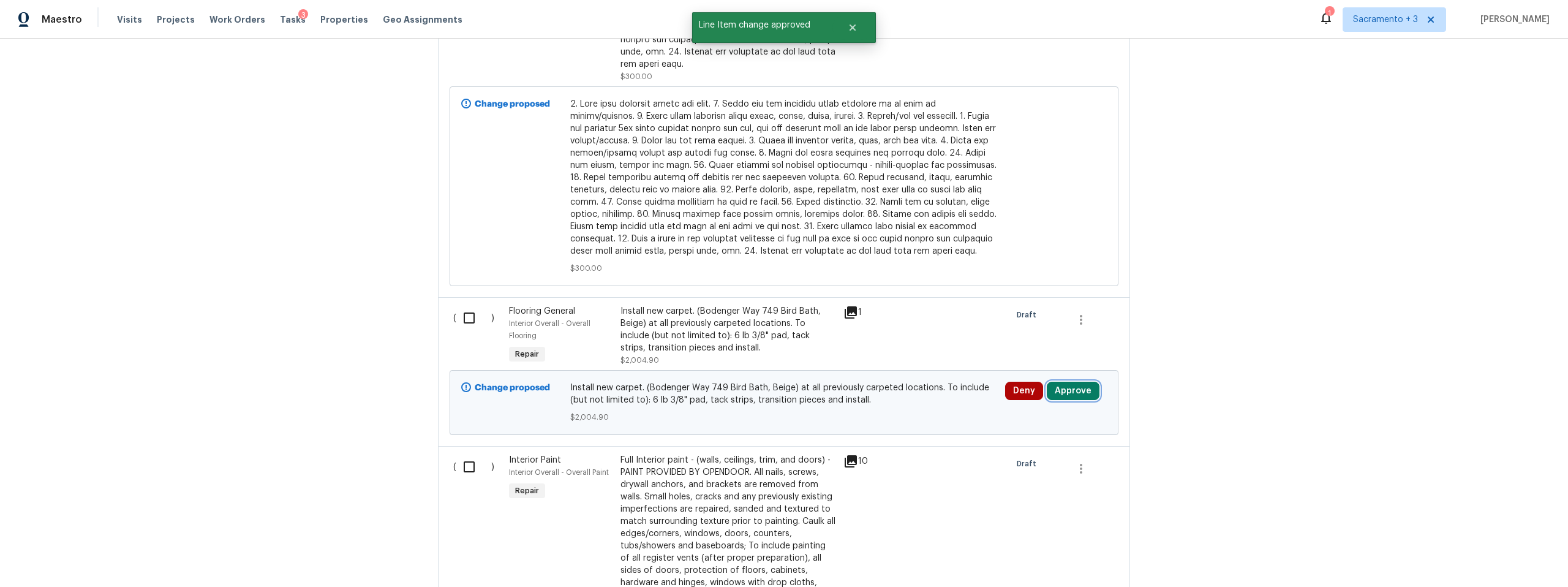
click at [1081, 382] on button "Approve" at bounding box center [1073, 391] width 53 height 18
click at [900, 365] on span "Approve" at bounding box center [893, 367] width 34 height 9
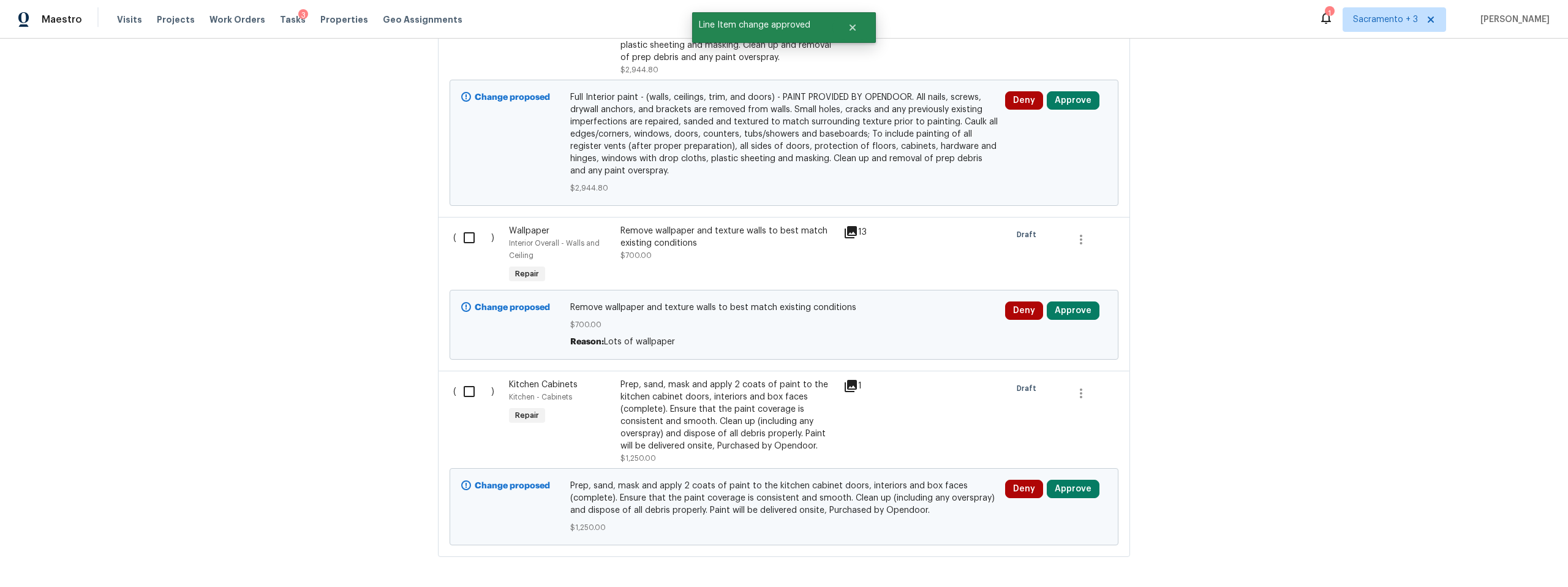
scroll to position [5420, 0]
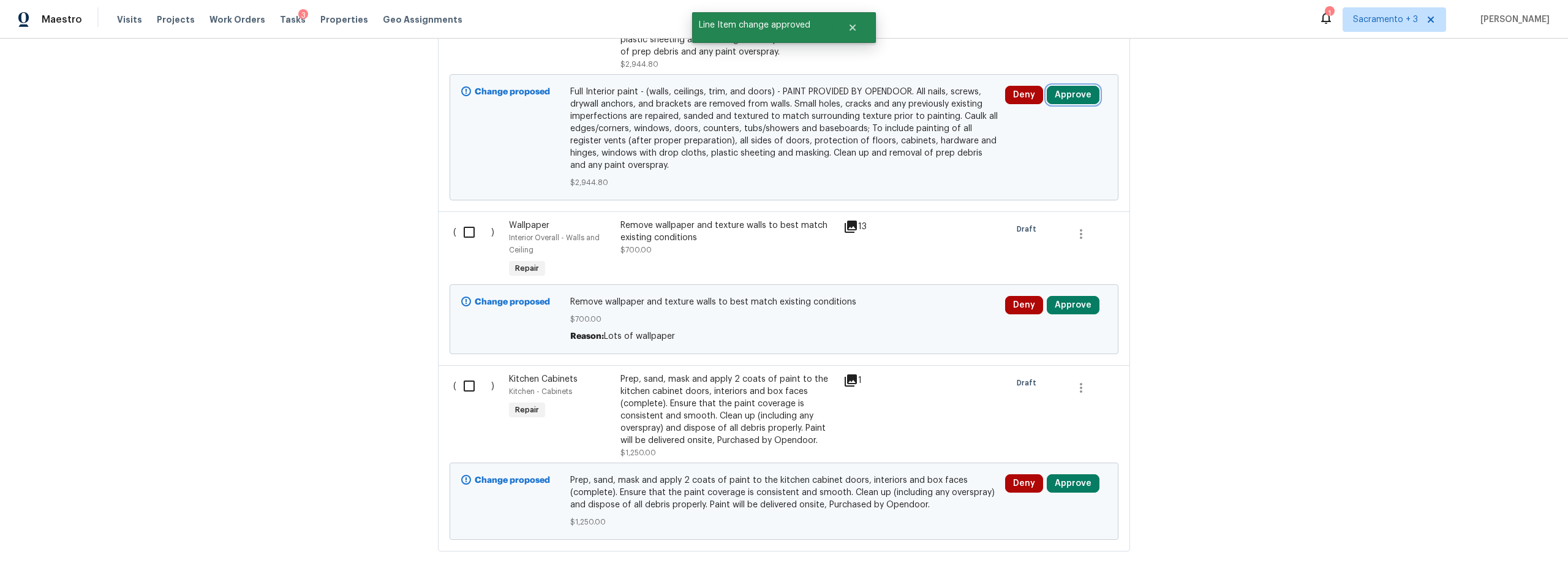
click at [1074, 86] on button "Approve" at bounding box center [1073, 95] width 53 height 18
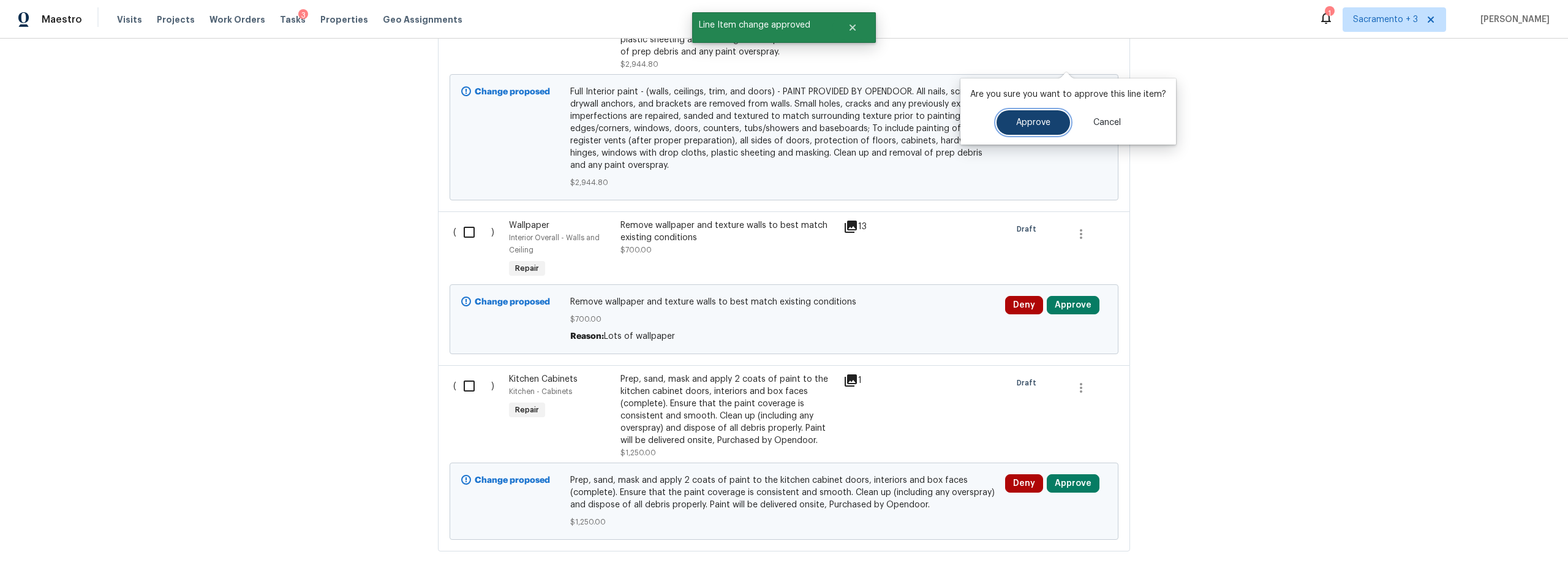
click at [1043, 118] on span "Approve" at bounding box center [1033, 122] width 34 height 9
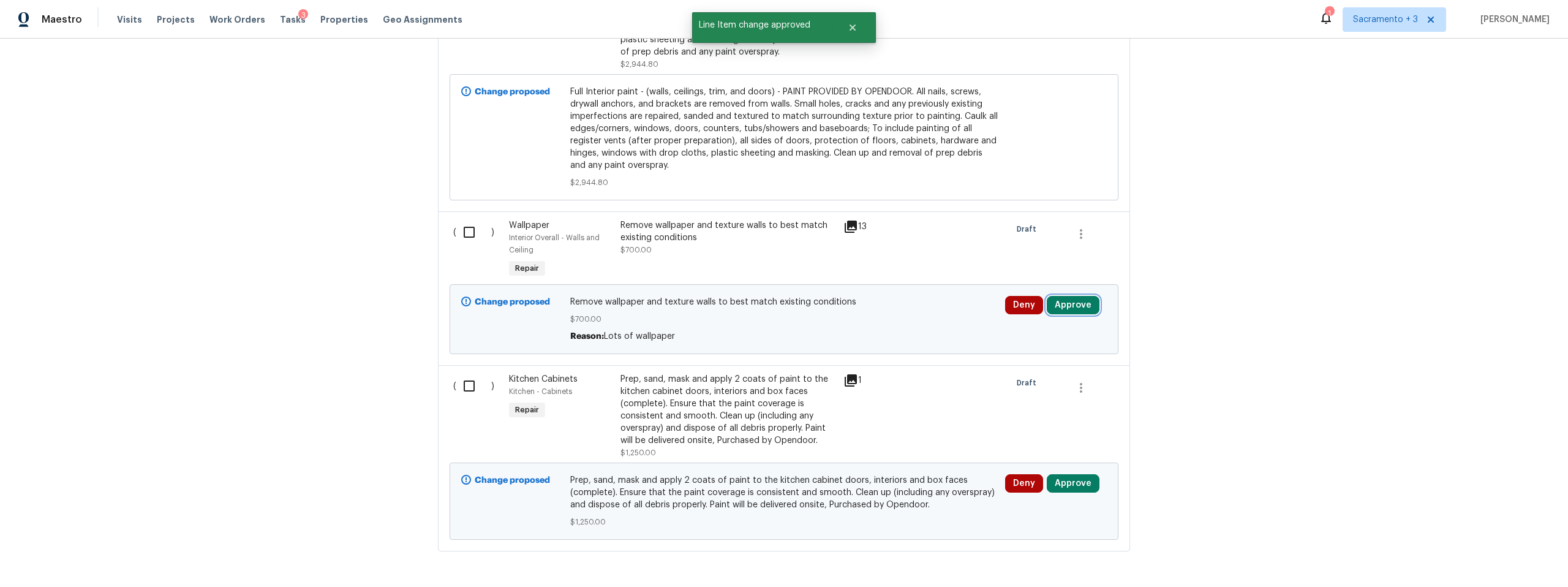
click at [1074, 296] on button "Approve" at bounding box center [1073, 305] width 53 height 18
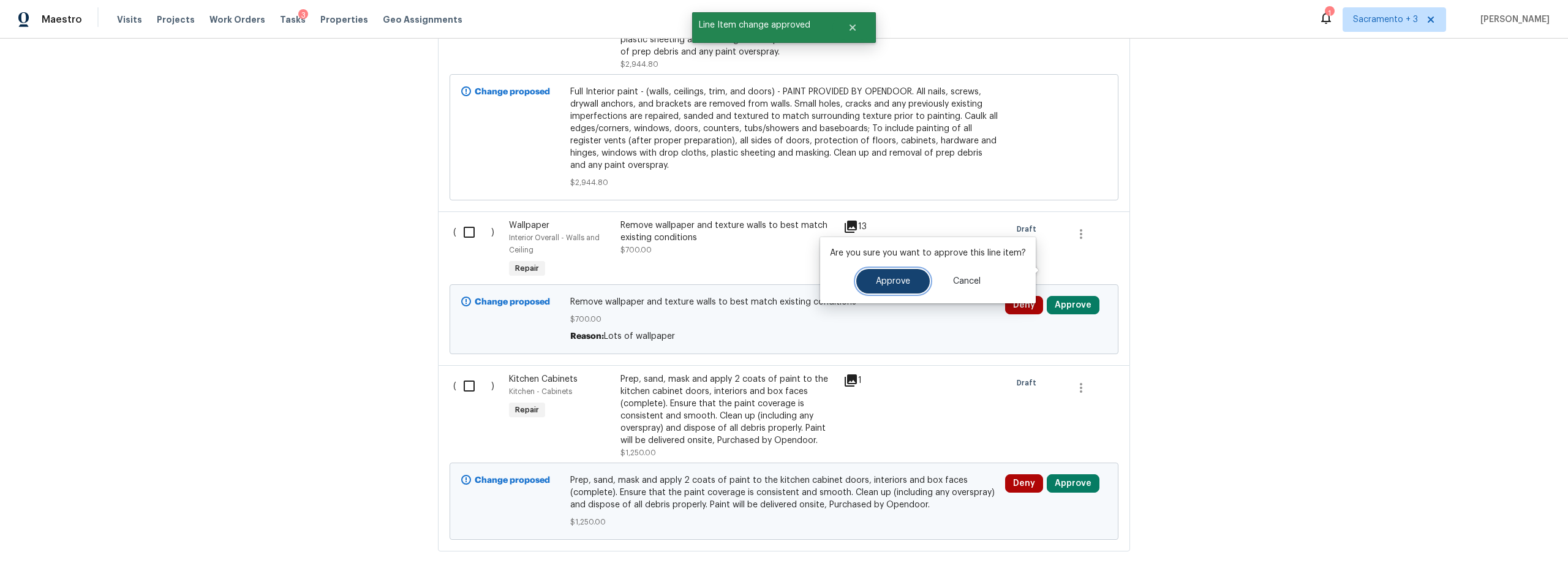
click at [886, 292] on button "Approve" at bounding box center [893, 282] width 74 height 25
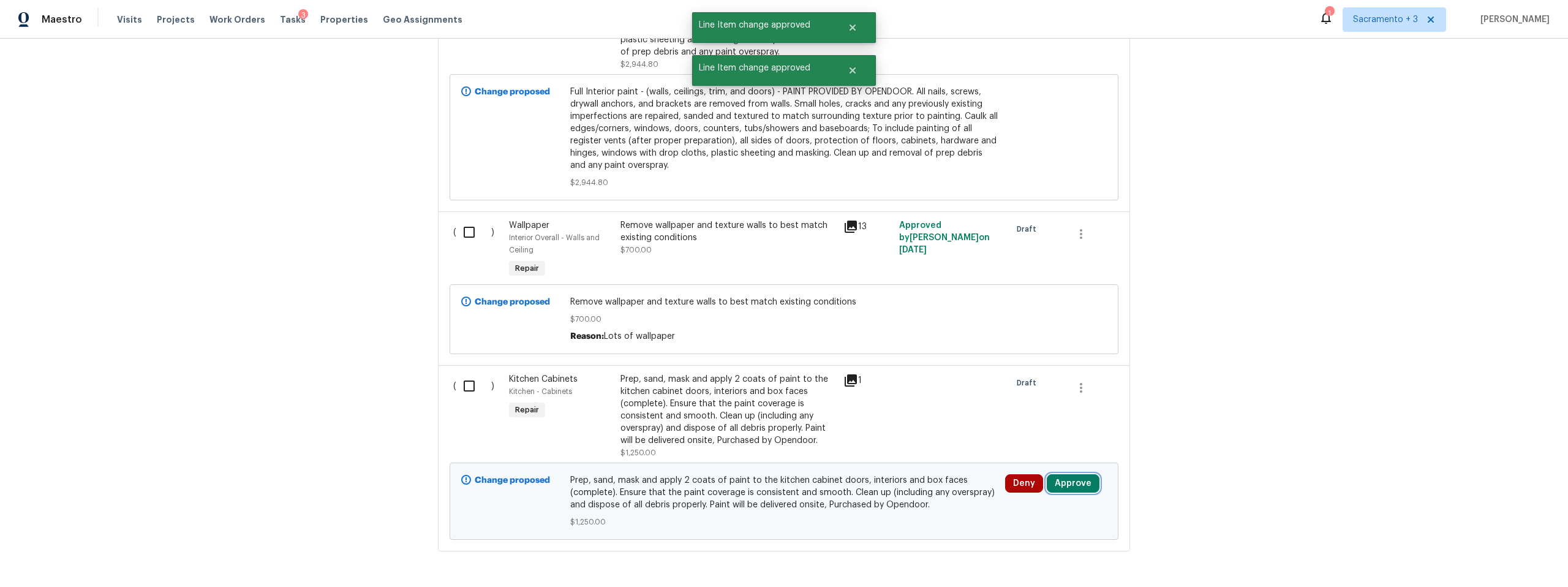
click at [1071, 474] on button "Approve" at bounding box center [1073, 483] width 53 height 18
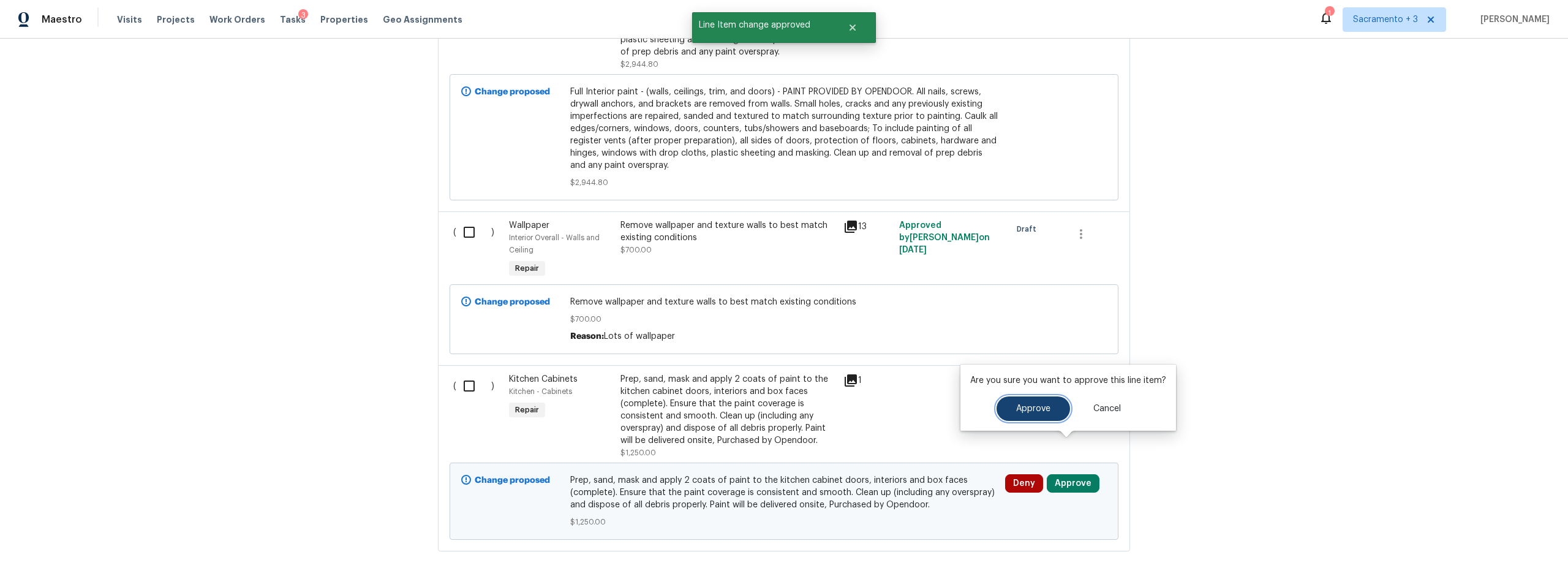
click at [1016, 405] on span "Approve" at bounding box center [1033, 409] width 34 height 9
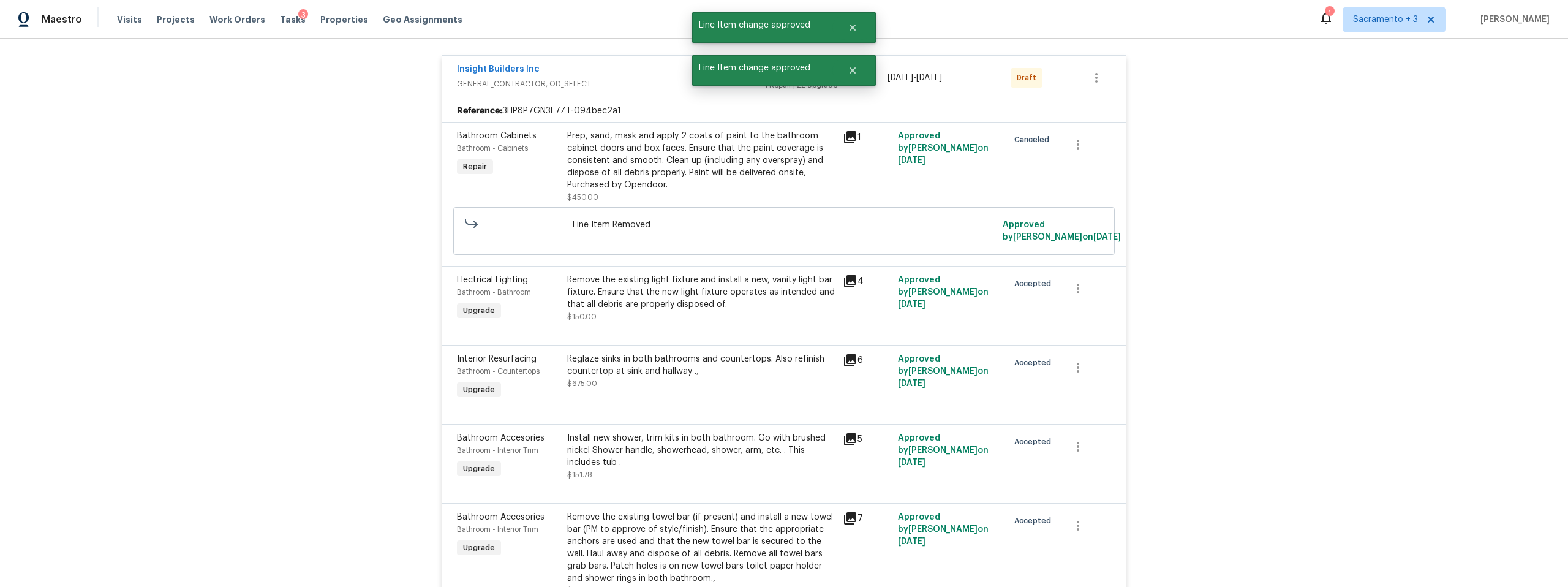
scroll to position [0, 0]
